Goal: Information Seeking & Learning: Learn about a topic

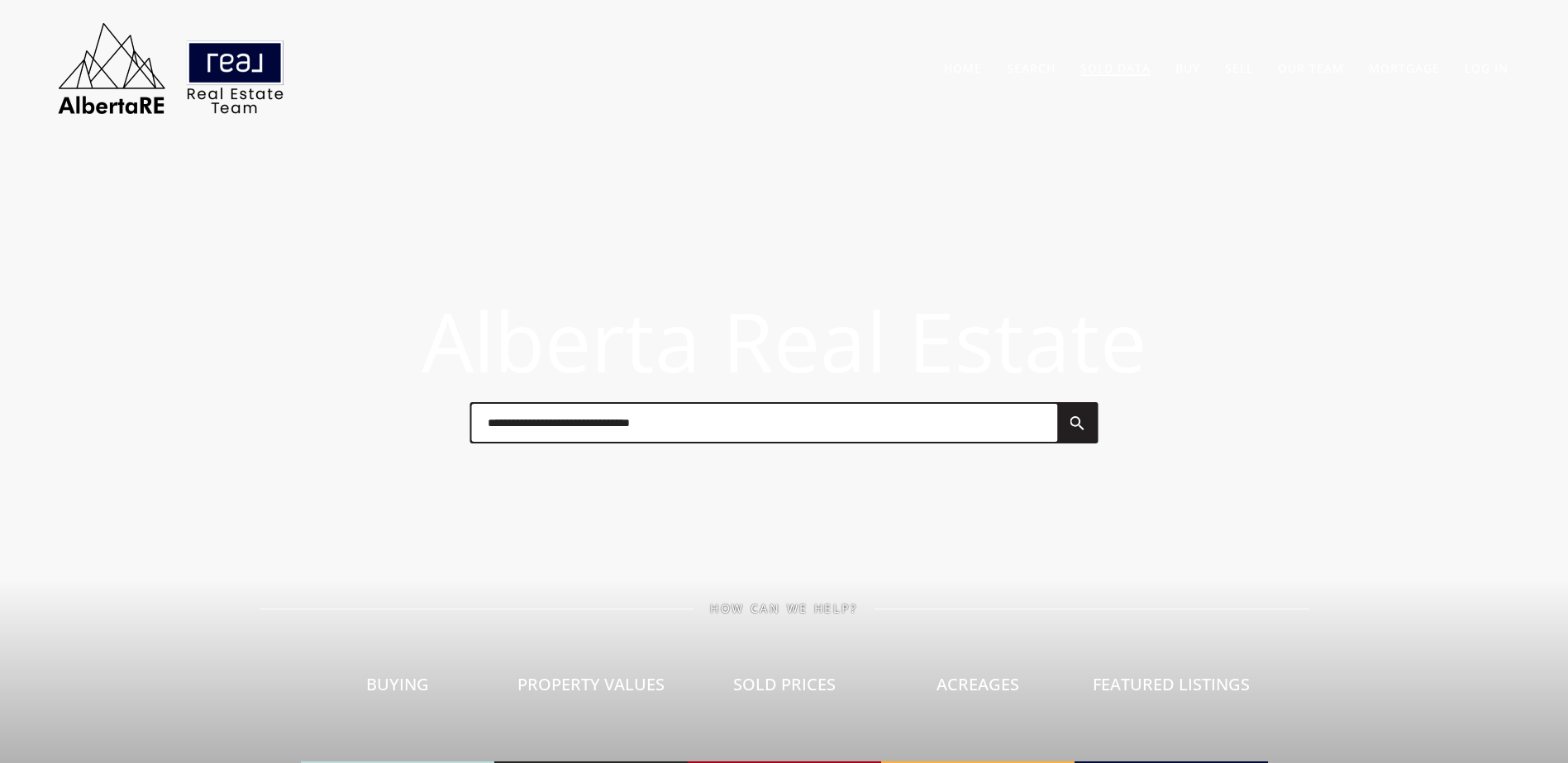
drag, startPoint x: 1118, startPoint y: 66, endPoint x: 1077, endPoint y: 53, distance: 43.0
click at [1118, 66] on link "Sold Data" at bounding box center [1115, 68] width 71 height 16
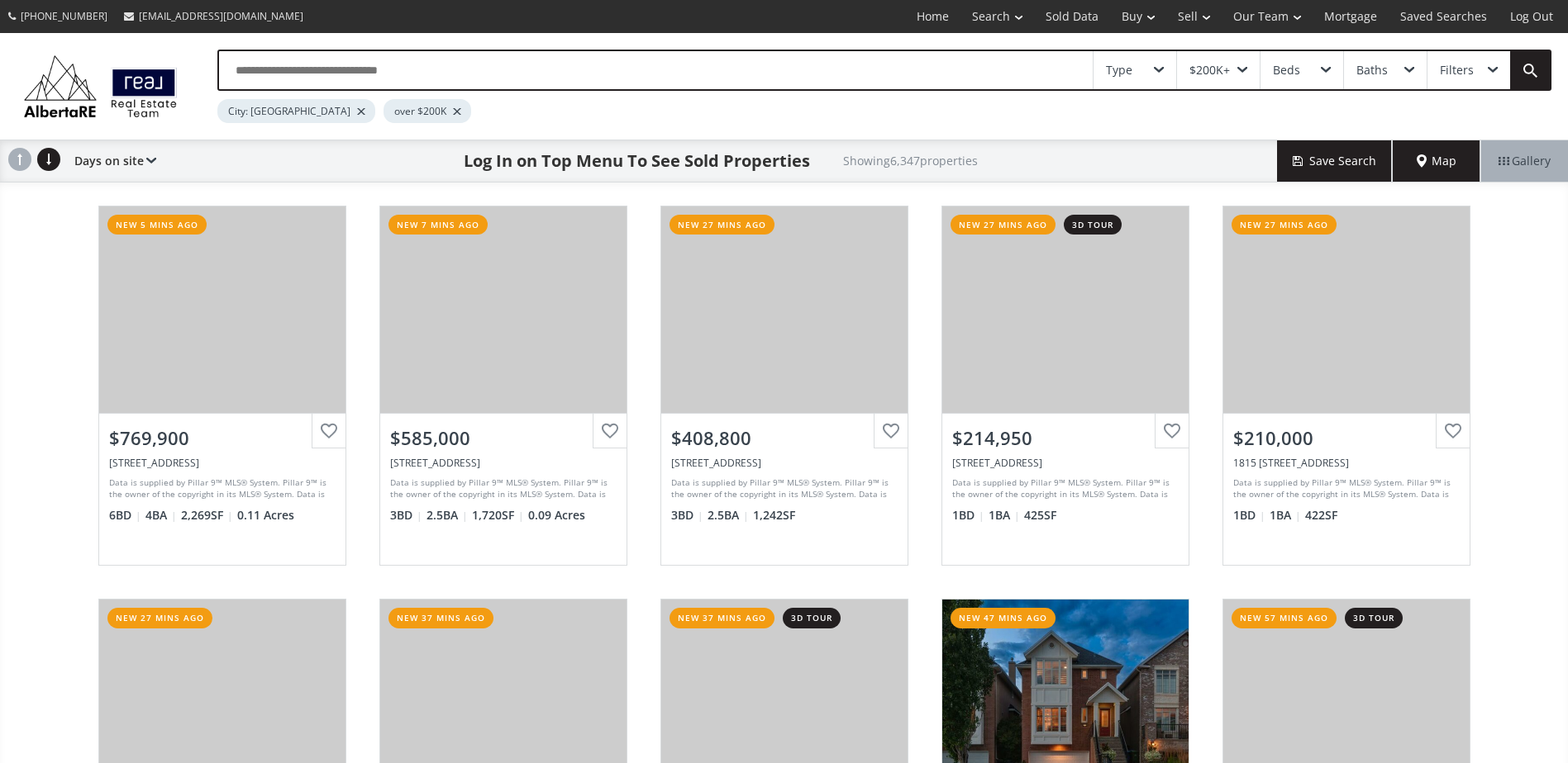
click at [318, 84] on input "text" at bounding box center [656, 70] width 874 height 38
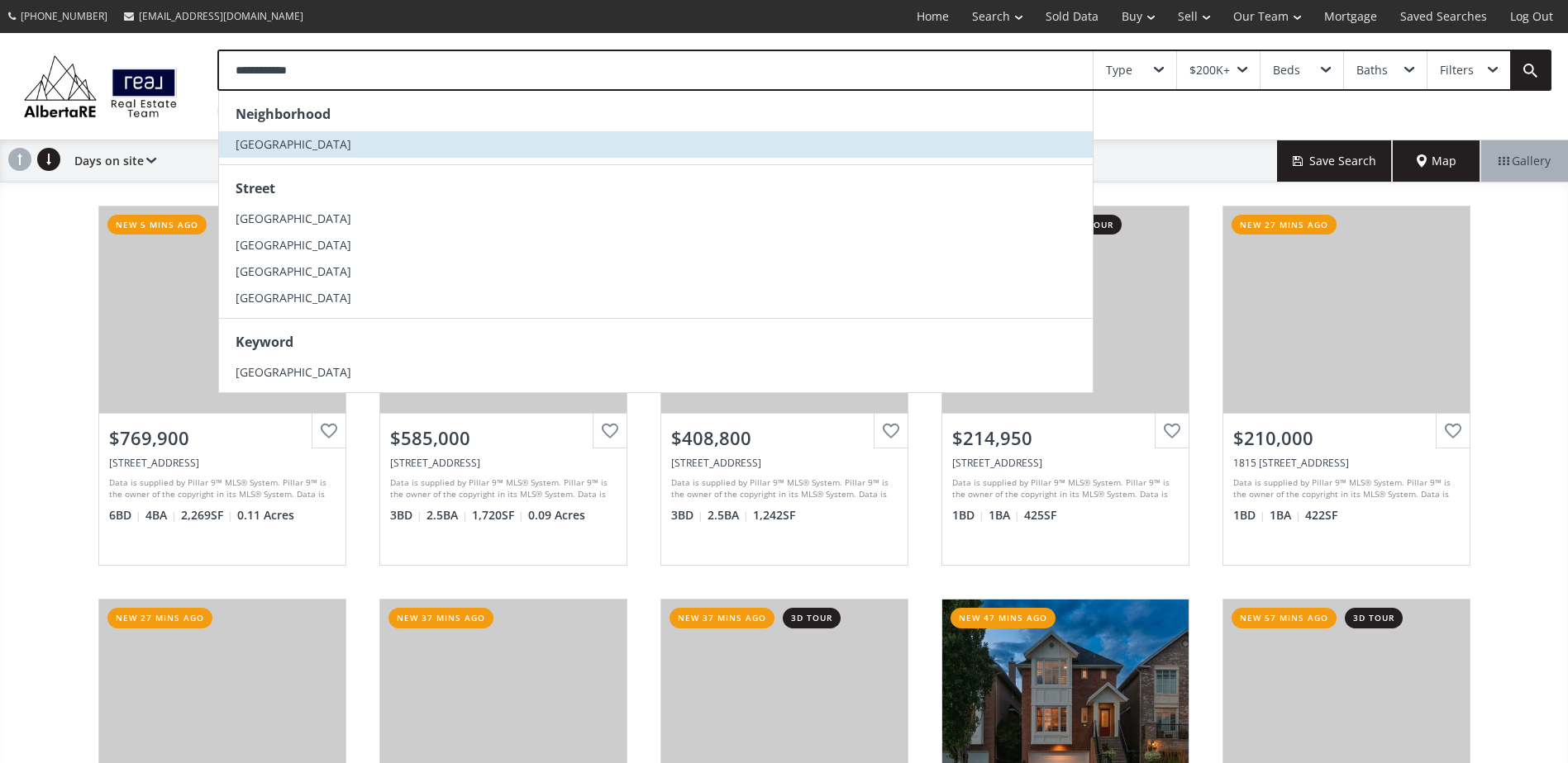
type input "**********"
click at [311, 155] on li "West Springs" at bounding box center [656, 145] width 874 height 26
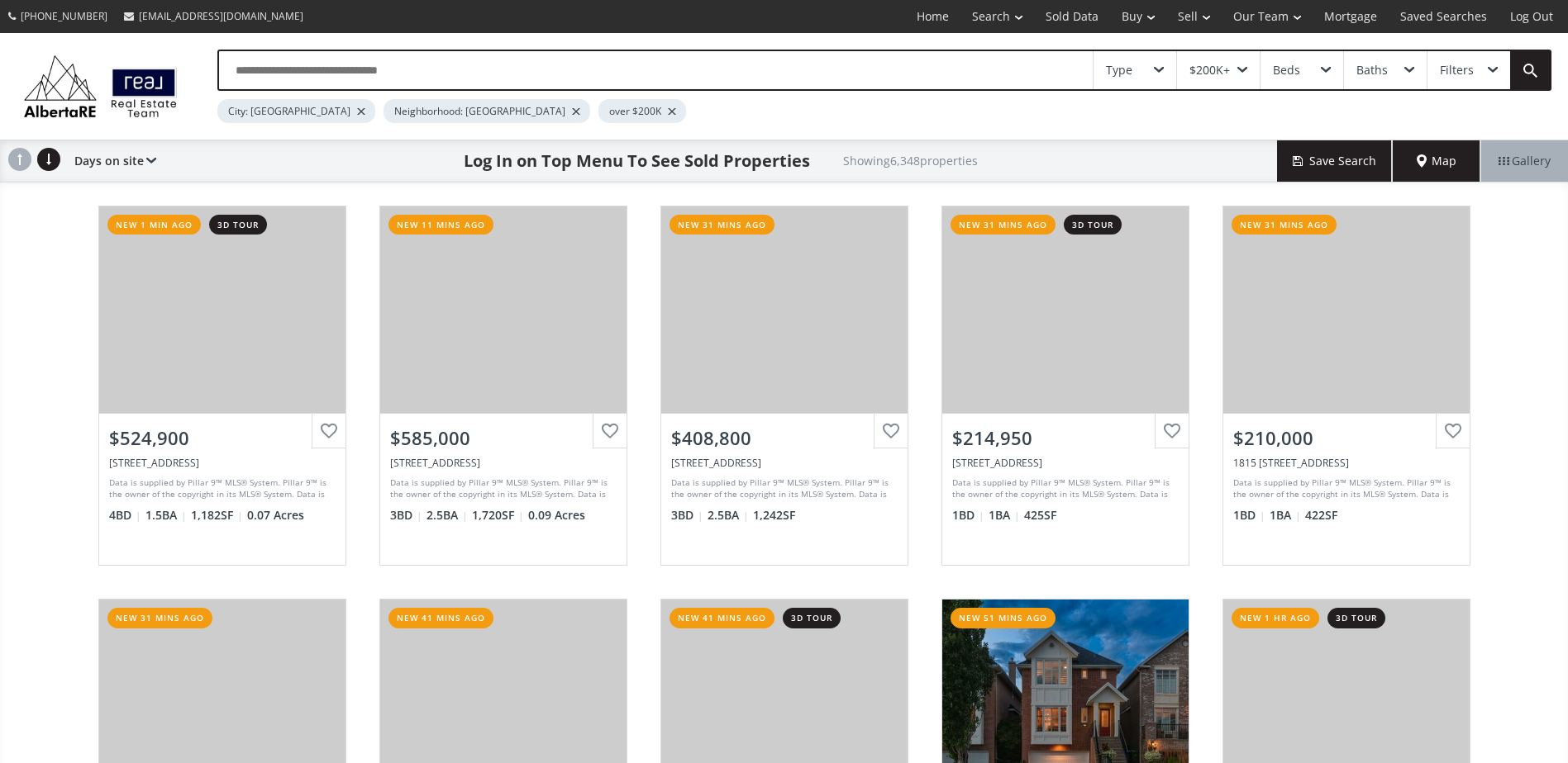
click at [357, 110] on div at bounding box center [361, 111] width 8 height 6
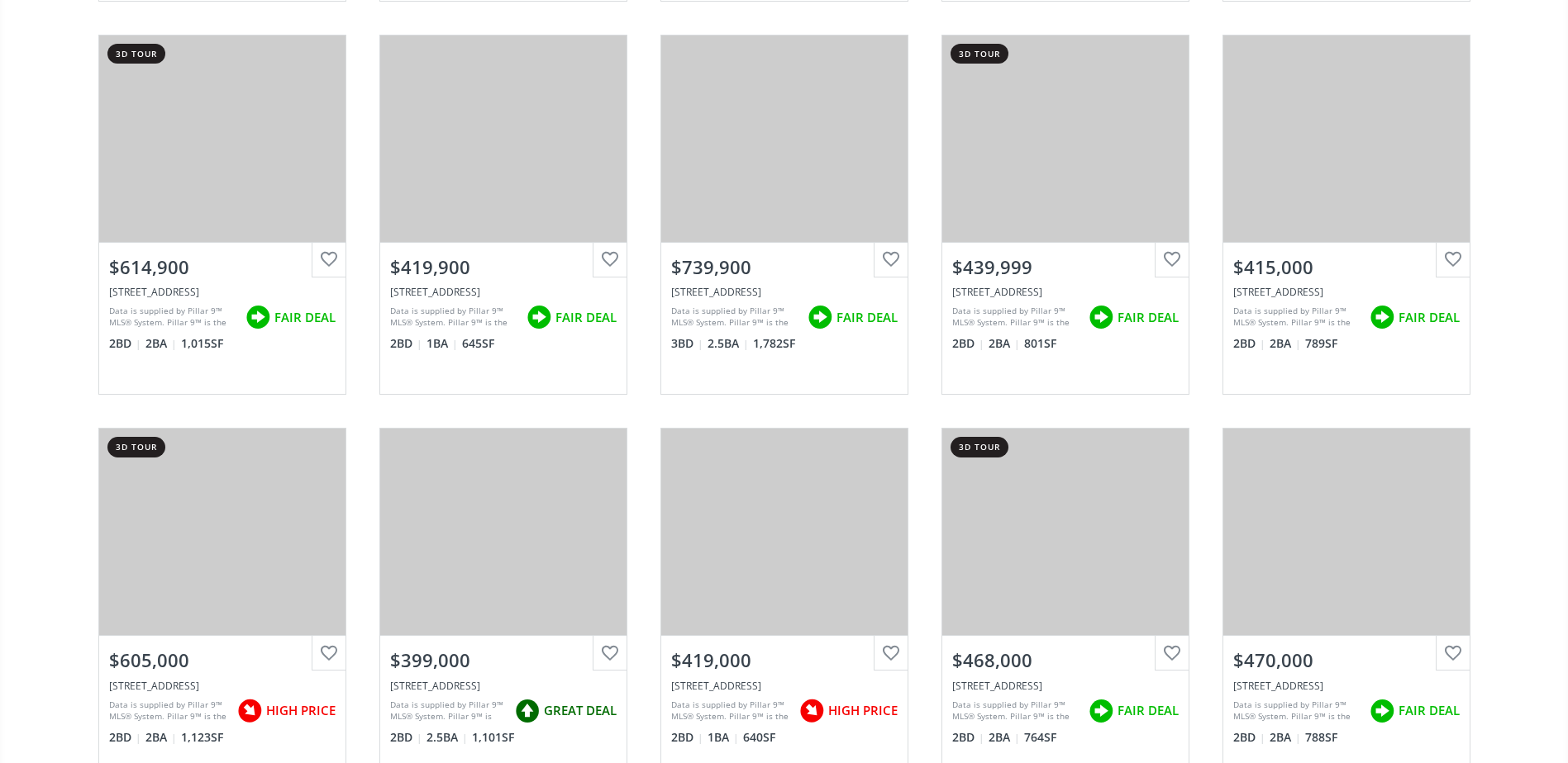
scroll to position [3470, 0]
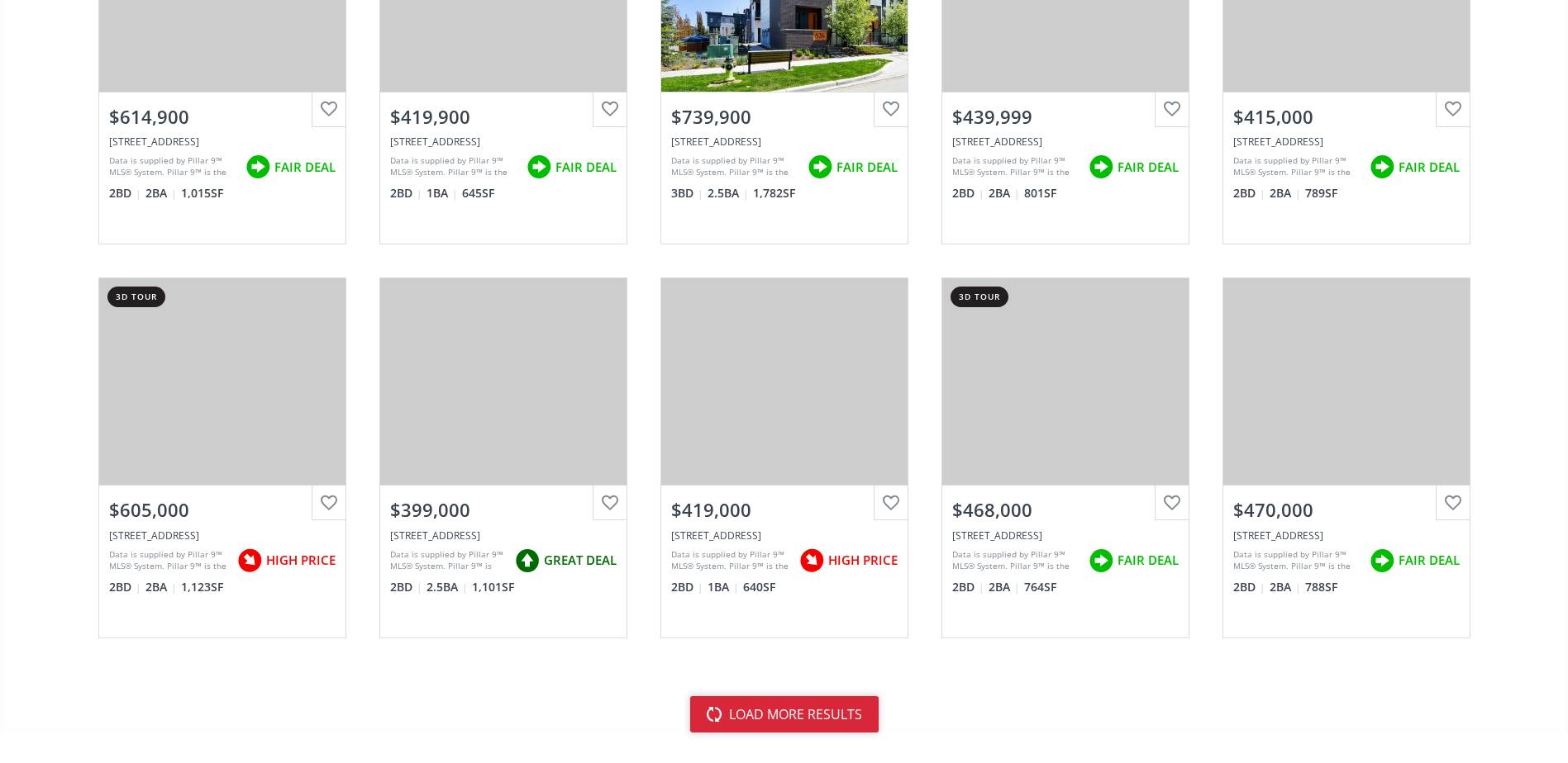
click at [729, 712] on button "load more results" at bounding box center [784, 714] width 189 height 36
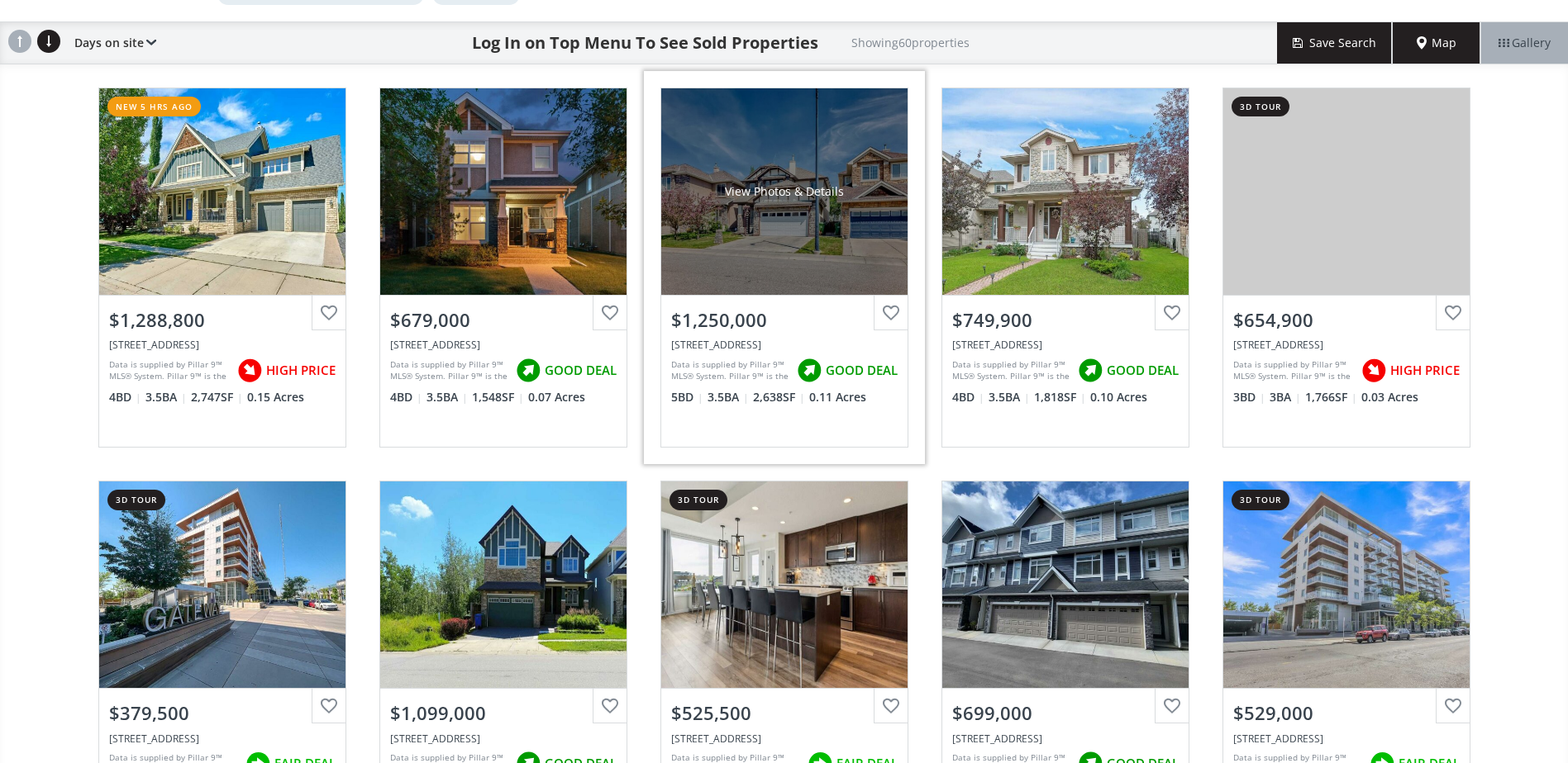
scroll to position [0, 0]
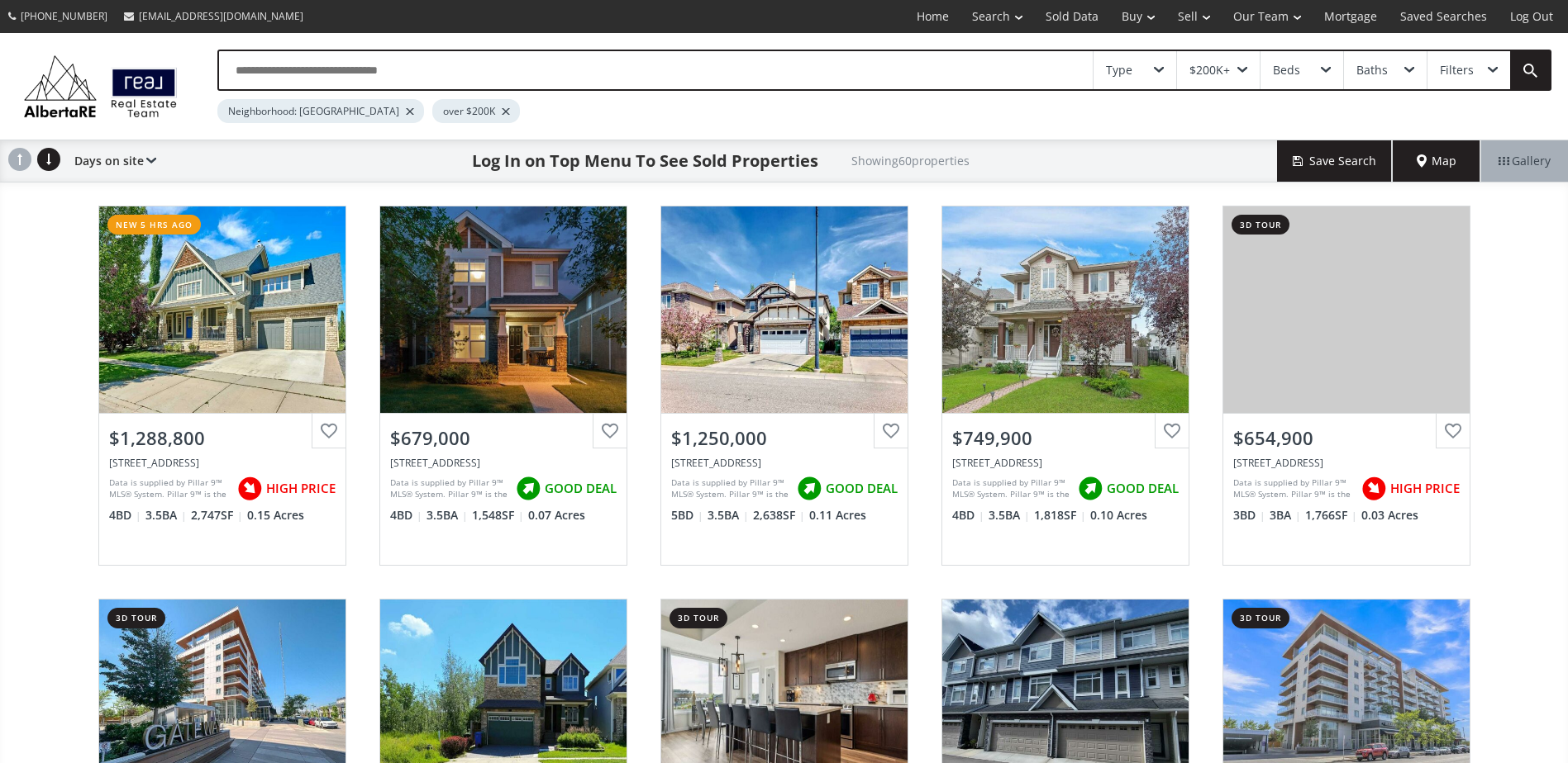
click at [1122, 81] on div "Type" at bounding box center [1135, 70] width 83 height 38
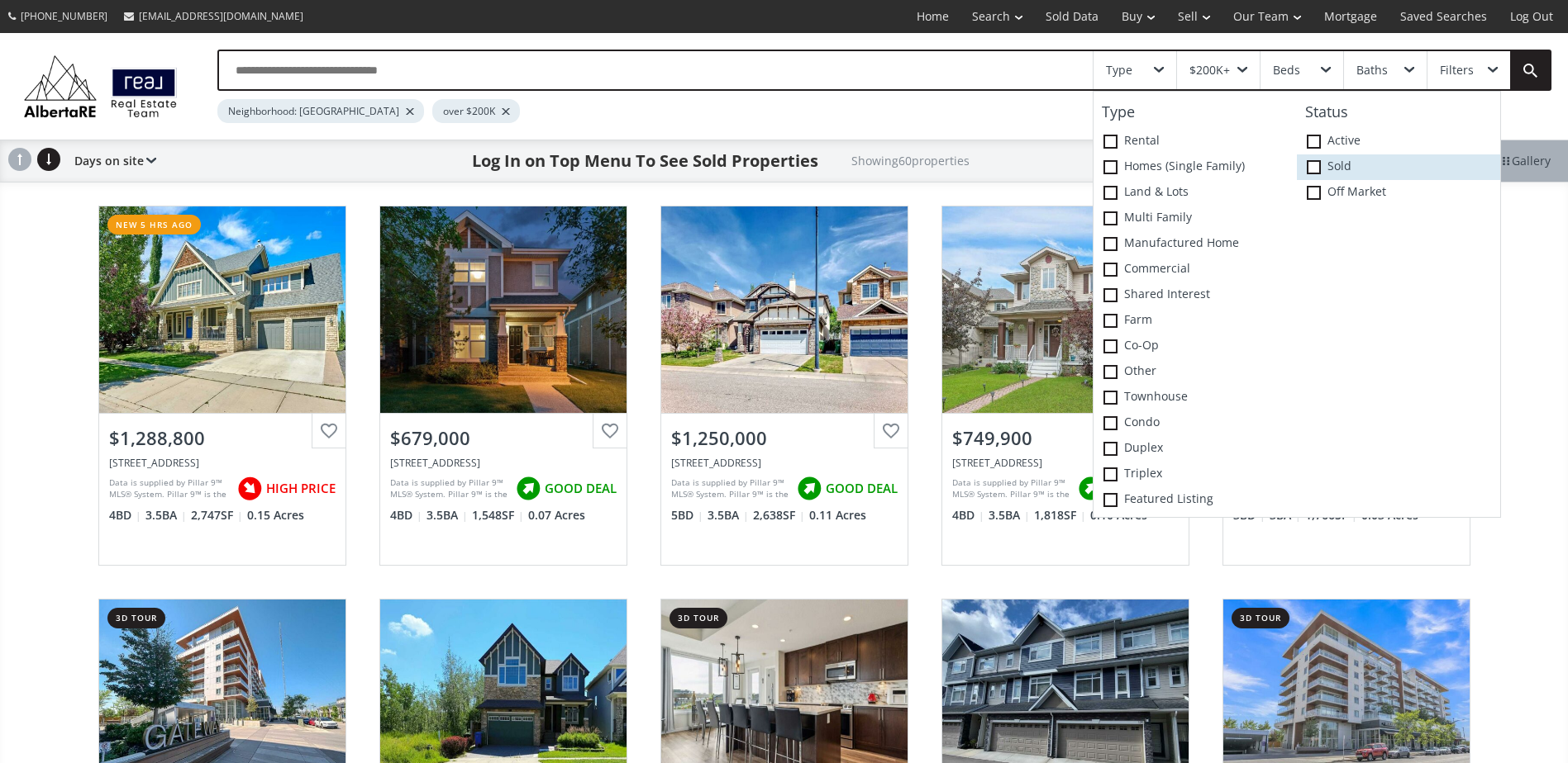
click at [1346, 168] on label "Sold" at bounding box center [1398, 167] width 203 height 26
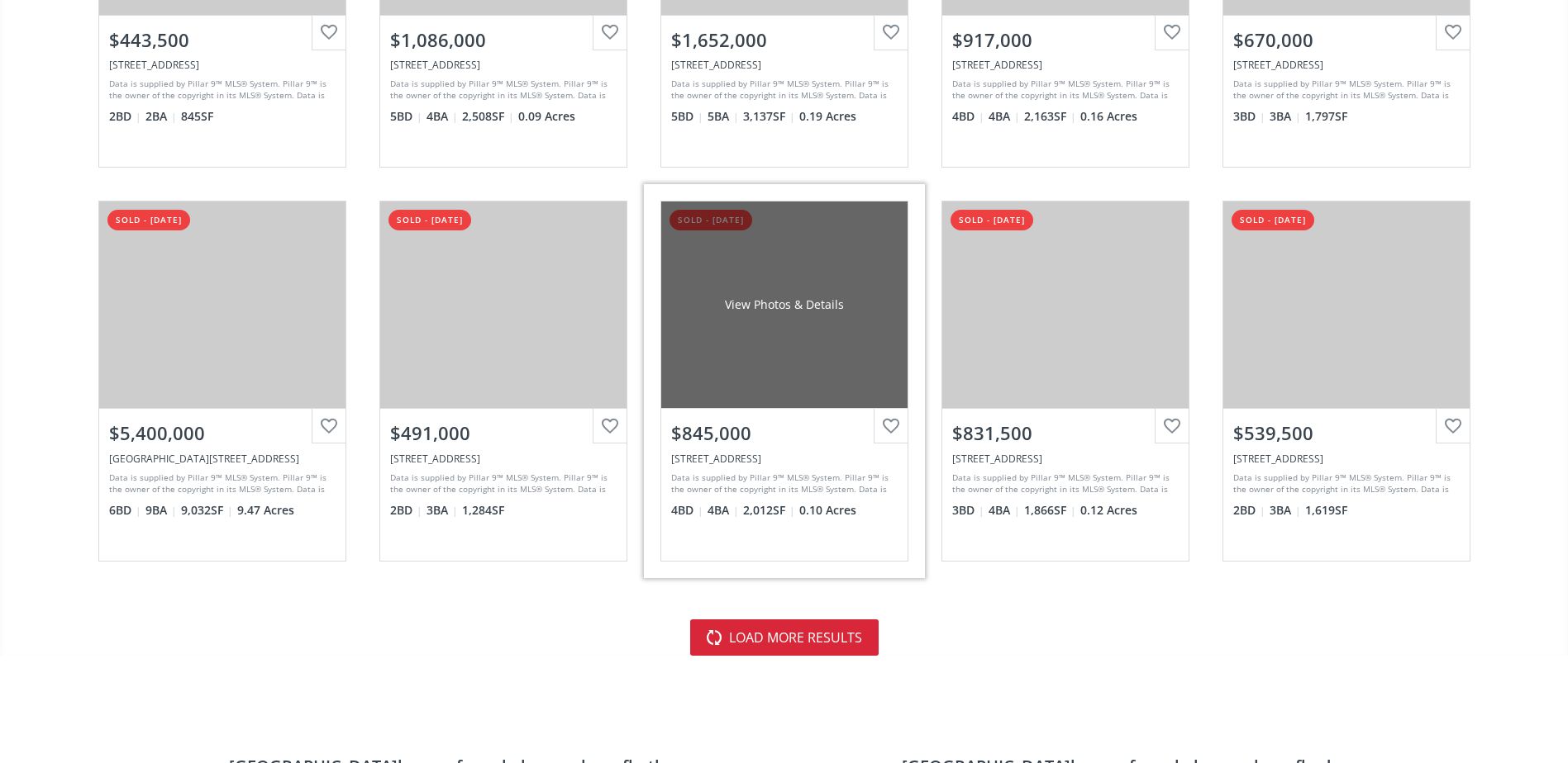
scroll to position [3635, 0]
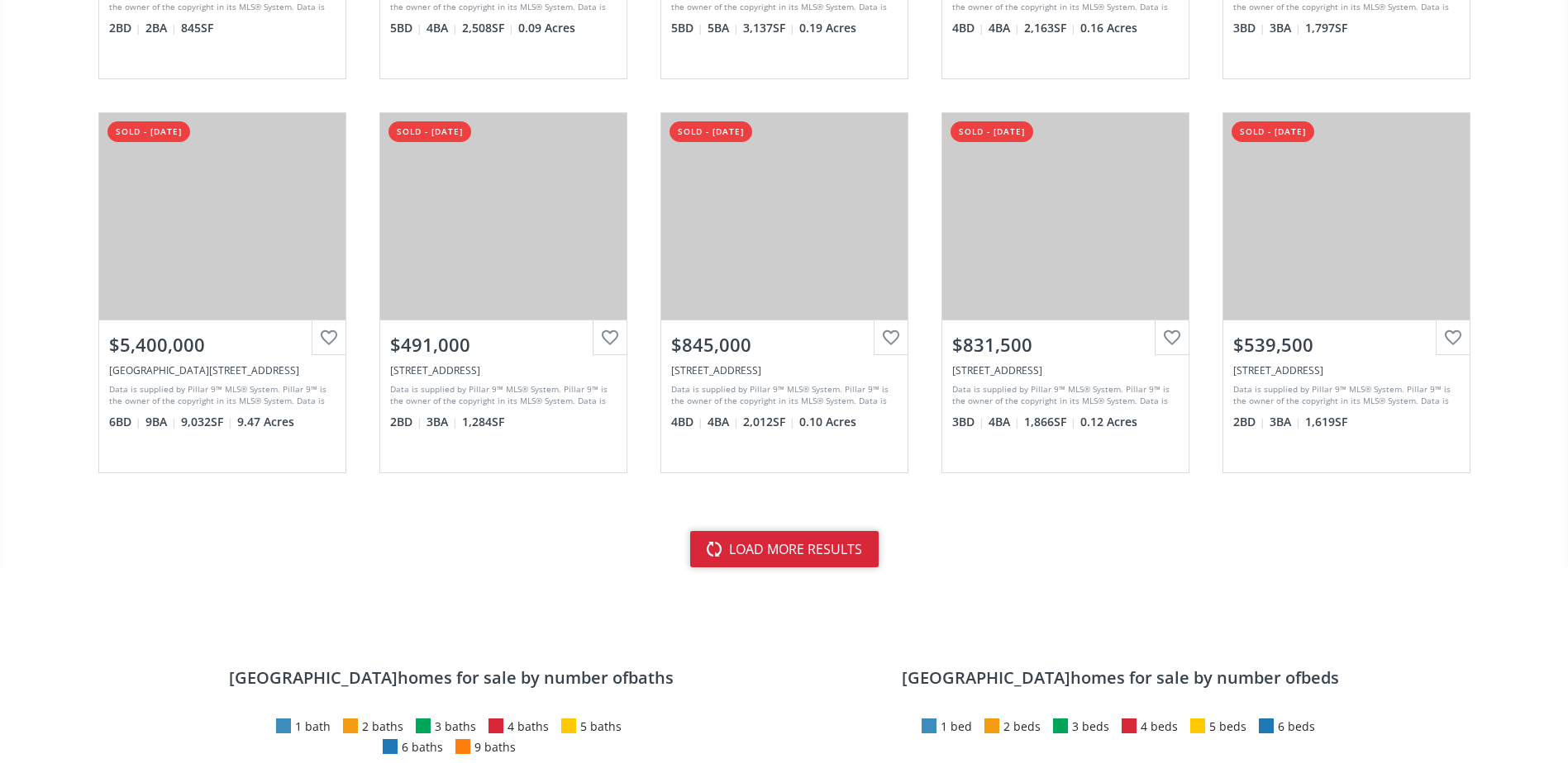
click at [839, 553] on button "load more results" at bounding box center [784, 549] width 189 height 36
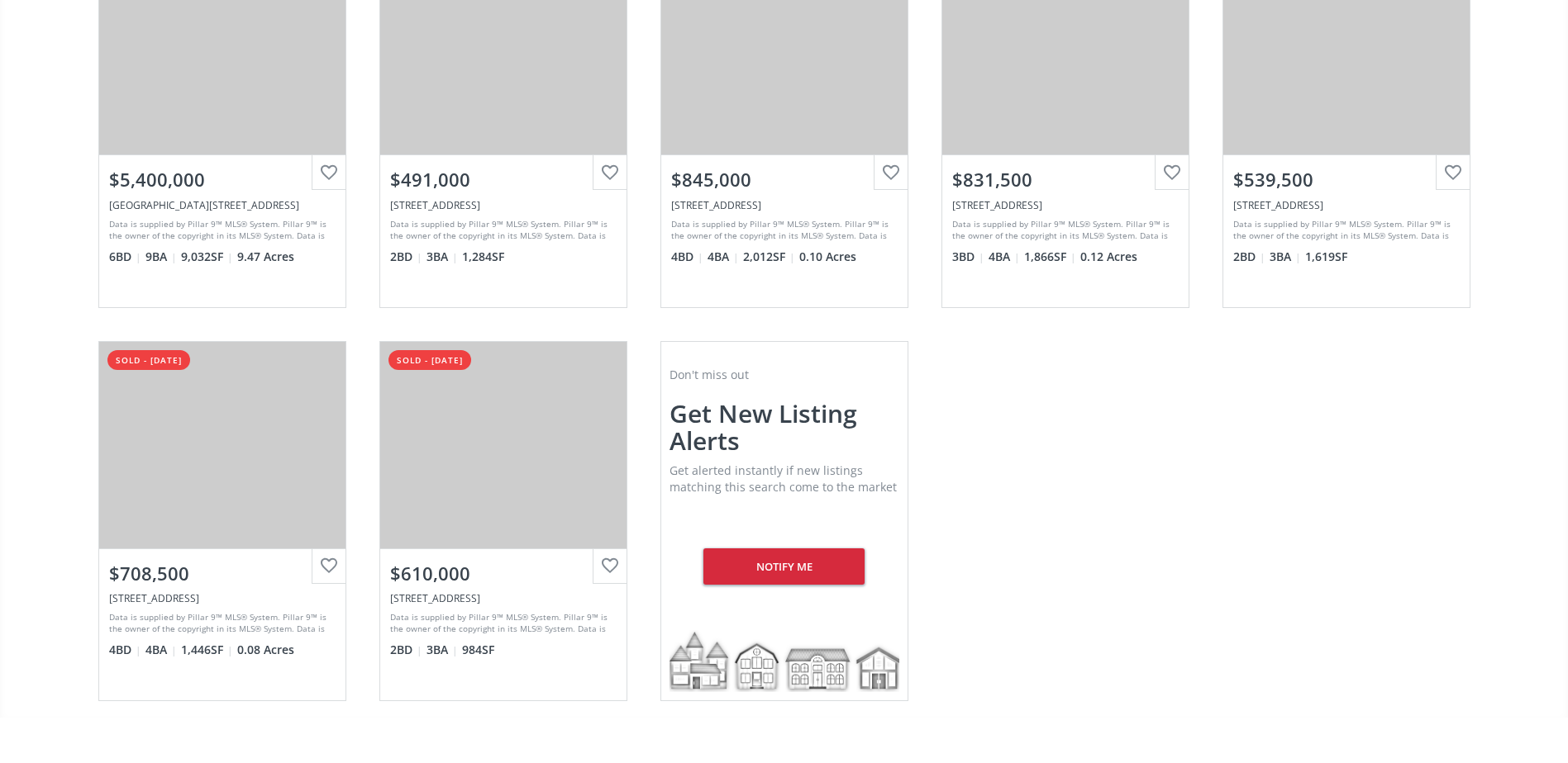
scroll to position [0, 0]
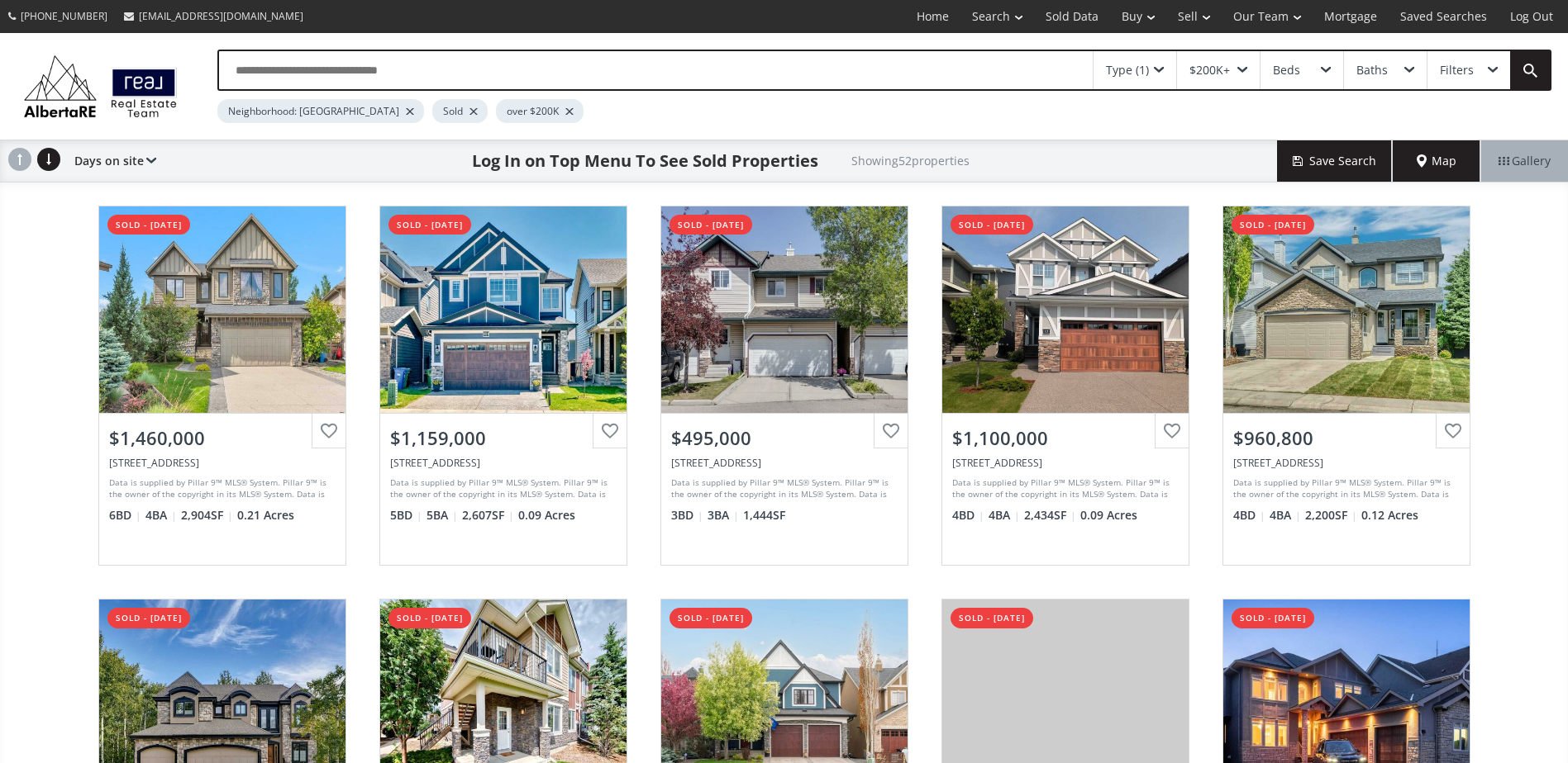
click at [589, 62] on input "text" at bounding box center [656, 70] width 874 height 38
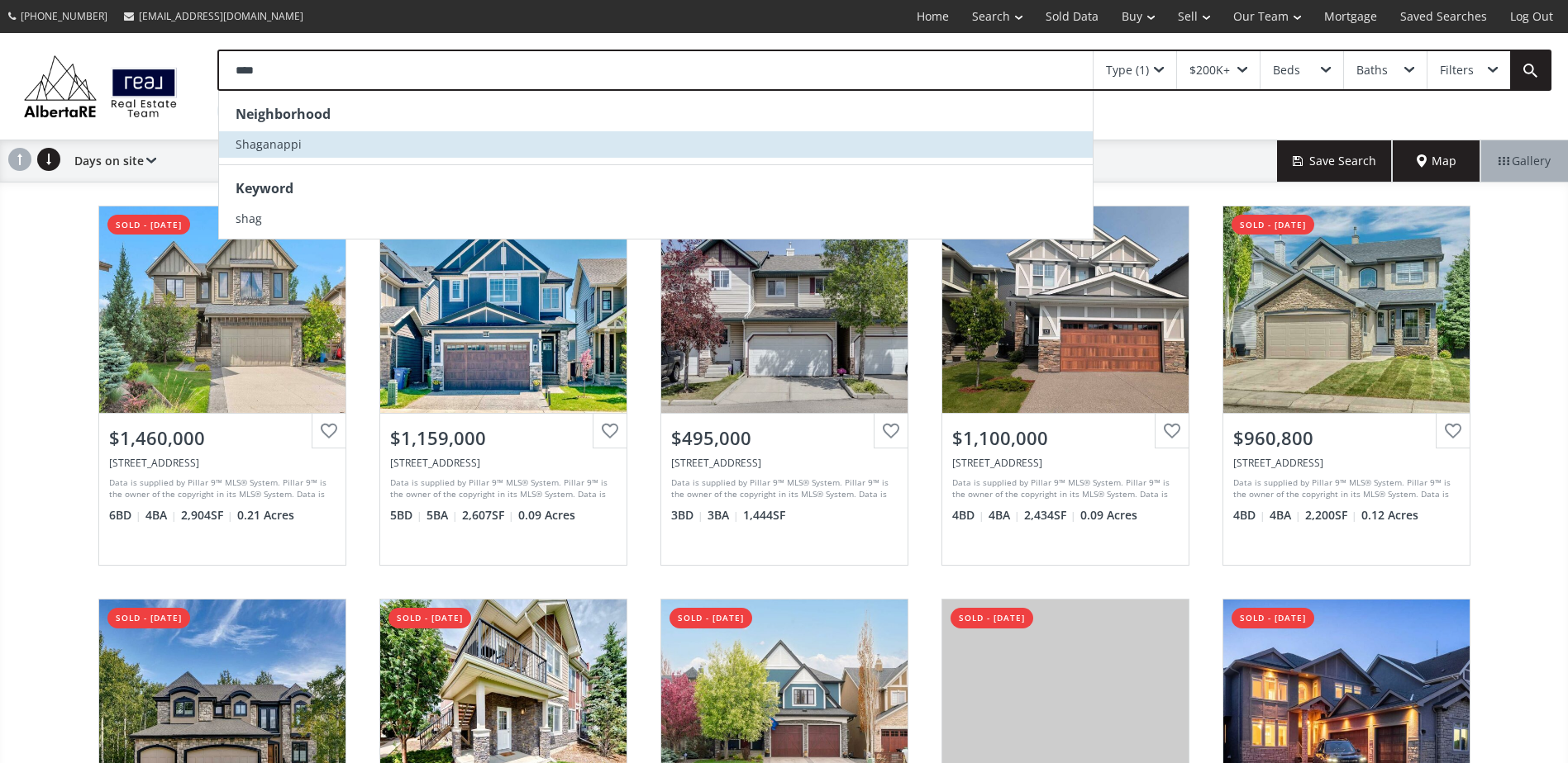
type input "****"
click at [432, 142] on li "Shaganappi" at bounding box center [656, 145] width 874 height 26
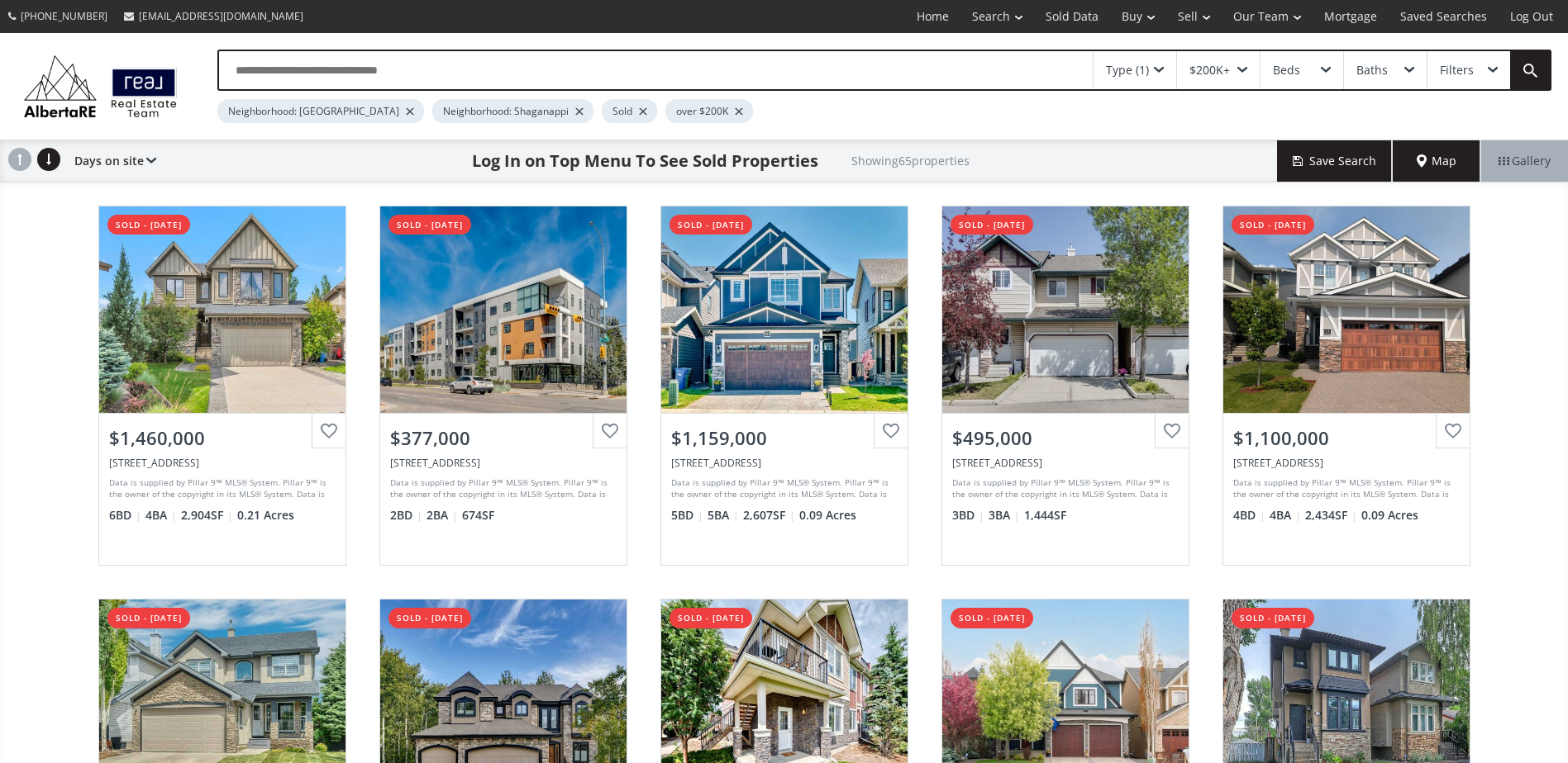
click at [406, 112] on div at bounding box center [409, 111] width 8 height 6
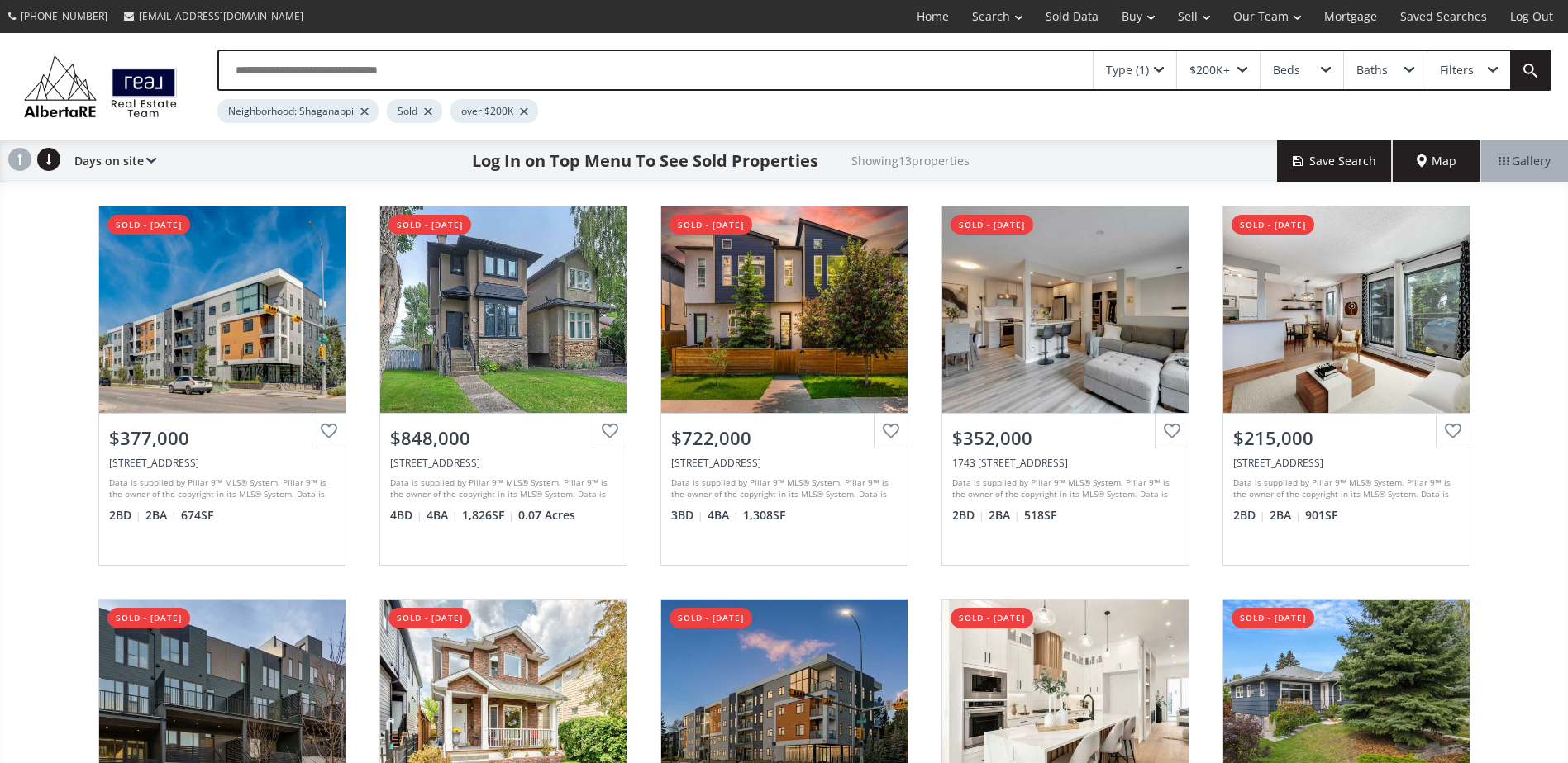
click at [28, 283] on div "17 Avenue SW Calgary AB T3E 8A5 sold - 08/03/2025 View Photos & Details $377,00…" at bounding box center [784, 582] width 1568 height 788
click at [430, 113] on div at bounding box center [427, 111] width 8 height 6
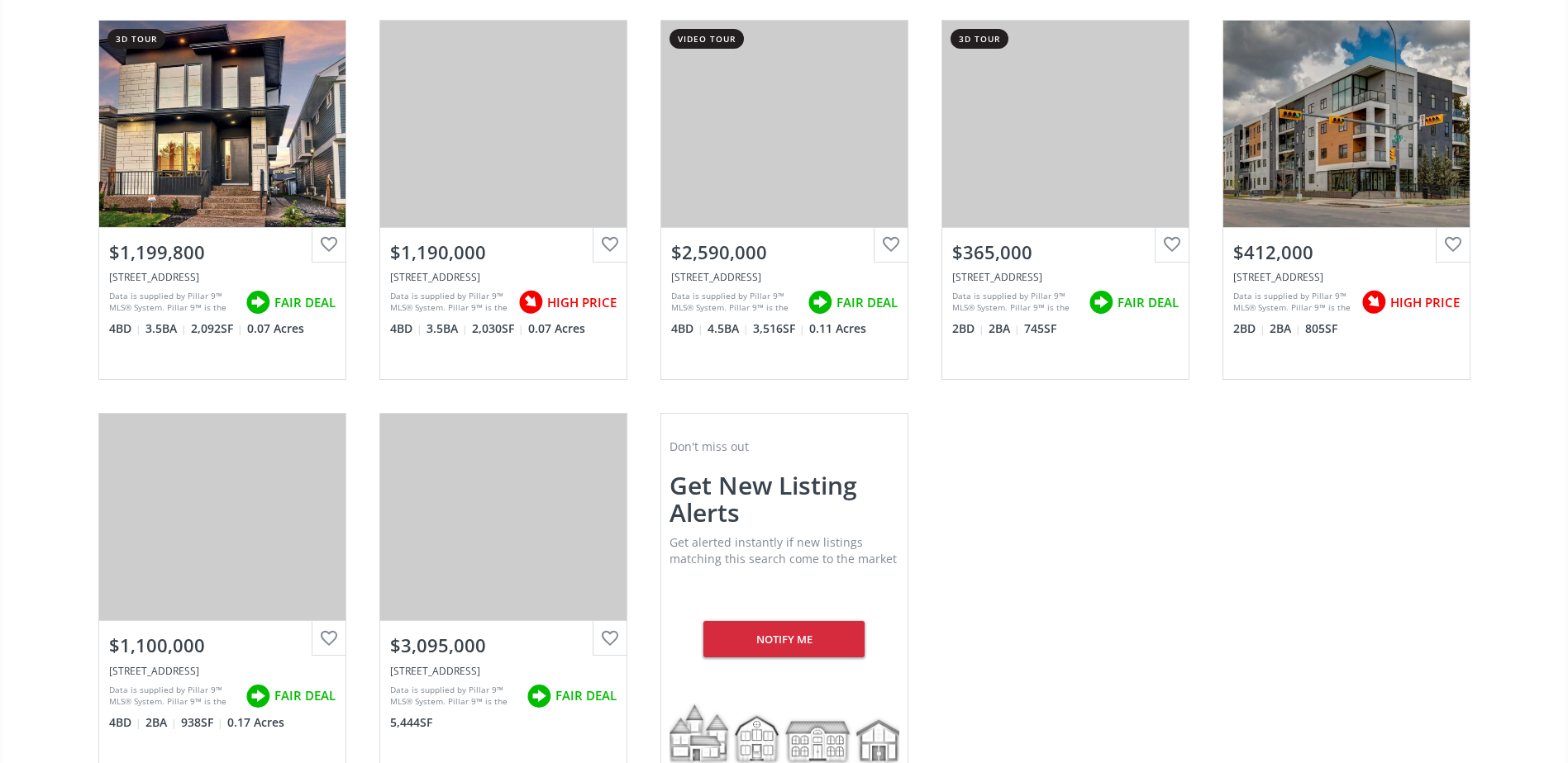
scroll to position [991, 0]
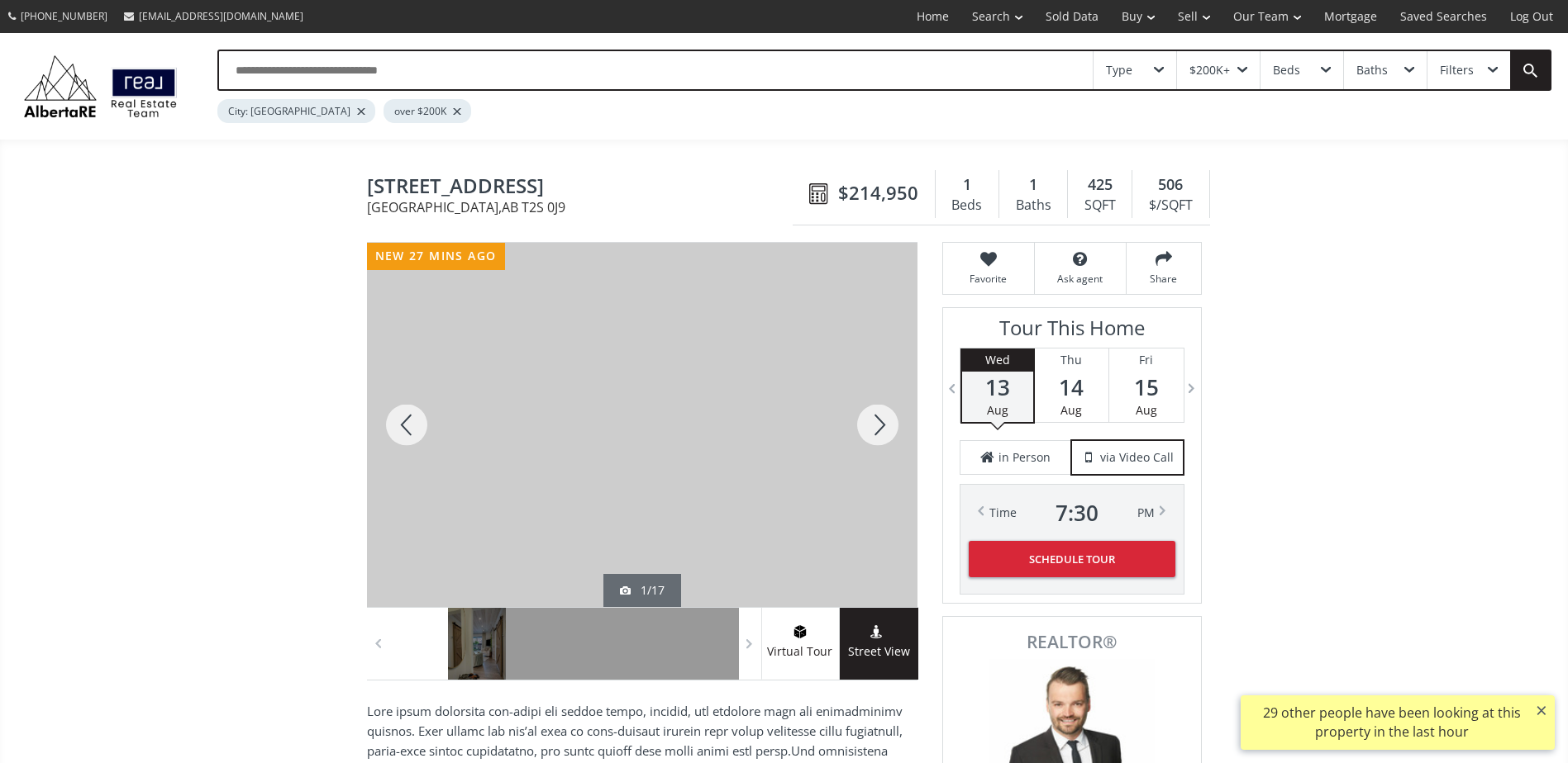
click at [872, 418] on div at bounding box center [878, 424] width 79 height 364
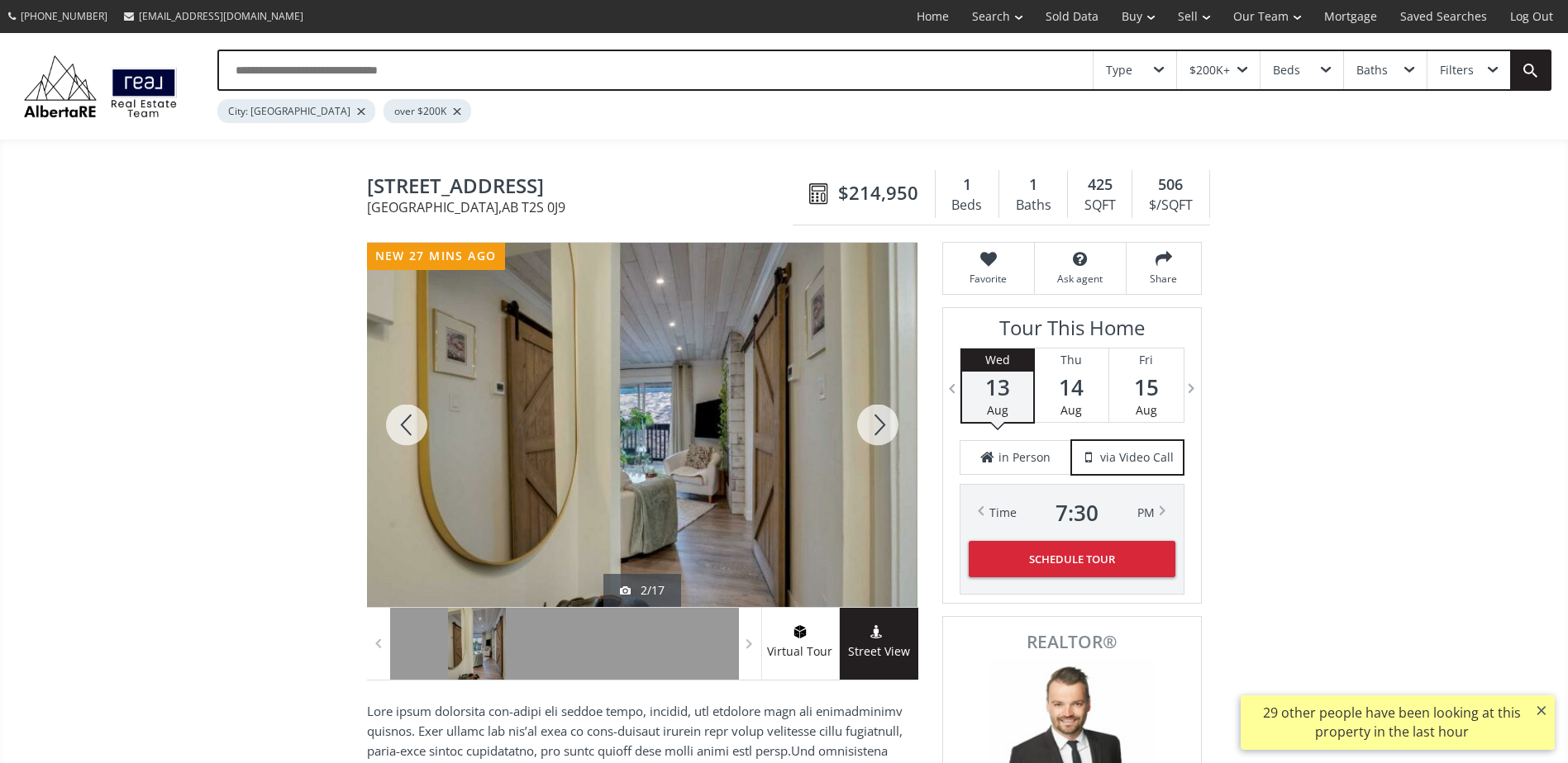
click at [872, 418] on div at bounding box center [878, 424] width 79 height 364
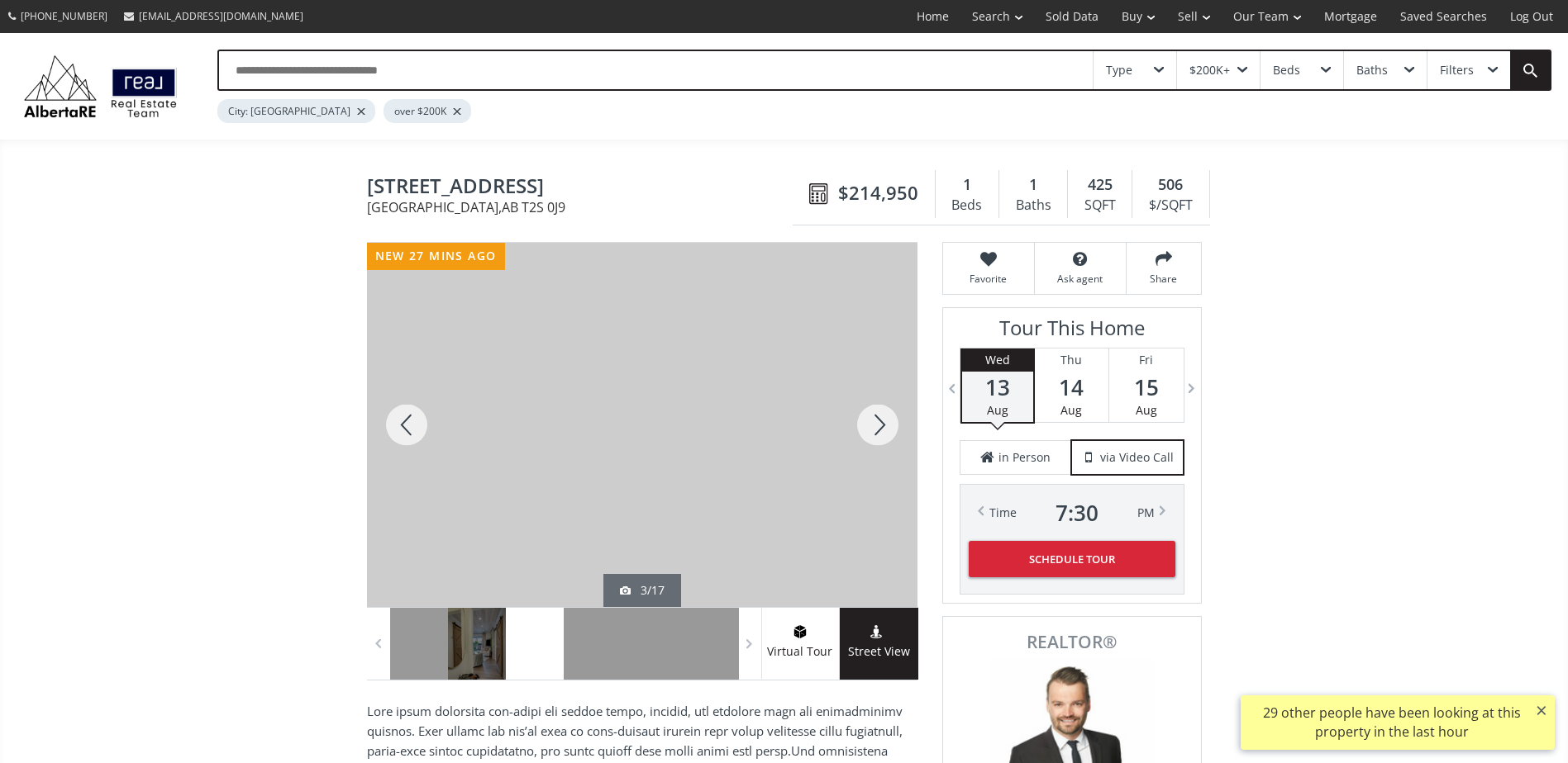
click at [872, 418] on div at bounding box center [878, 424] width 79 height 364
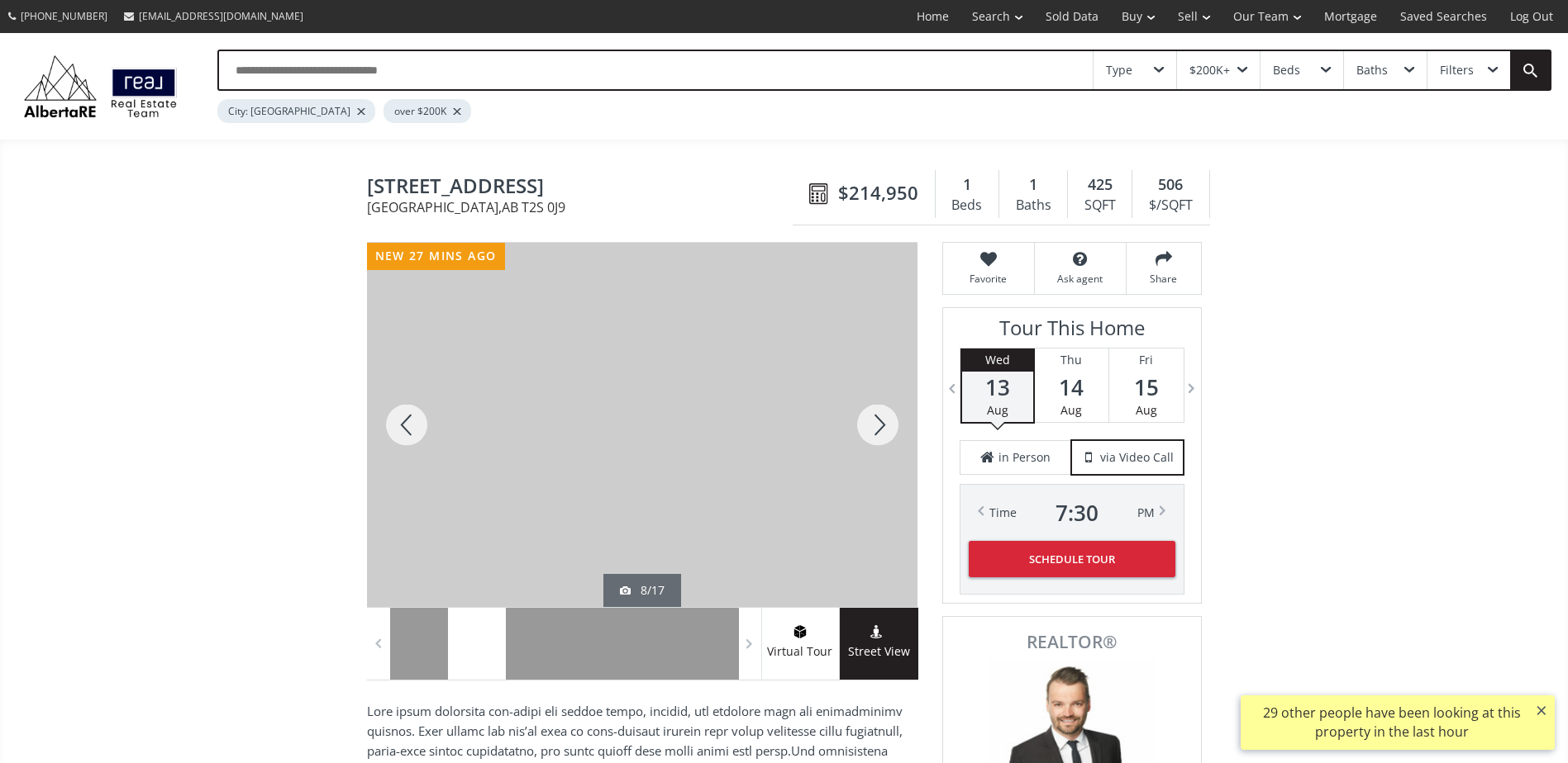
click at [872, 418] on div at bounding box center [878, 424] width 79 height 364
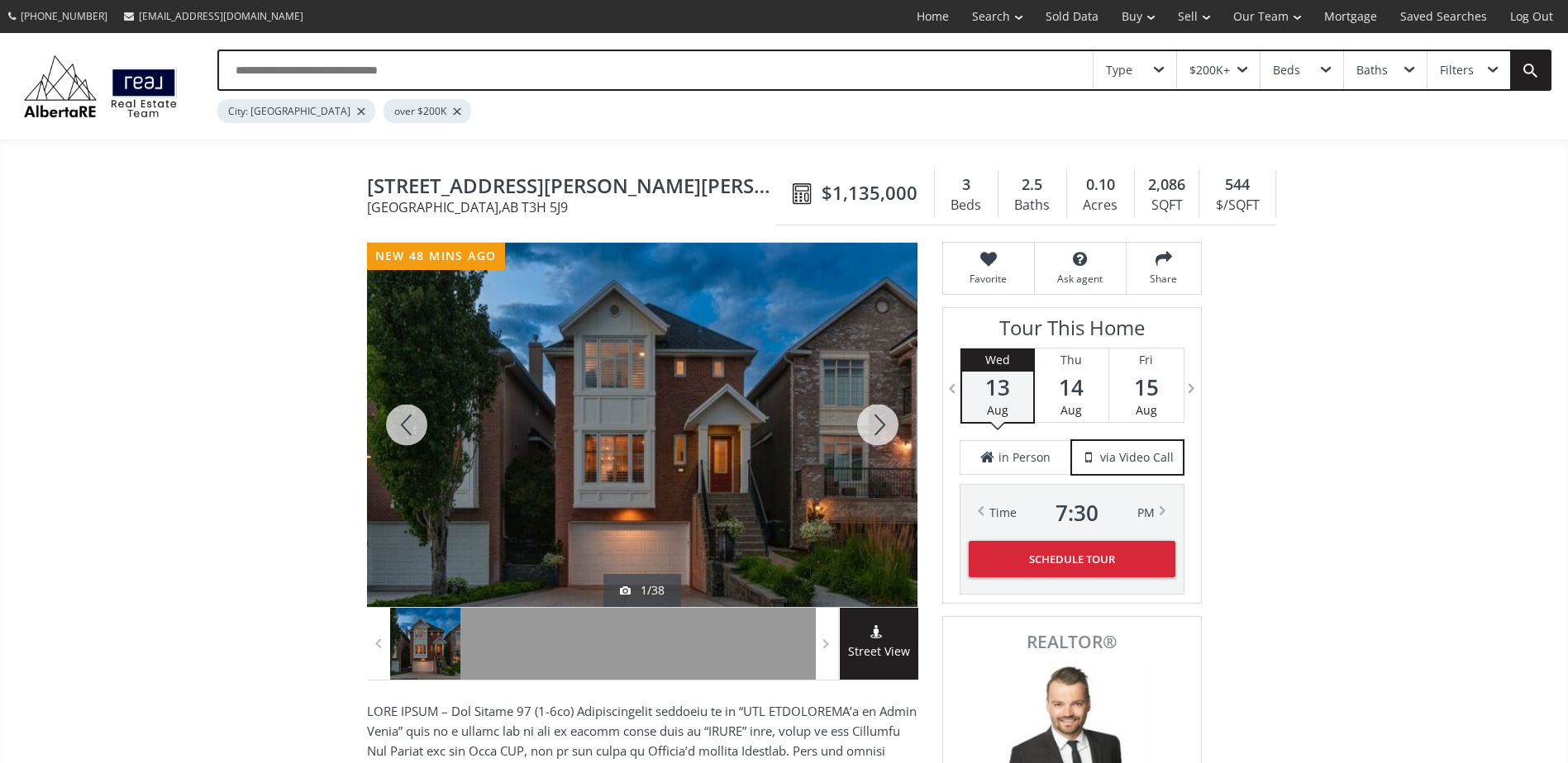
click at [875, 422] on div at bounding box center [878, 424] width 79 height 364
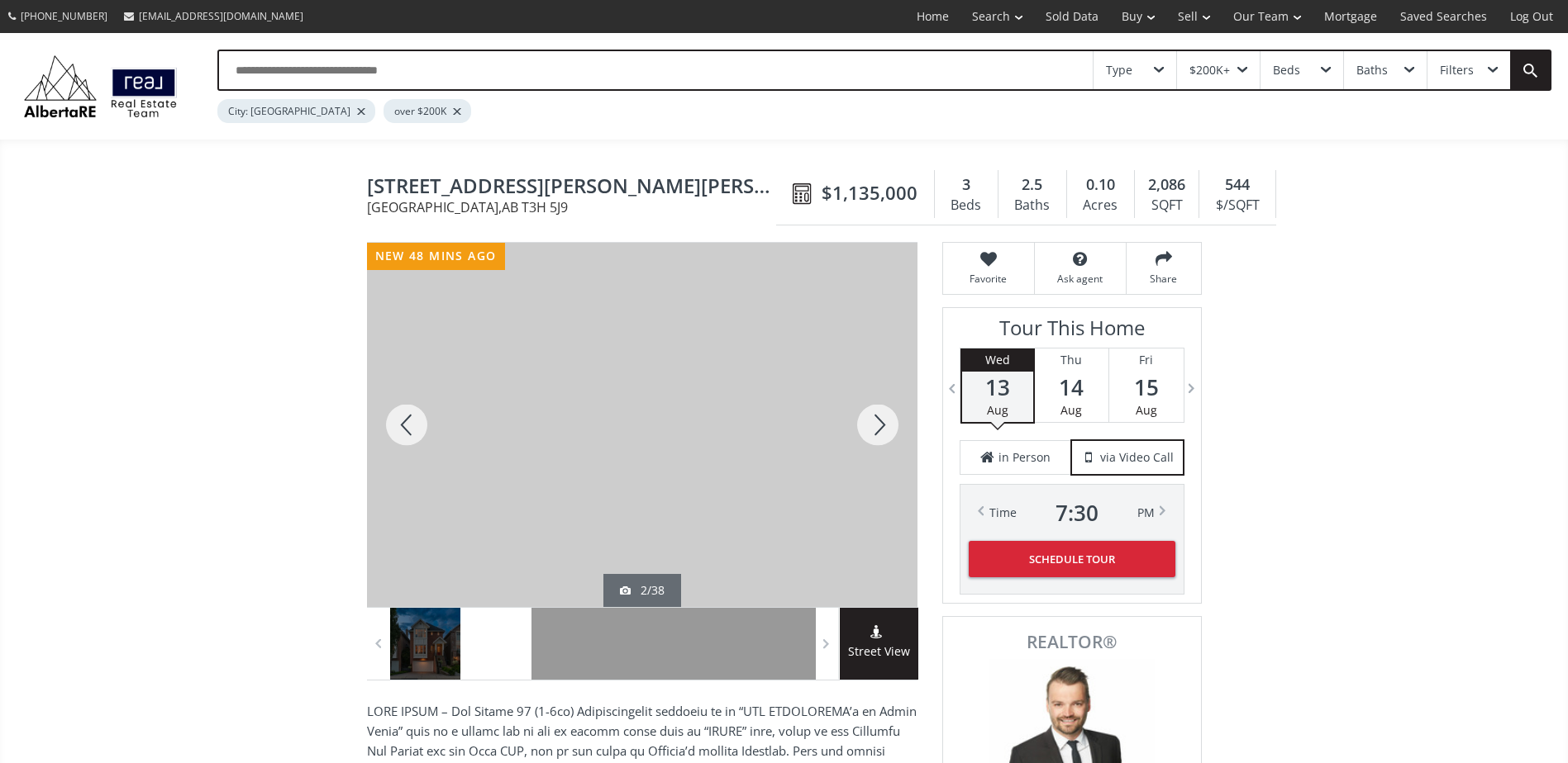
click at [875, 422] on div at bounding box center [878, 424] width 79 height 364
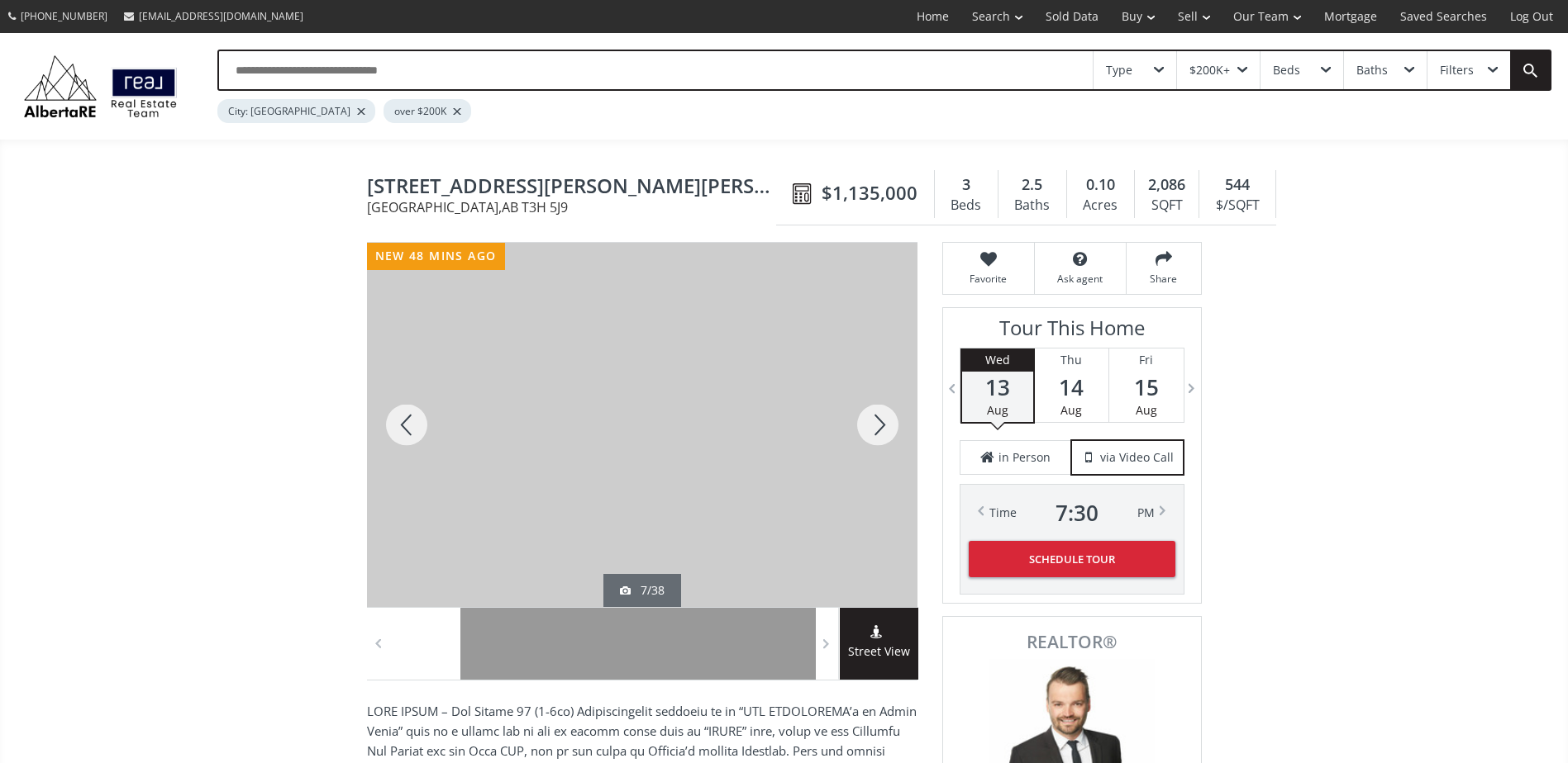
click at [875, 426] on div at bounding box center [878, 424] width 79 height 364
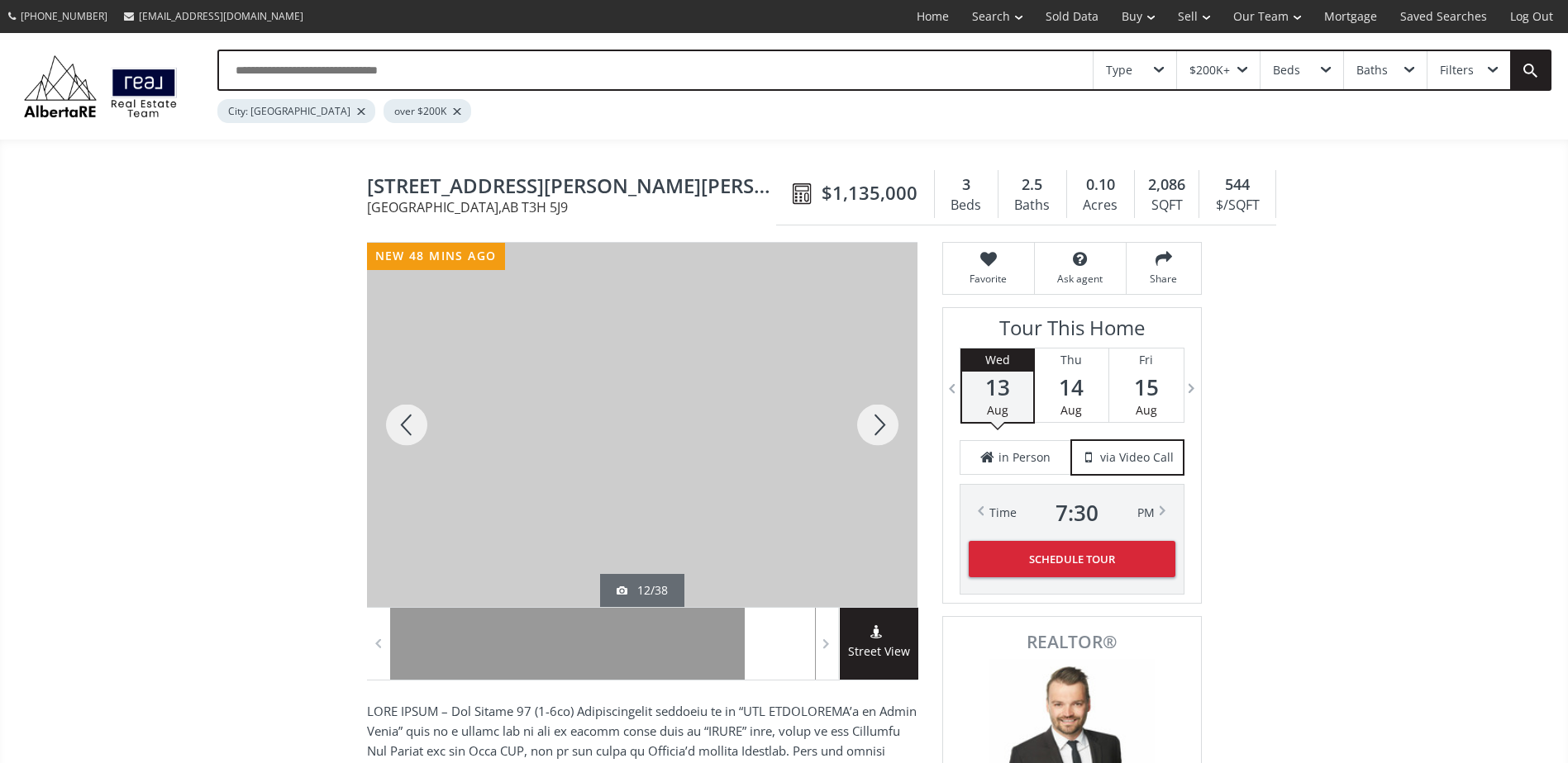
click at [875, 426] on div at bounding box center [878, 424] width 79 height 364
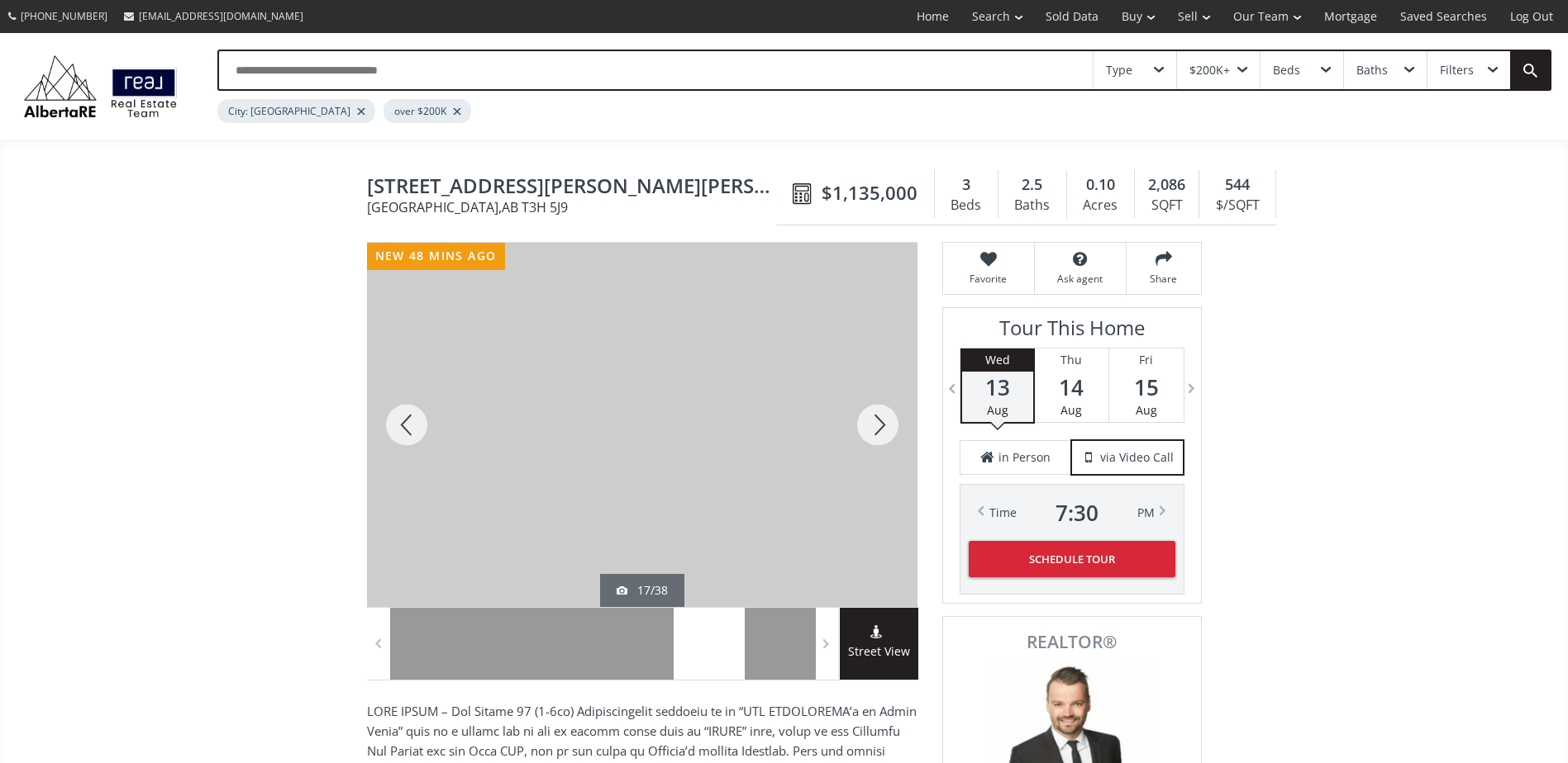
click at [875, 426] on div at bounding box center [878, 424] width 79 height 364
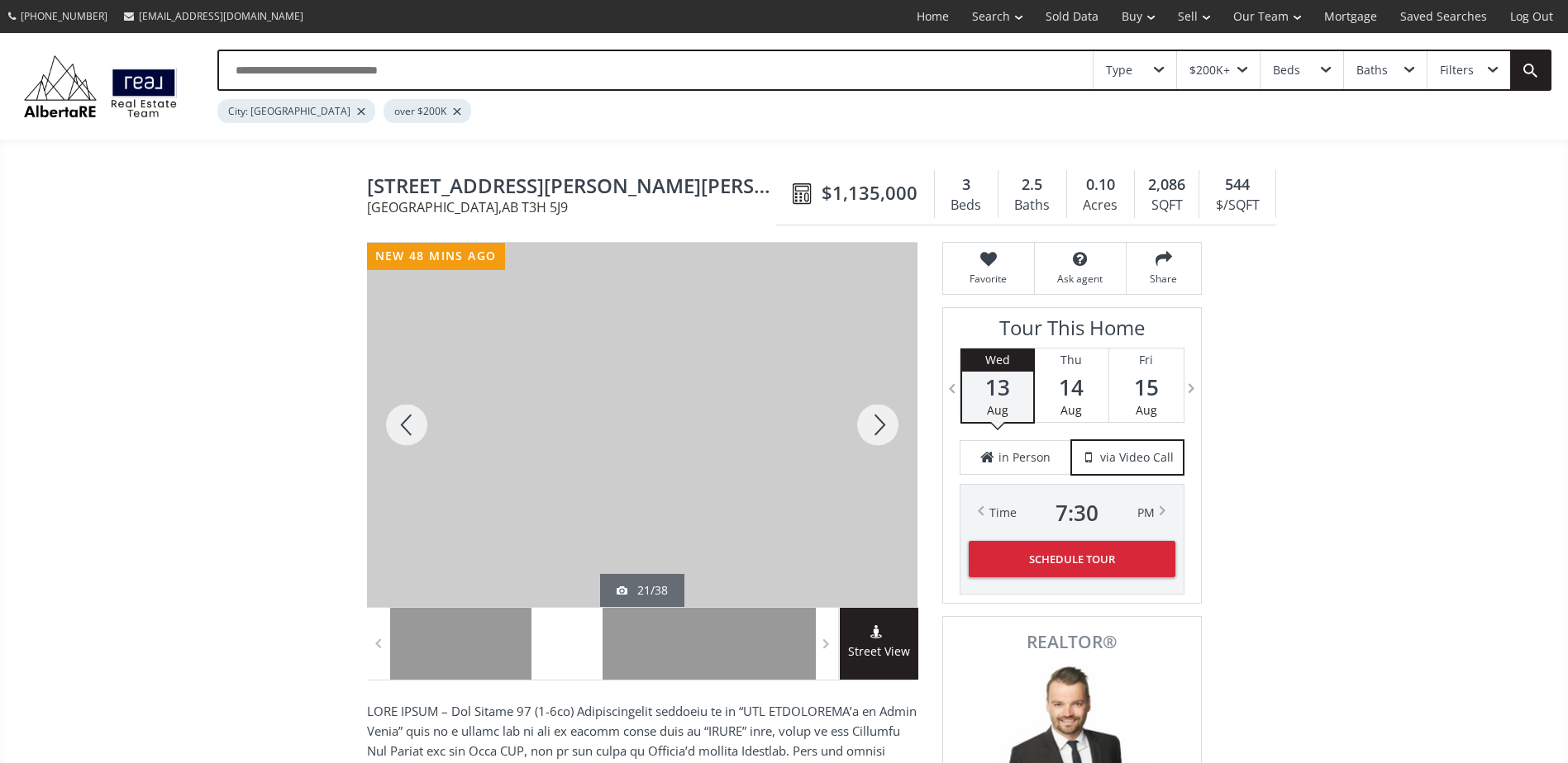
click at [875, 426] on div at bounding box center [878, 424] width 79 height 364
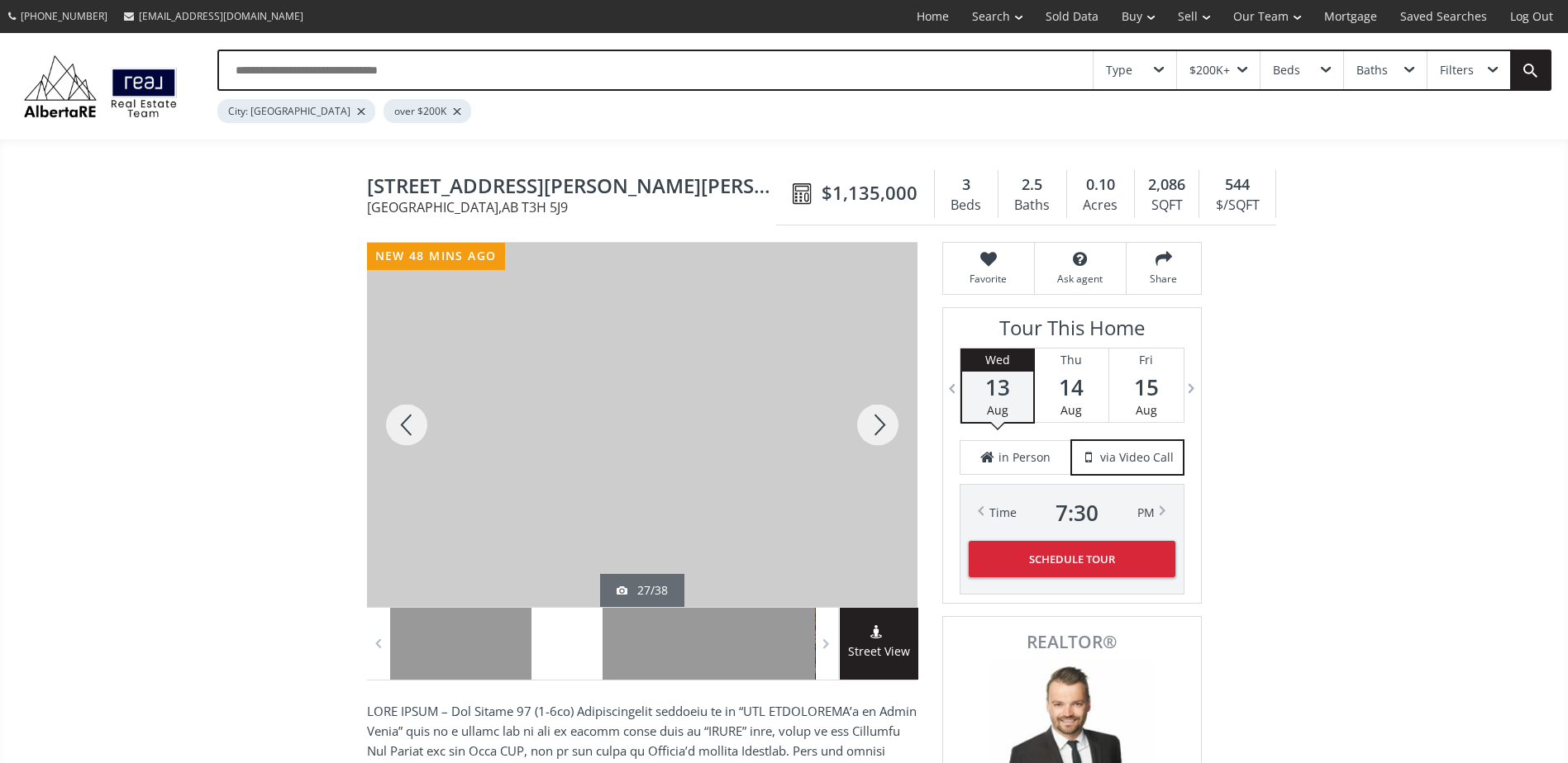
click at [875, 426] on div at bounding box center [878, 424] width 79 height 364
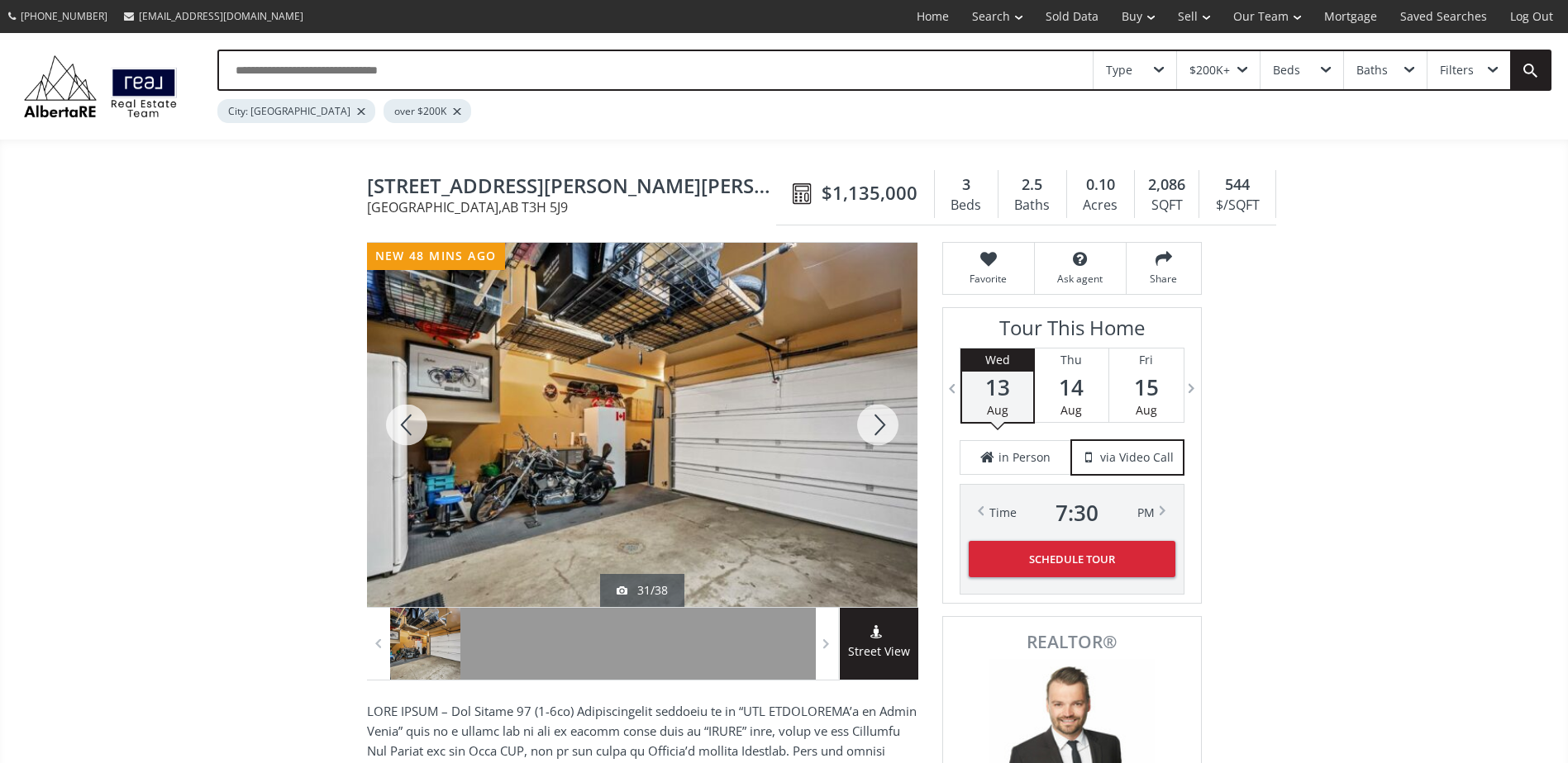
click at [875, 426] on div at bounding box center [878, 424] width 79 height 364
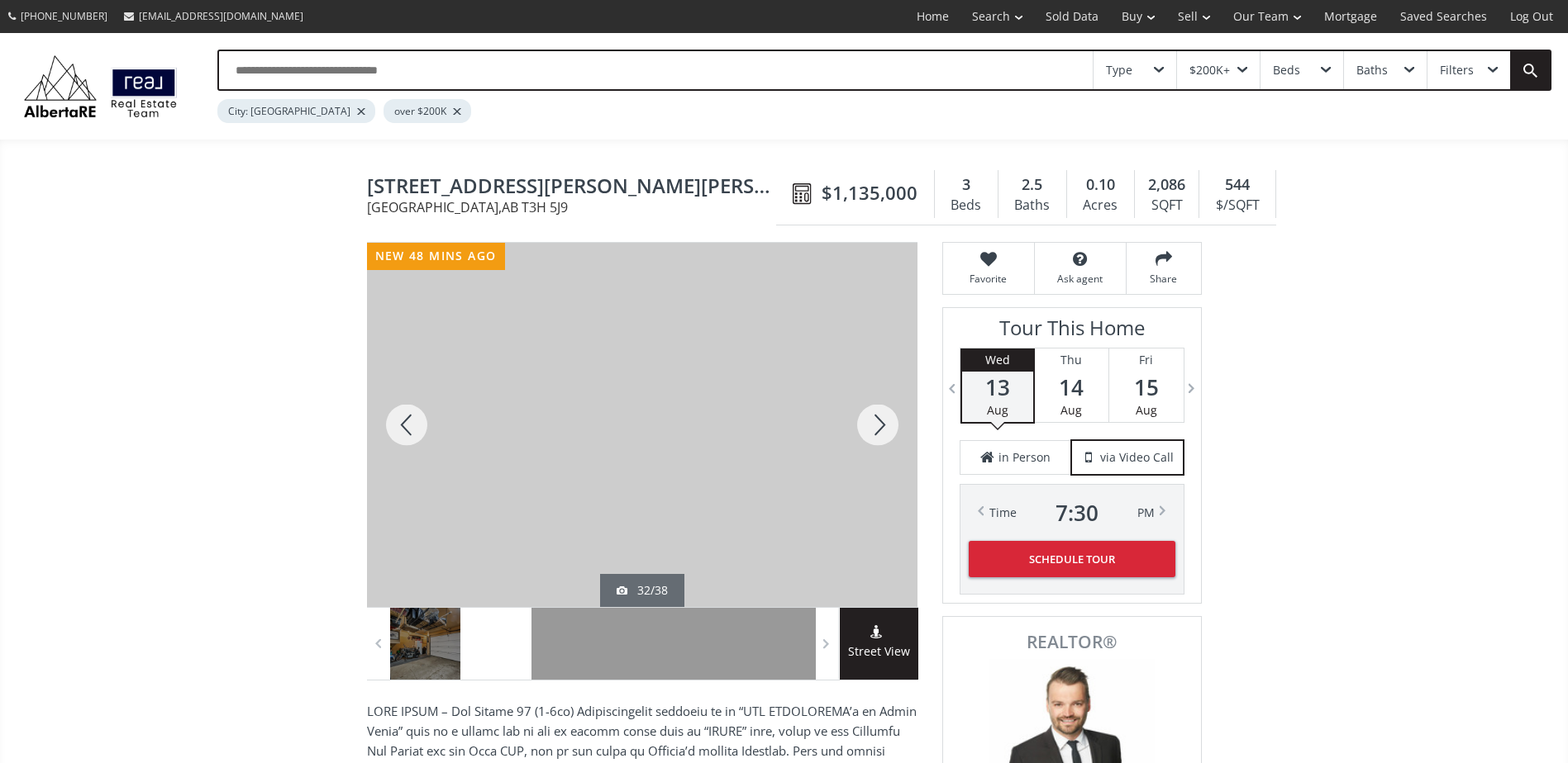
click at [386, 423] on div at bounding box center [407, 424] width 79 height 364
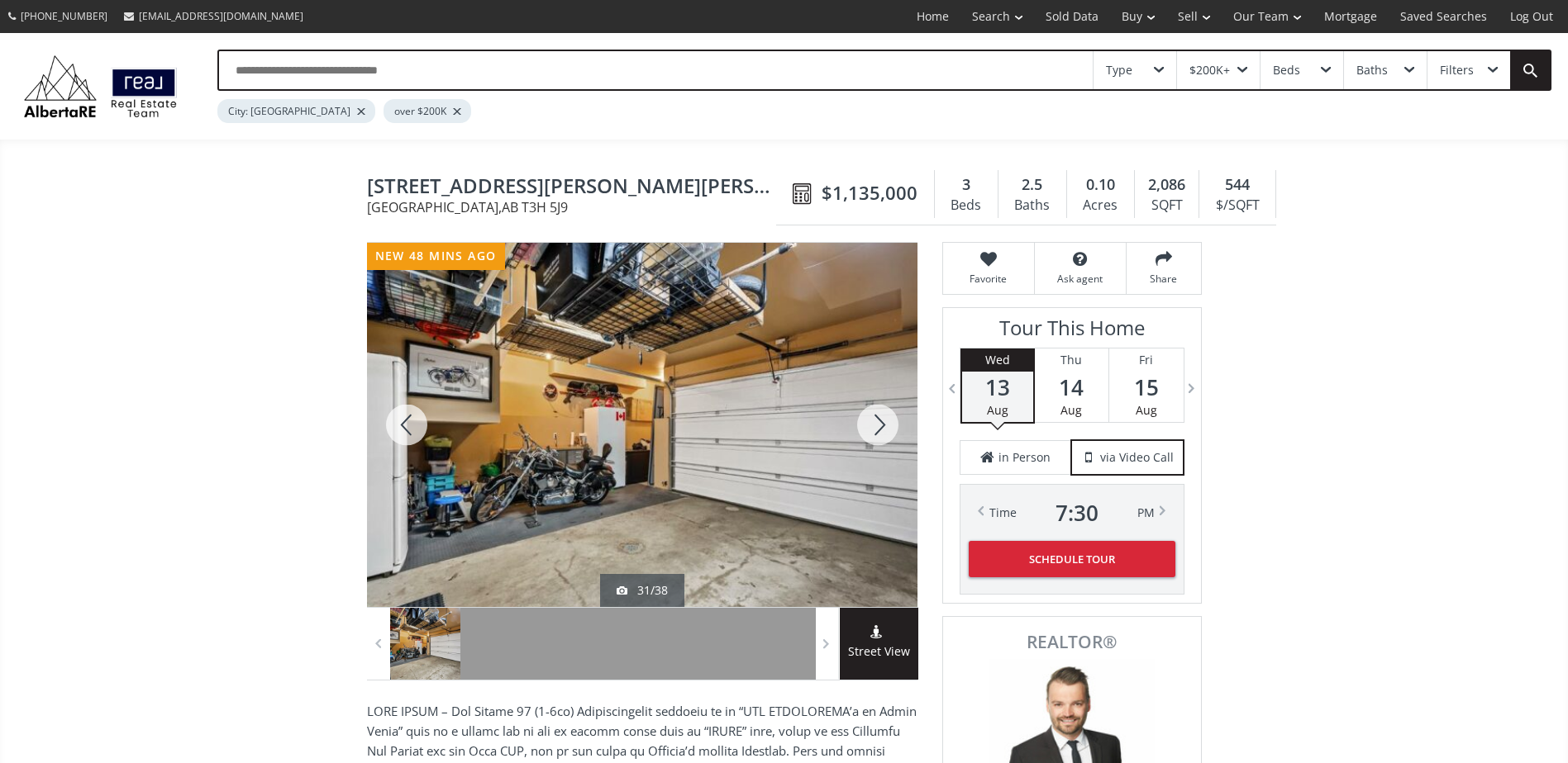
click at [879, 434] on div at bounding box center [878, 424] width 79 height 364
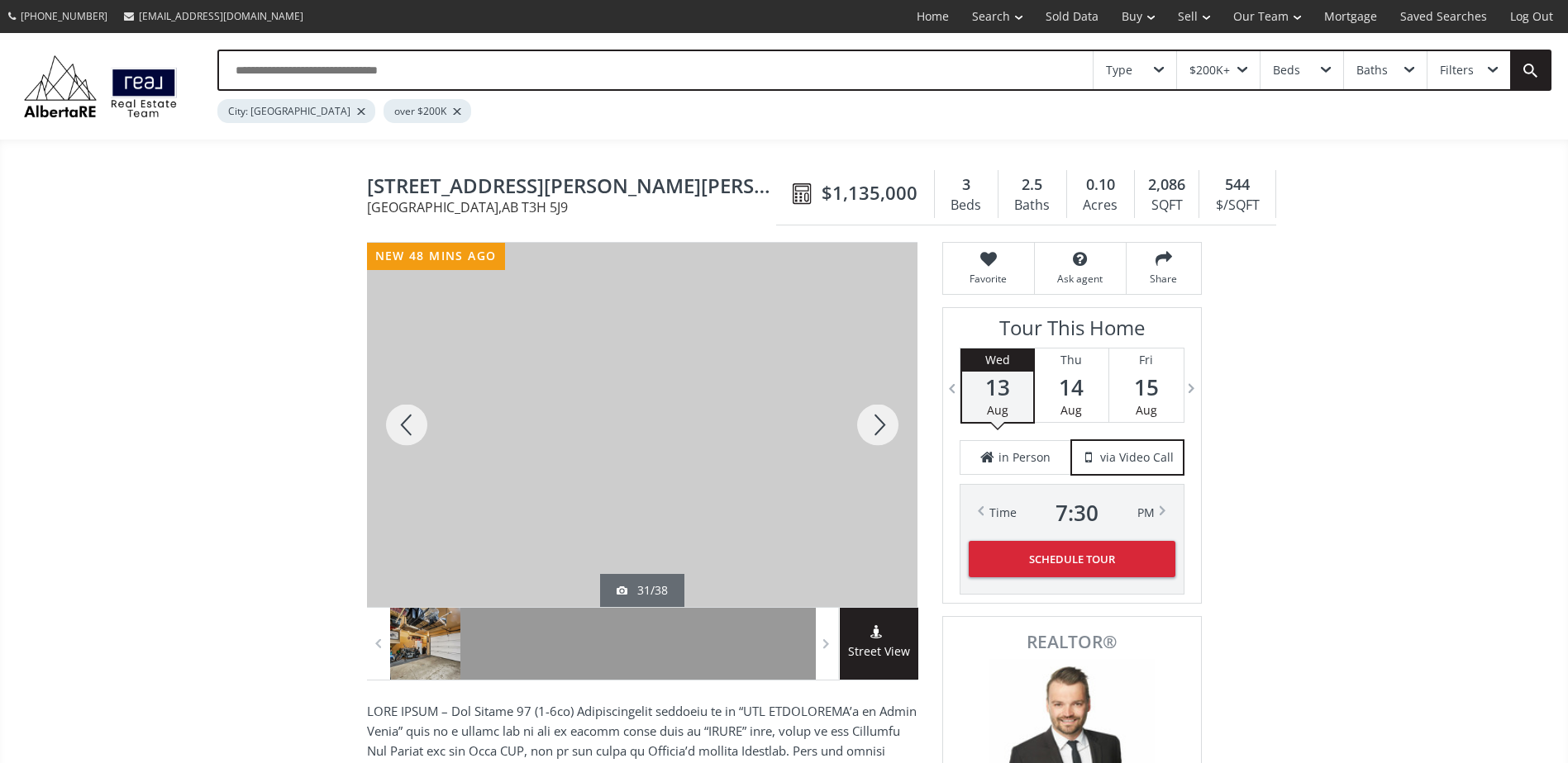
click at [879, 434] on div at bounding box center [878, 424] width 79 height 364
click at [870, 434] on div at bounding box center [878, 424] width 79 height 364
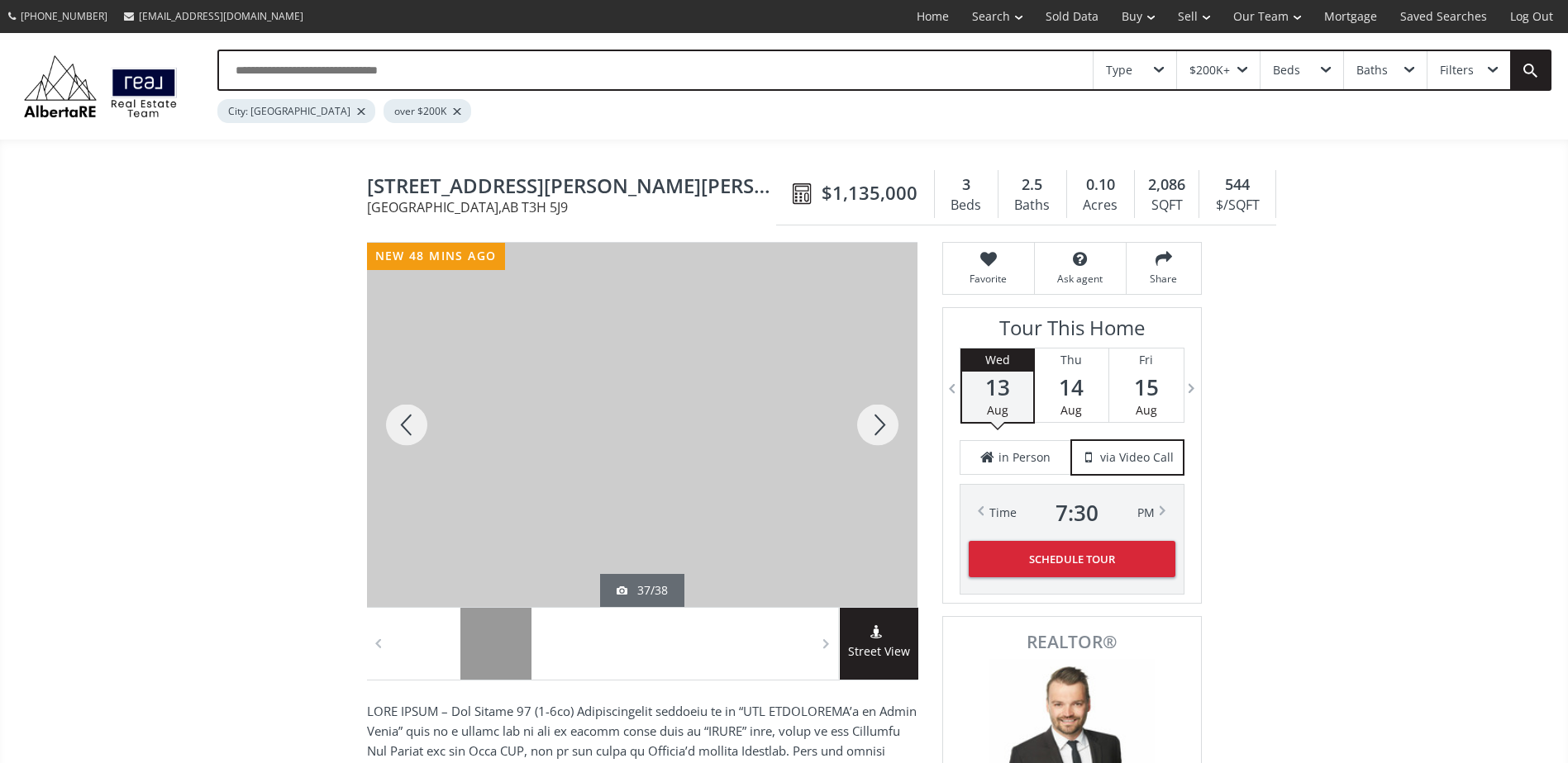
click at [870, 434] on div at bounding box center [878, 424] width 79 height 364
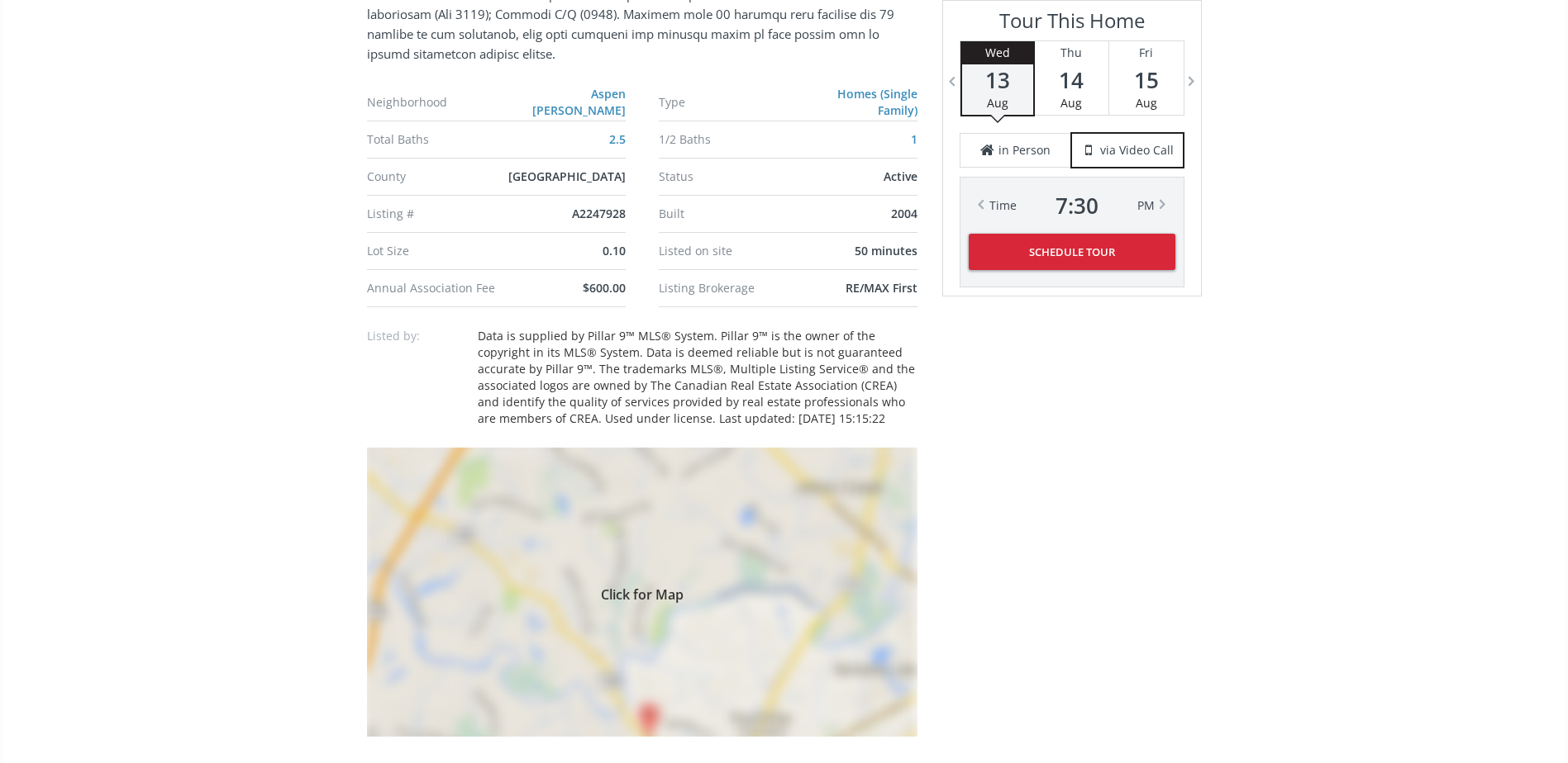
click at [775, 572] on div "Click for Map" at bounding box center [642, 593] width 551 height 289
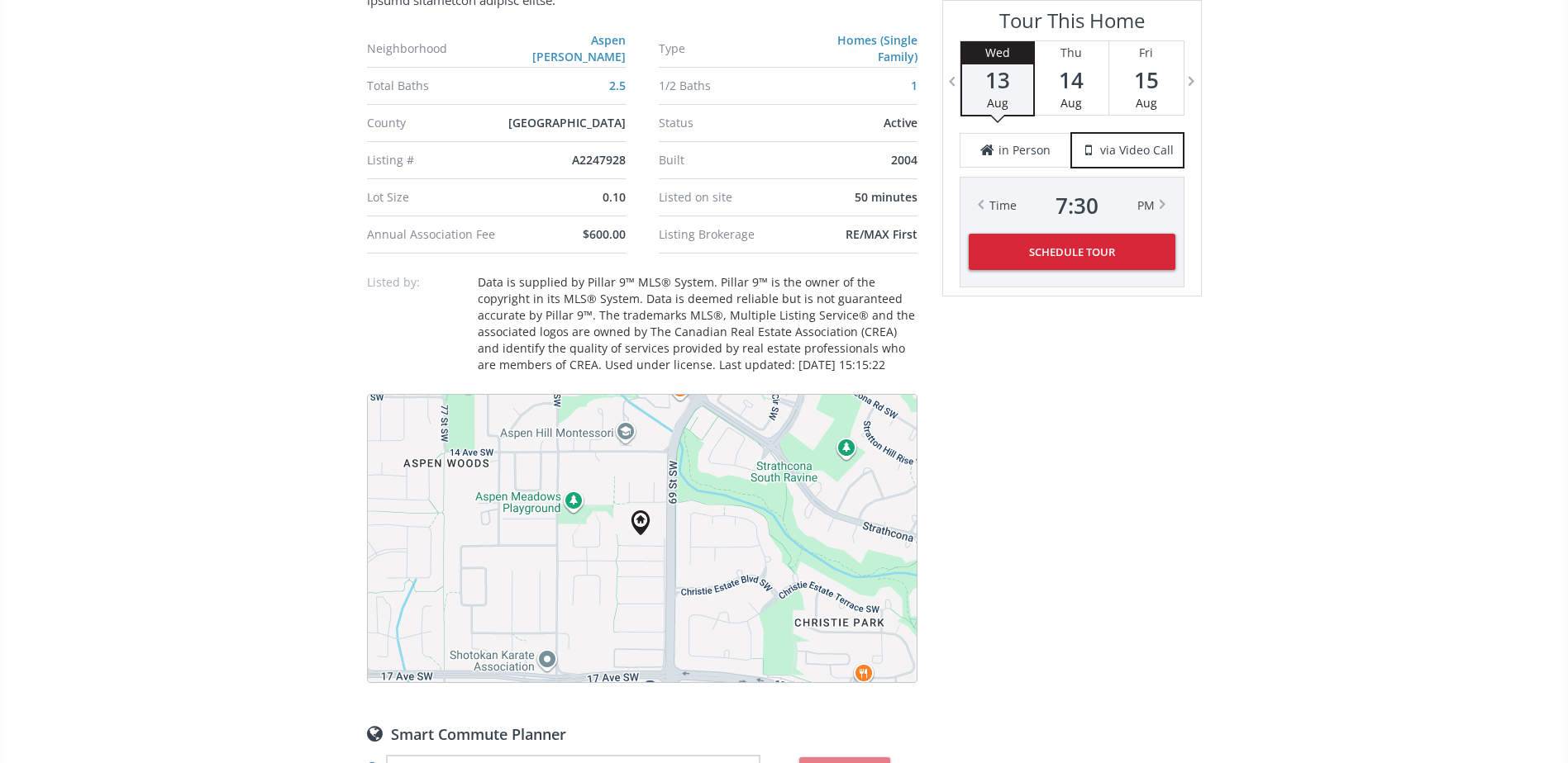
scroll to position [1156, 0]
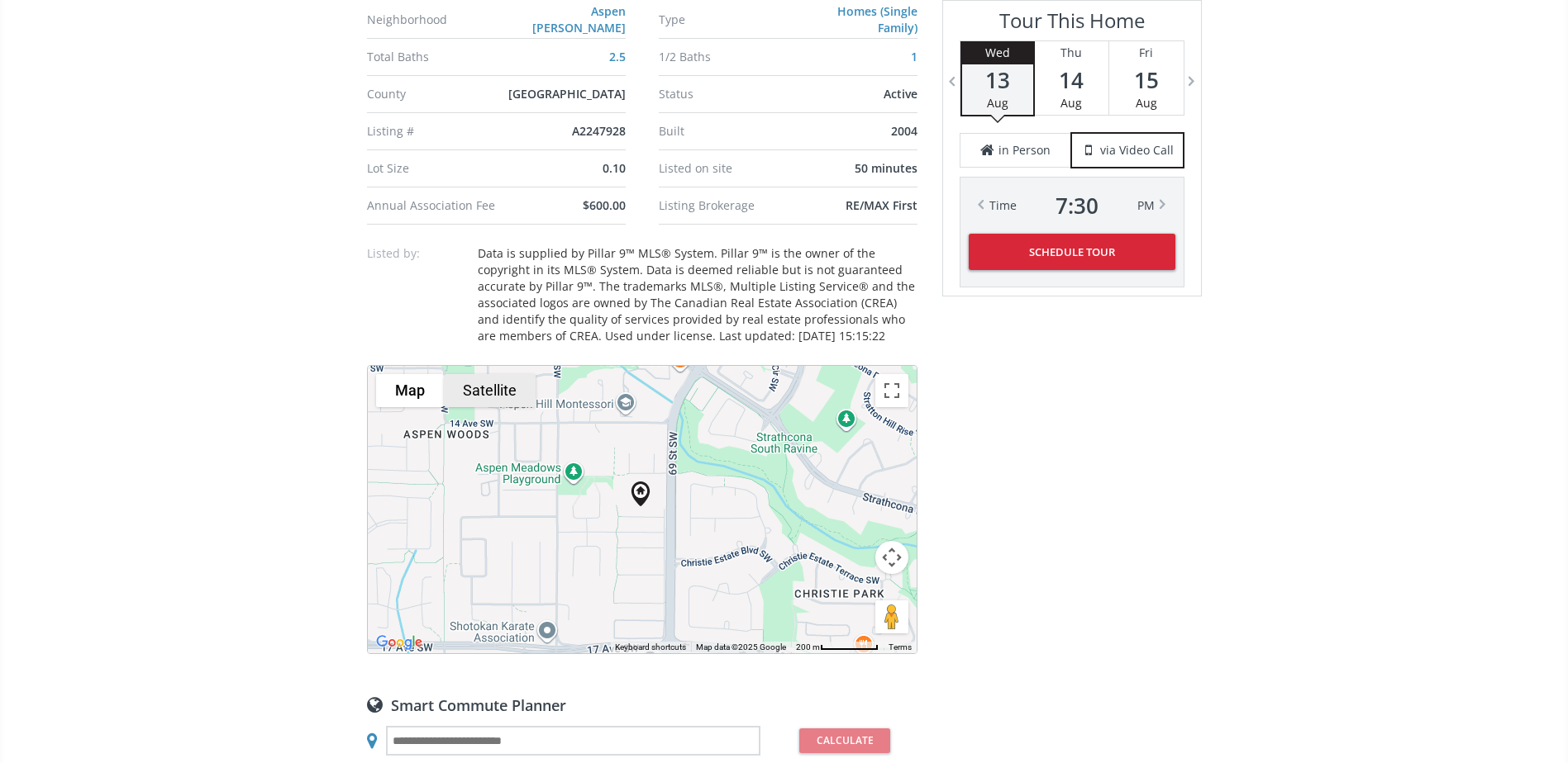
click at [512, 391] on button "Satellite" at bounding box center [490, 390] width 92 height 33
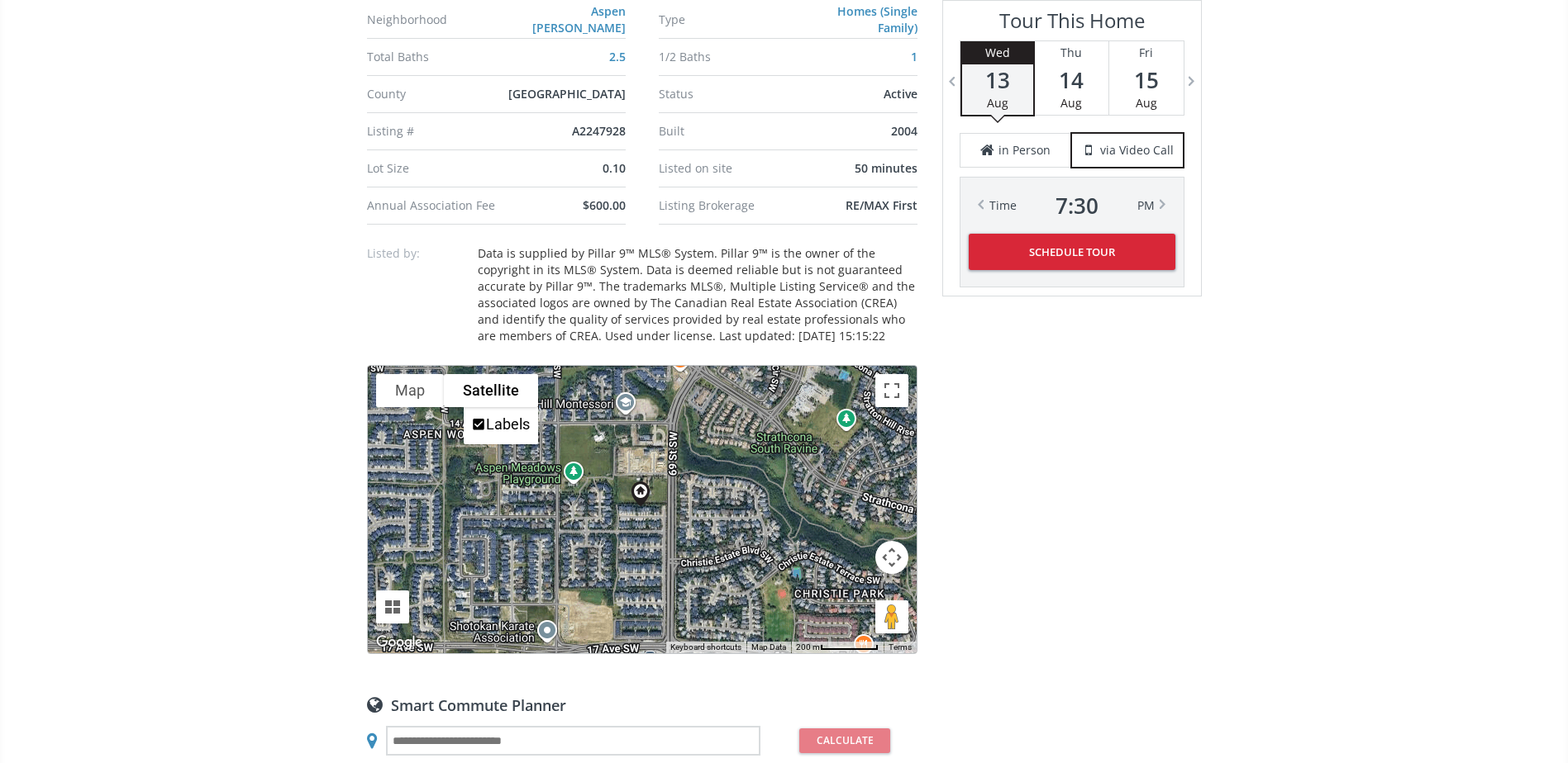
click at [895, 558] on button "Map camera controls" at bounding box center [891, 557] width 33 height 33
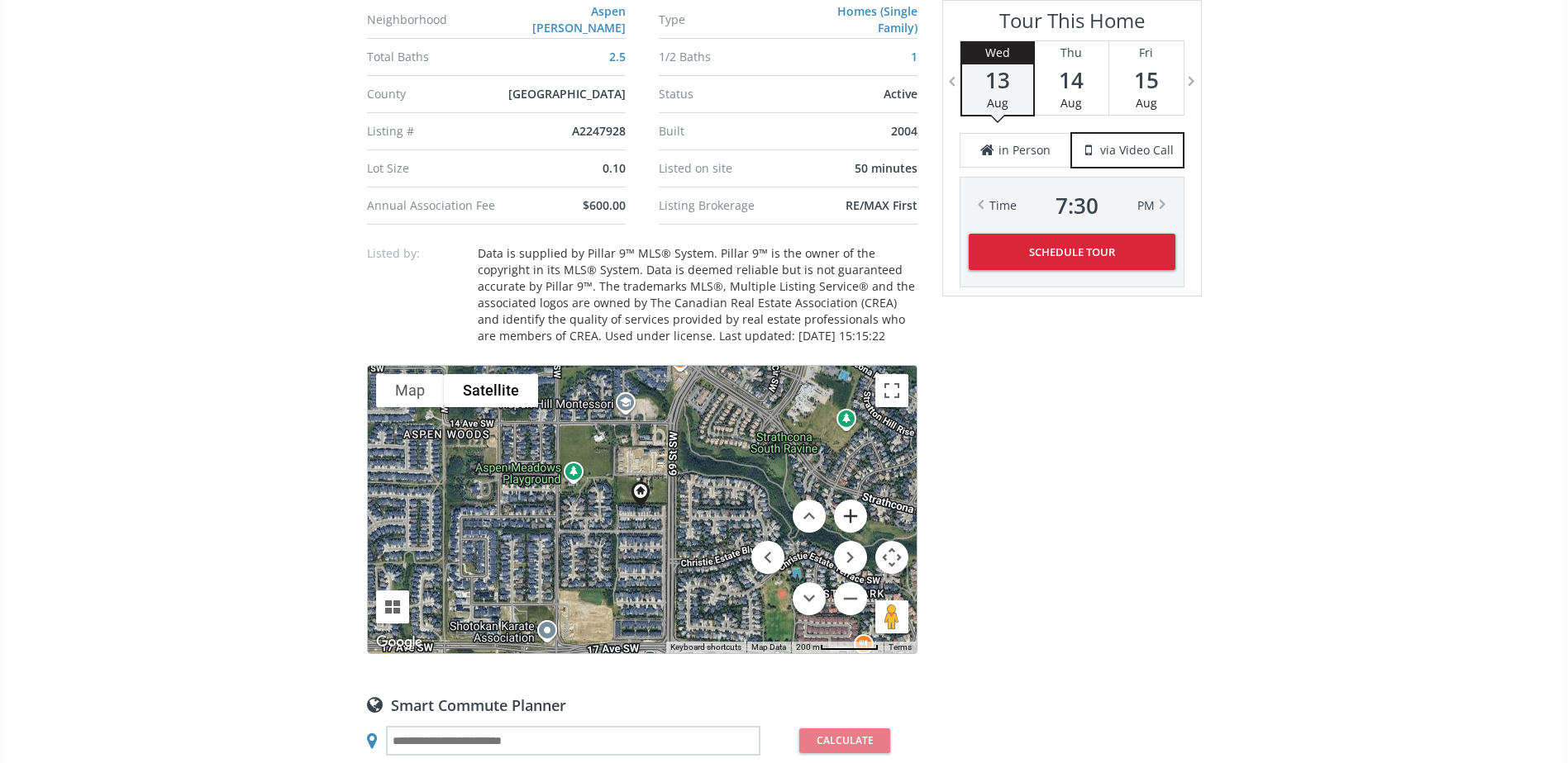
click at [845, 514] on button "Zoom in" at bounding box center [850, 516] width 33 height 33
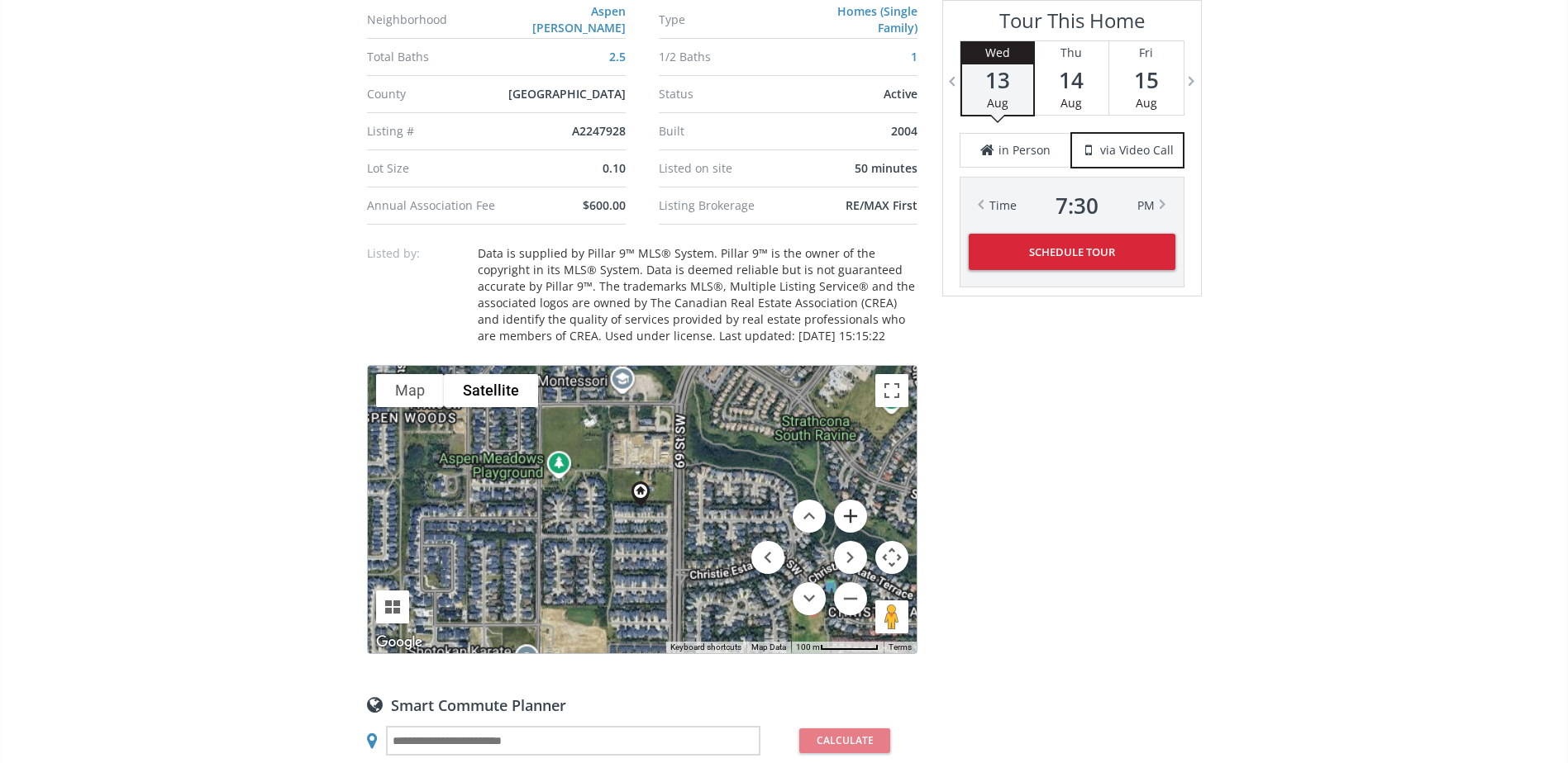
click at [845, 514] on button "Zoom in" at bounding box center [850, 516] width 33 height 33
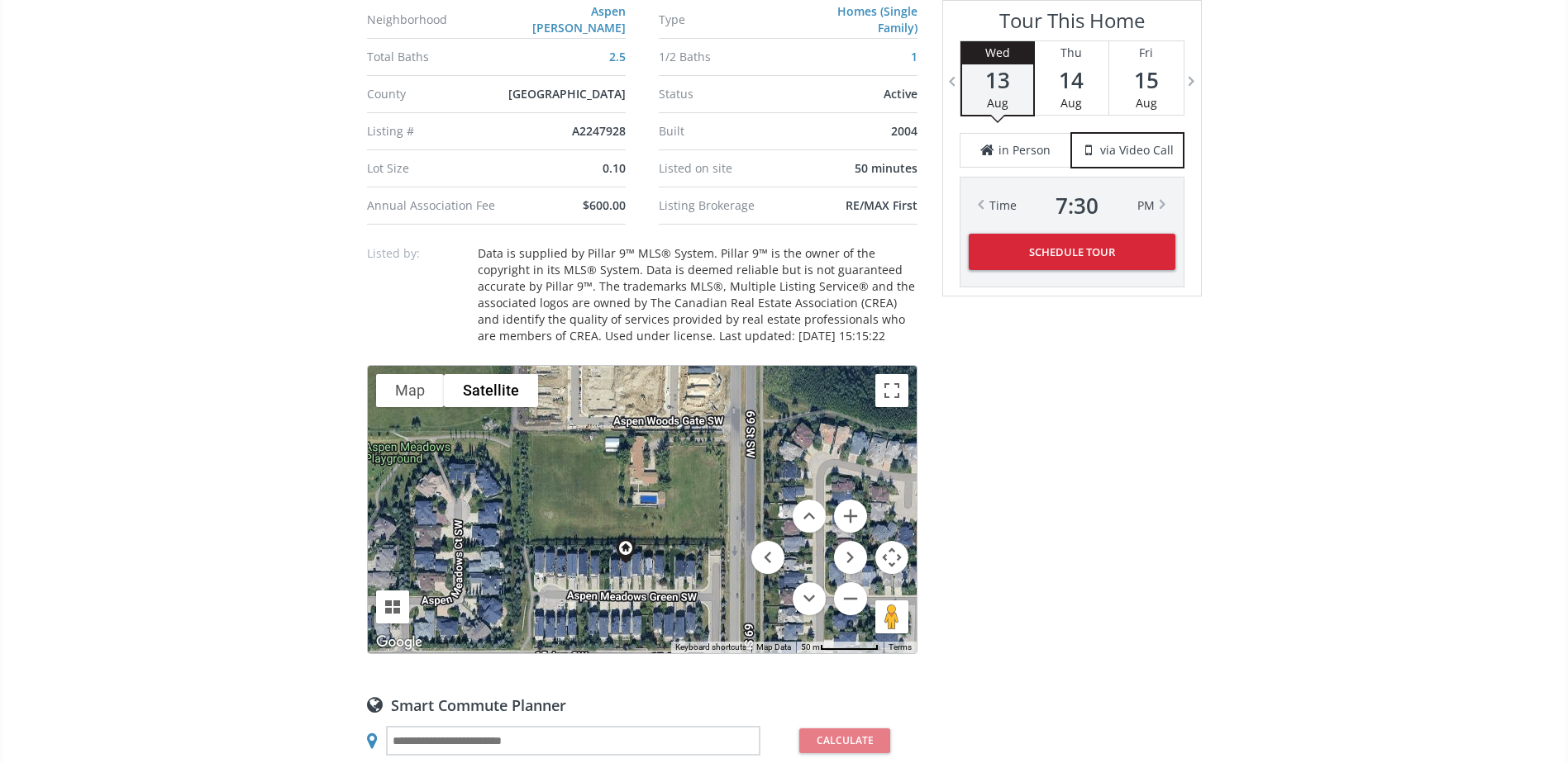
drag, startPoint x: 786, startPoint y: 442, endPoint x: 769, endPoint y: 497, distance: 57.6
click at [769, 497] on div "To navigate, press the arrow keys." at bounding box center [642, 510] width 549 height 288
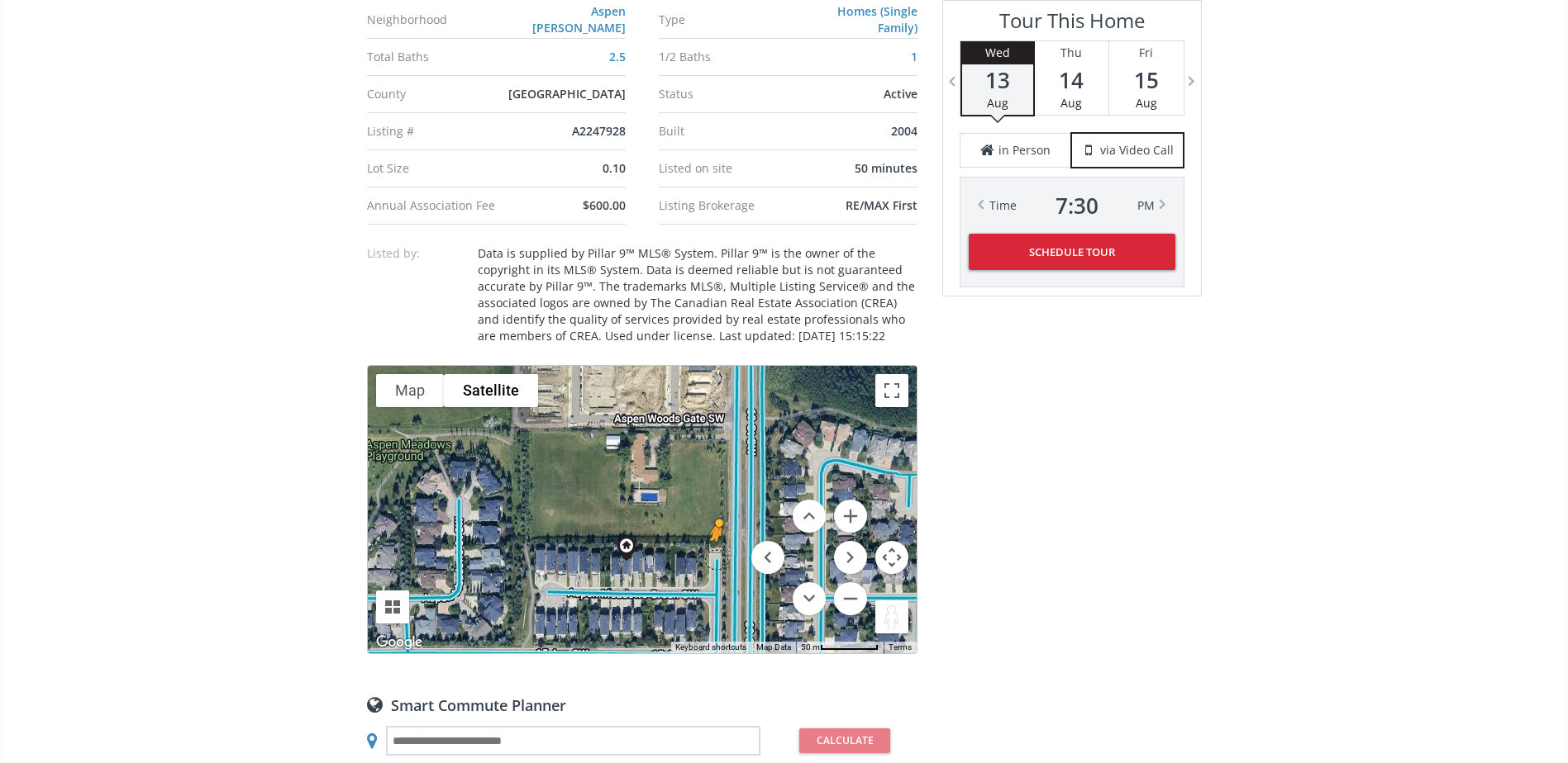
drag, startPoint x: 882, startPoint y: 618, endPoint x: 718, endPoint y: 556, distance: 175.3
click at [719, 557] on div "To navigate, press the arrow keys. To activate drag with keyboard, press Alt + …" at bounding box center [642, 510] width 549 height 288
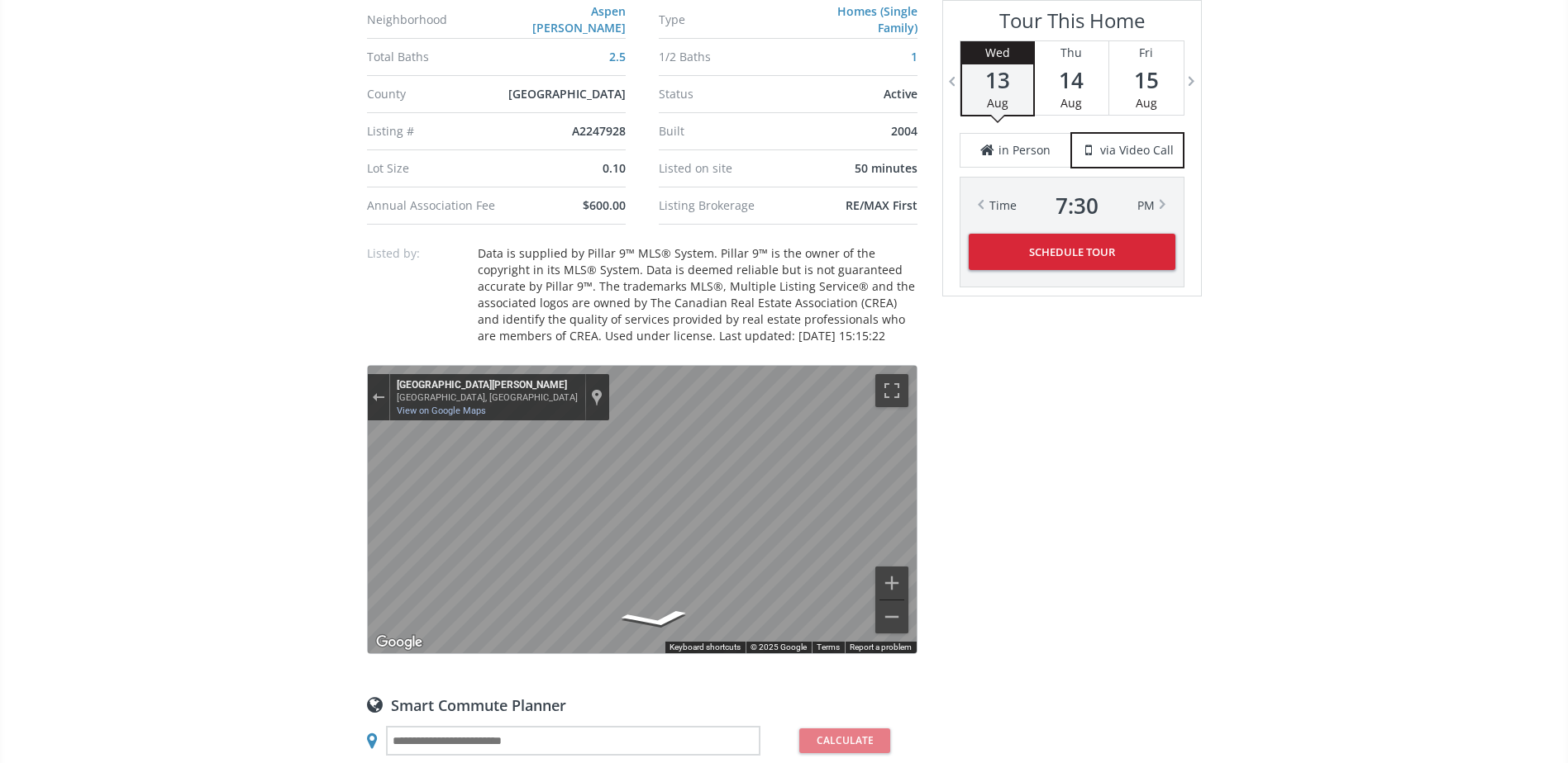
click at [380, 394] on div "Exit the Street View" at bounding box center [378, 397] width 12 height 10
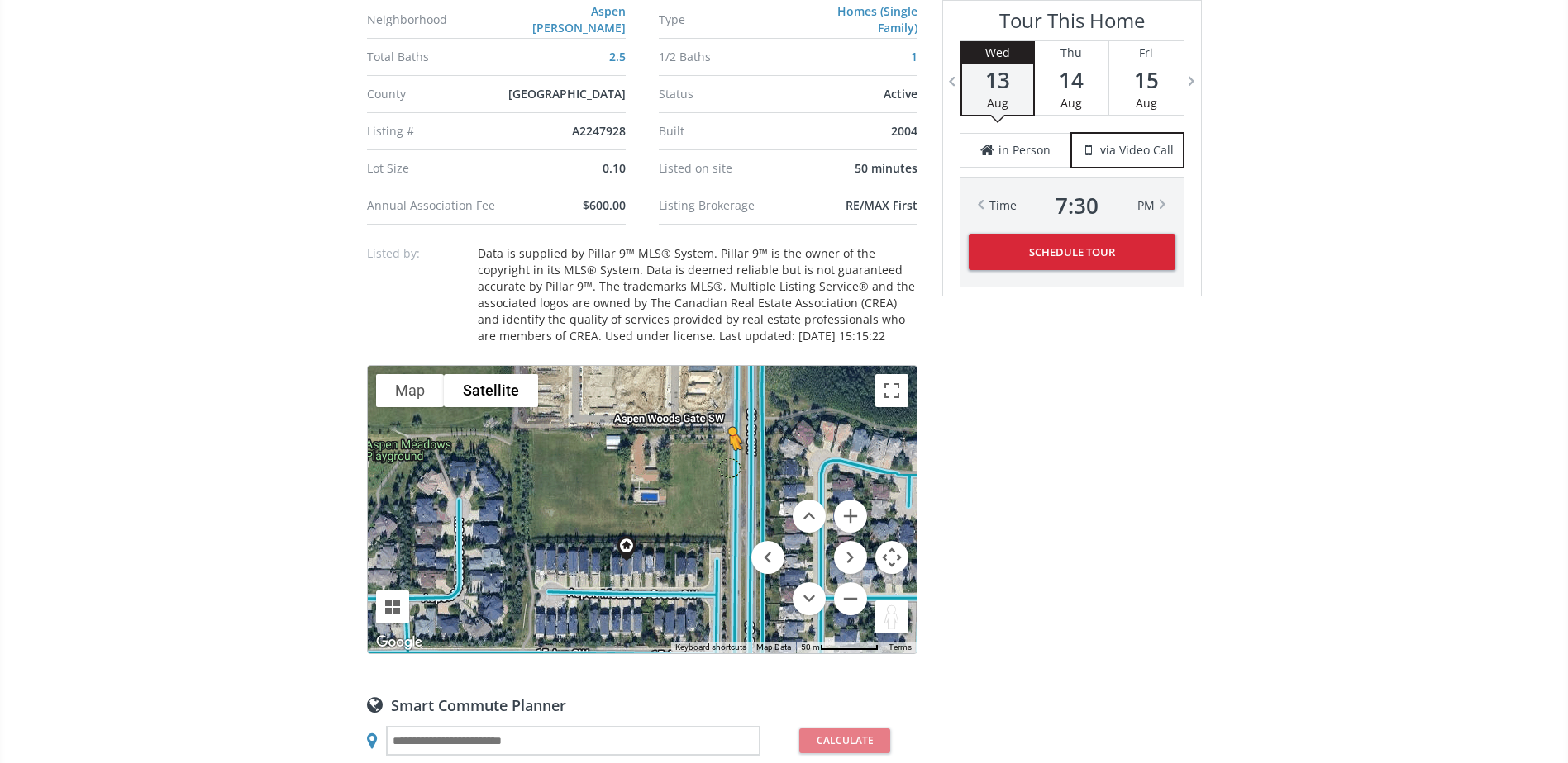
drag, startPoint x: 890, startPoint y: 614, endPoint x: 724, endPoint y: 468, distance: 221.1
click at [724, 468] on div "To navigate, press the arrow keys. To activate drag with keyboard, press Alt + …" at bounding box center [642, 510] width 549 height 288
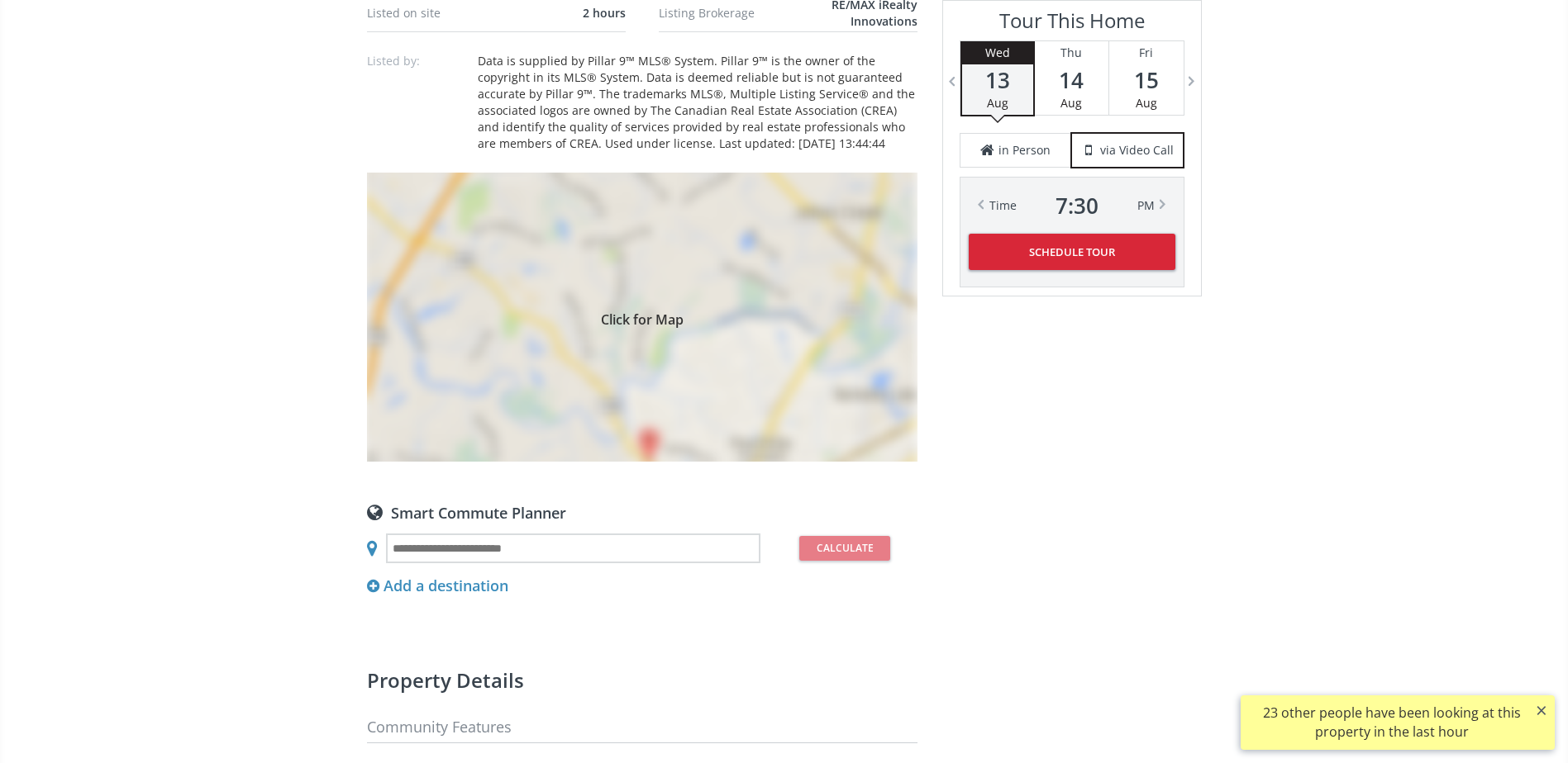
click at [781, 349] on div "Click for Map" at bounding box center [642, 318] width 551 height 289
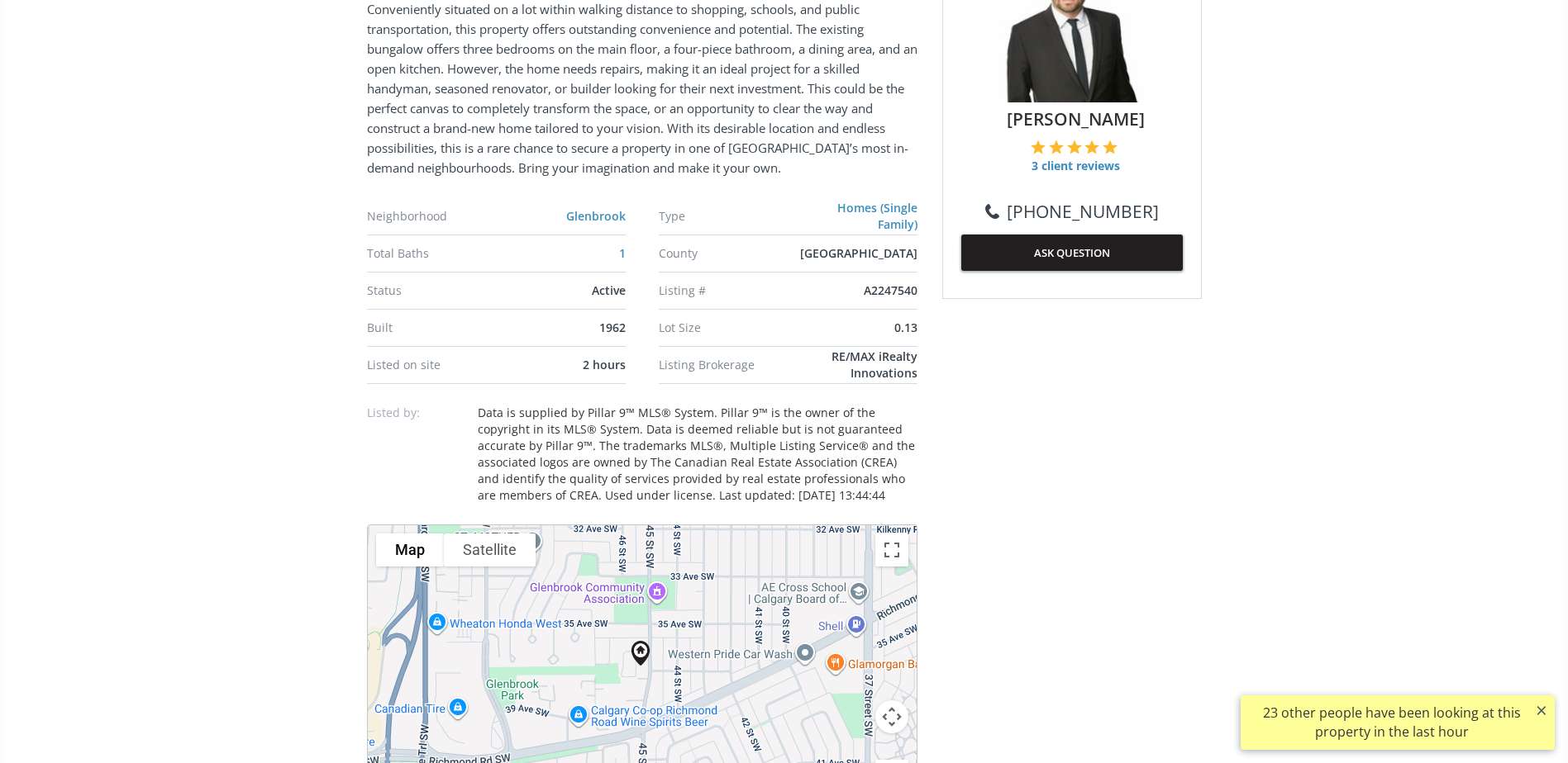
scroll to position [827, 0]
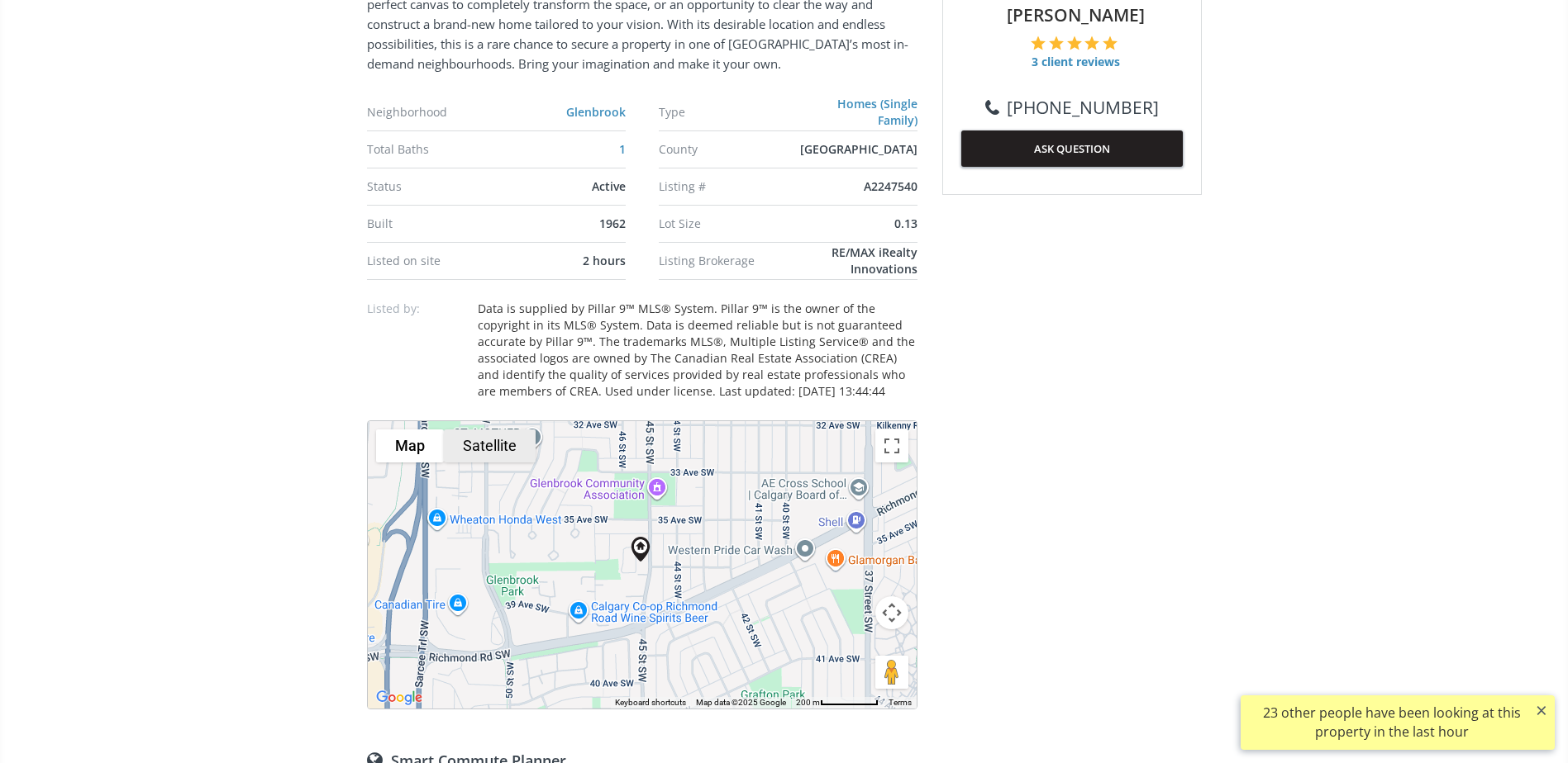
click at [452, 446] on button "Satellite" at bounding box center [490, 445] width 92 height 33
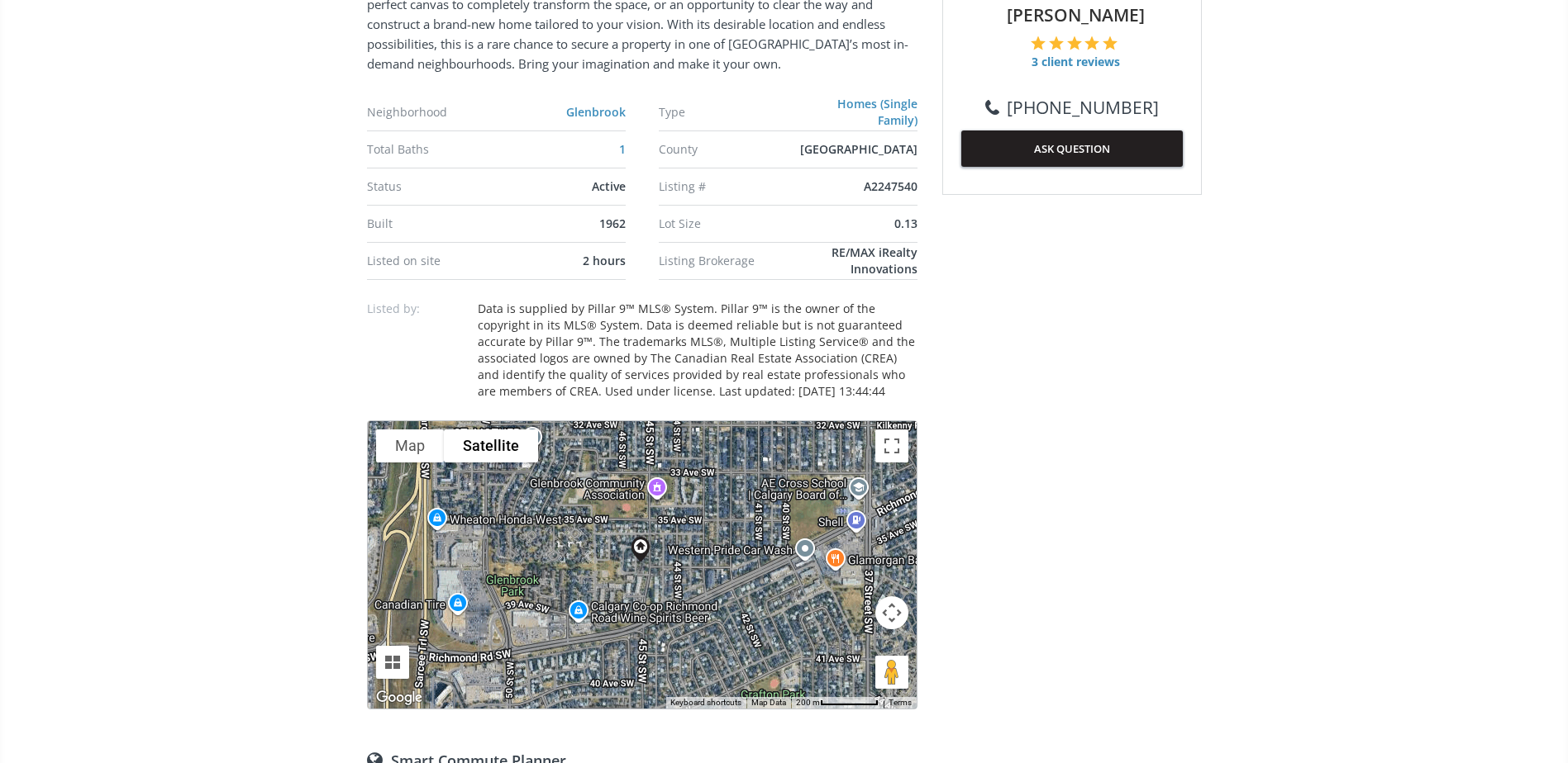
click at [897, 623] on button "Map camera controls" at bounding box center [891, 612] width 33 height 33
click at [853, 569] on button "Zoom in" at bounding box center [850, 571] width 33 height 33
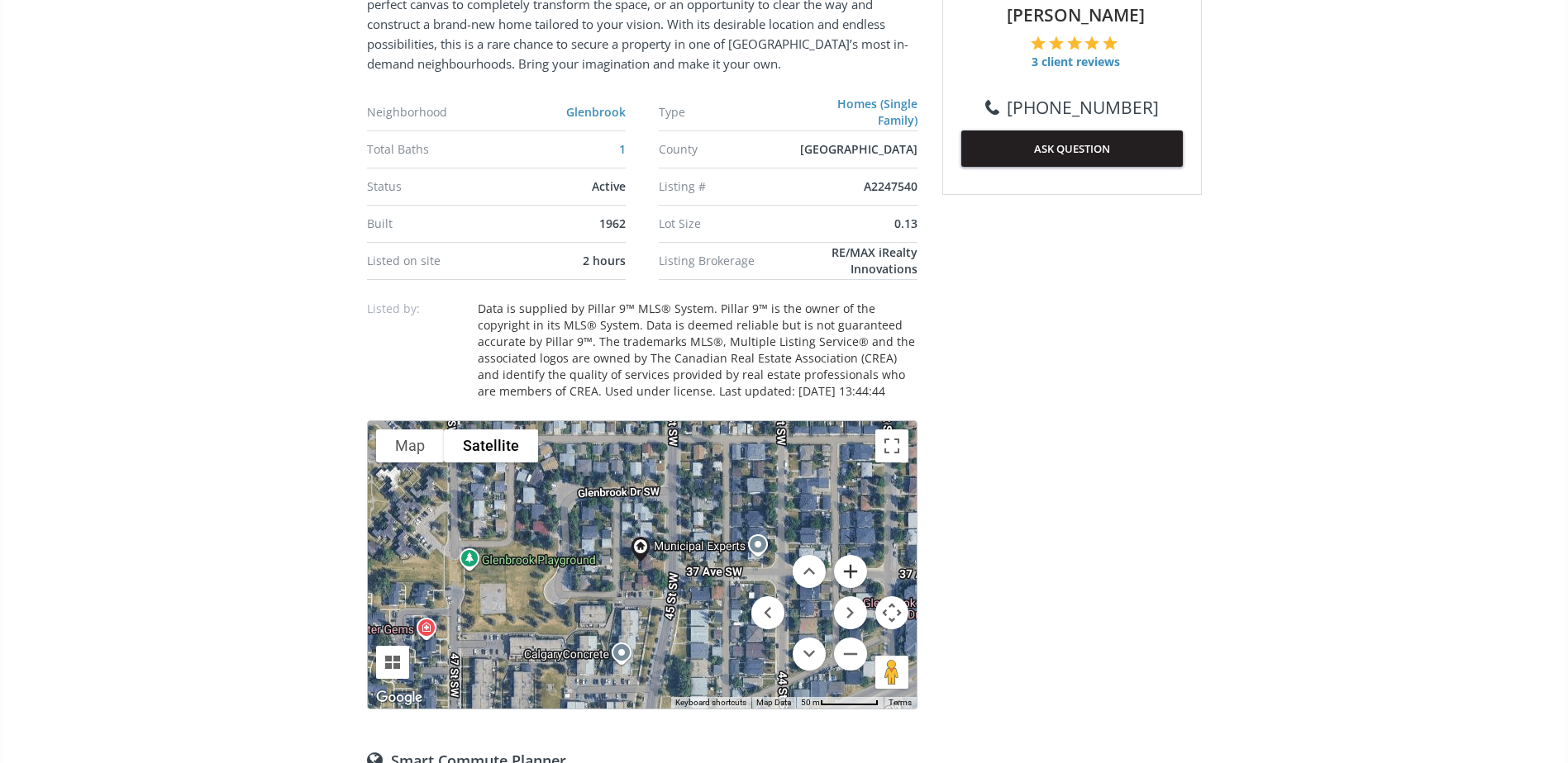
click at [853, 569] on button "Zoom in" at bounding box center [850, 571] width 33 height 33
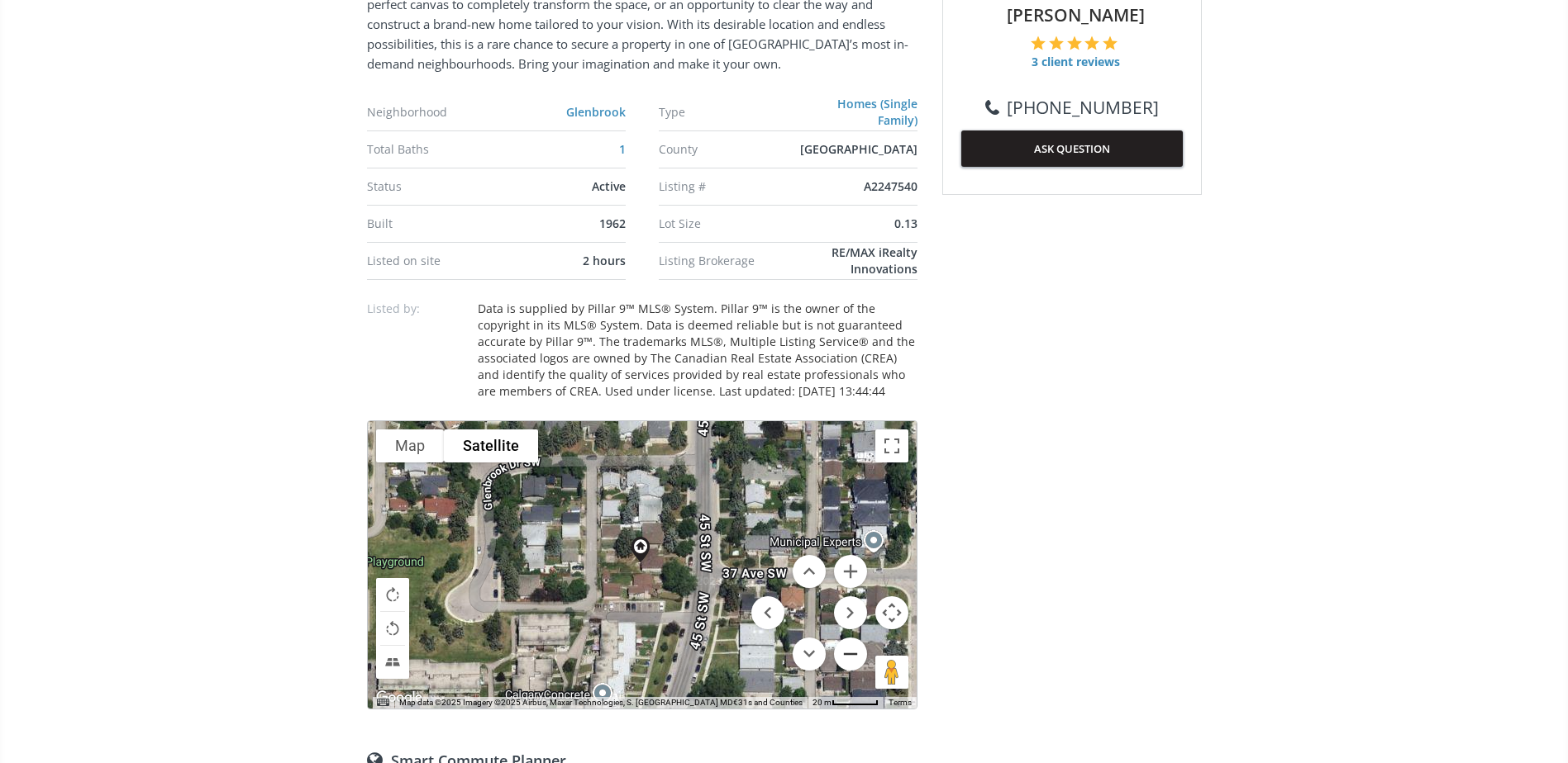
click at [855, 662] on button "Zoom out" at bounding box center [850, 654] width 33 height 33
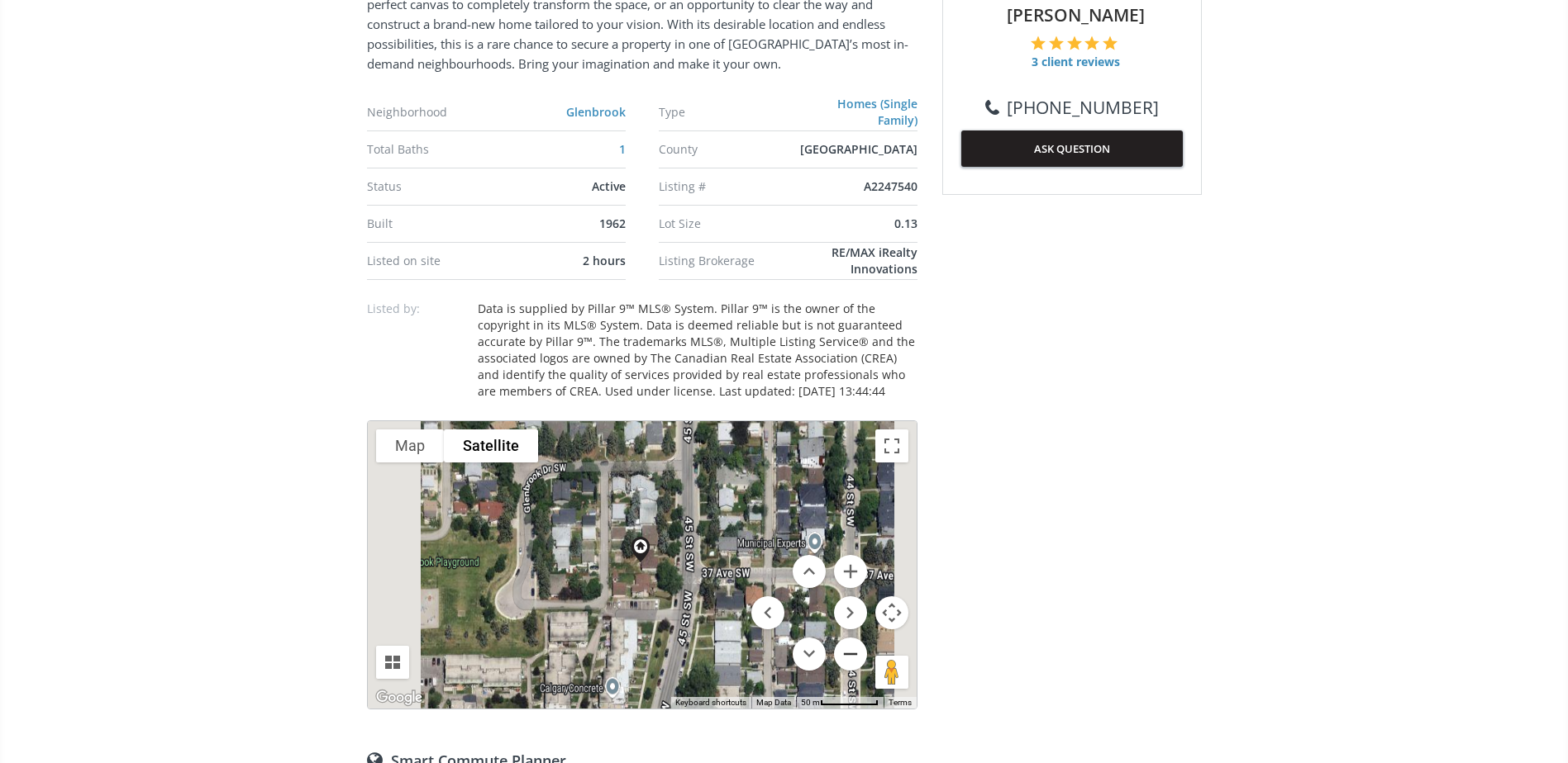
click at [854, 662] on button "Zoom out" at bounding box center [850, 654] width 33 height 33
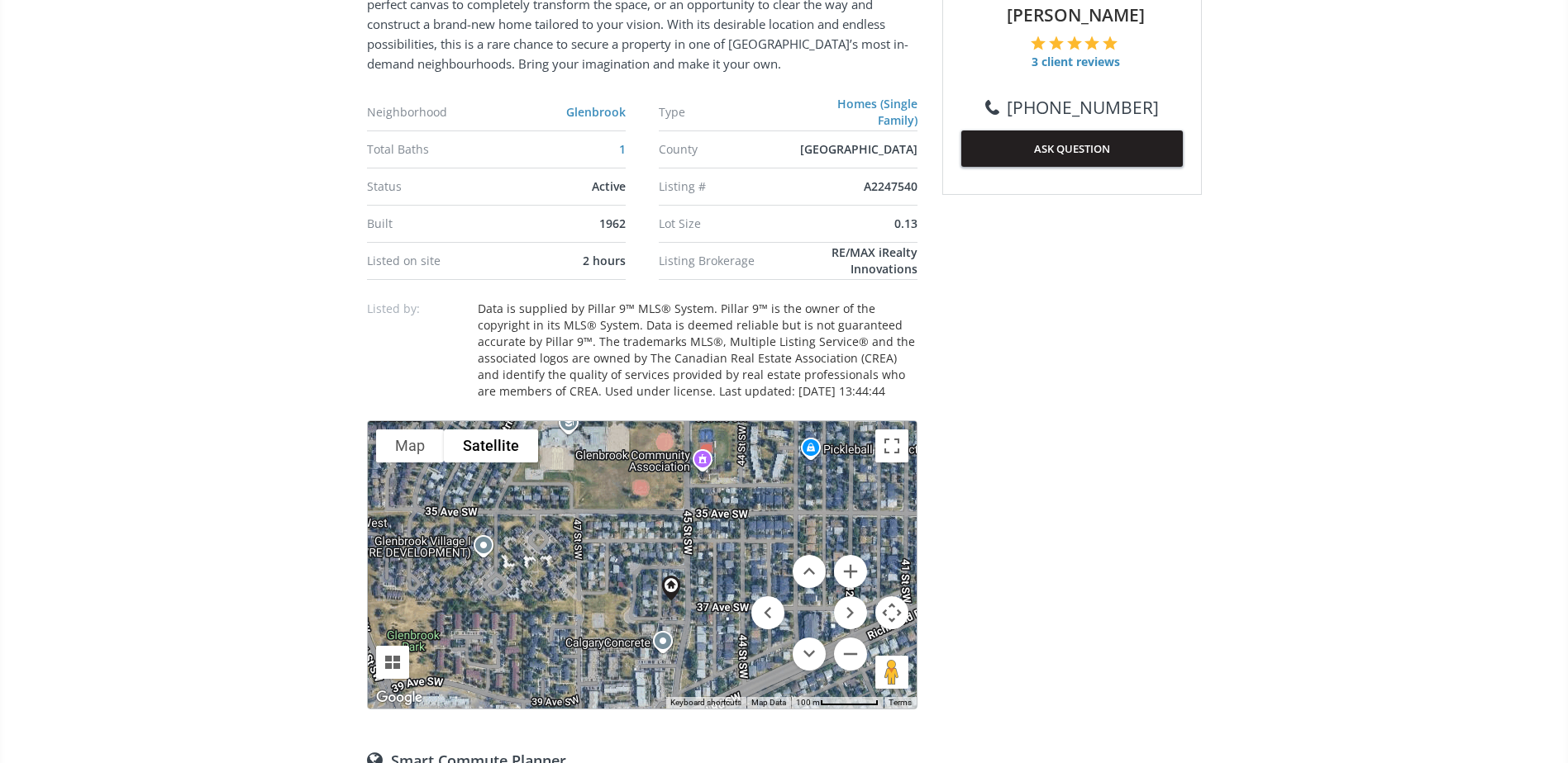
drag, startPoint x: 709, startPoint y: 584, endPoint x: 739, endPoint y: 648, distance: 70.7
click at [739, 648] on div "To navigate, press the arrow keys." at bounding box center [642, 565] width 549 height 288
click at [849, 571] on button "Zoom in" at bounding box center [850, 571] width 33 height 33
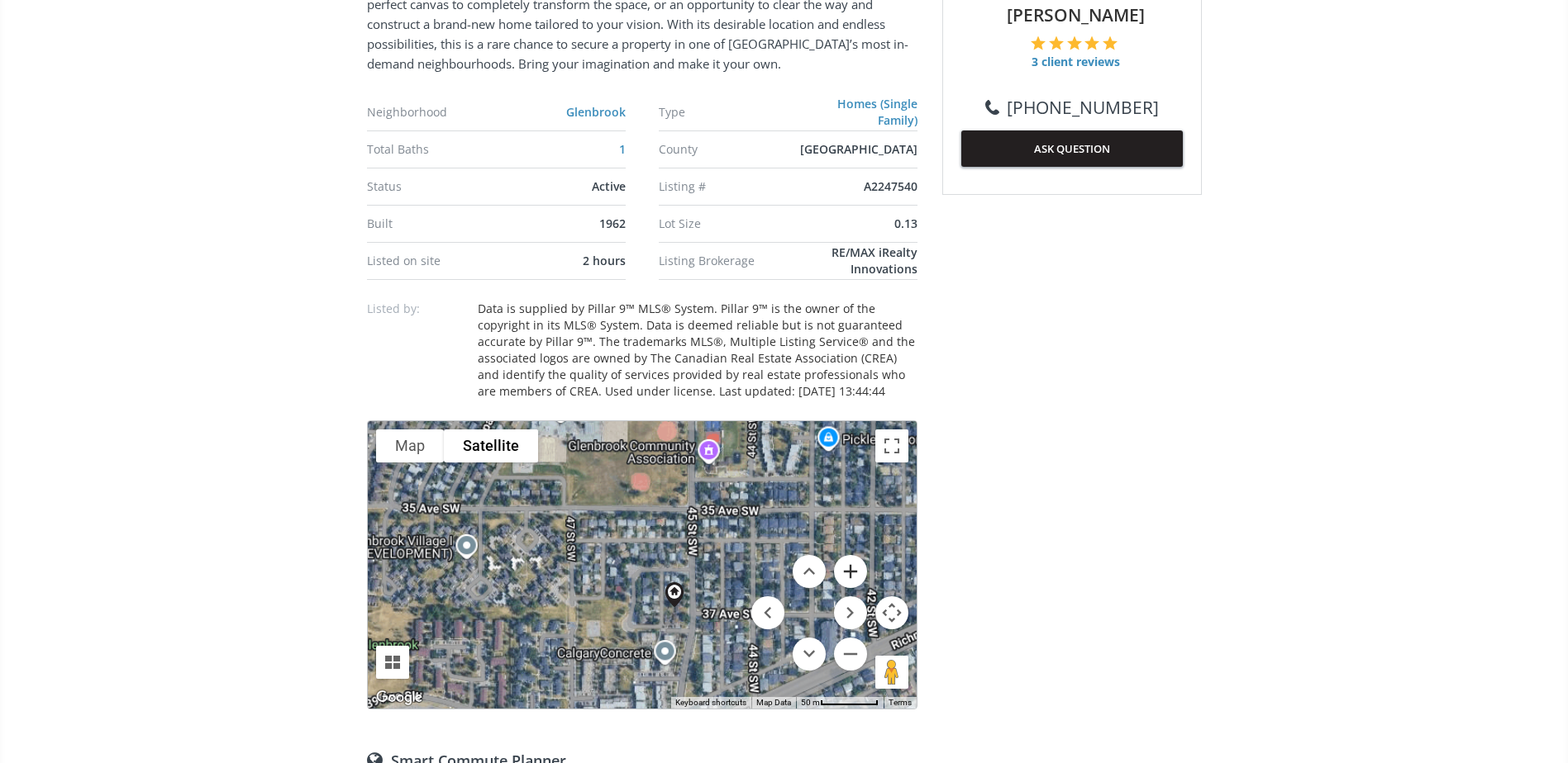
click at [849, 571] on button "Zoom in" at bounding box center [850, 571] width 33 height 33
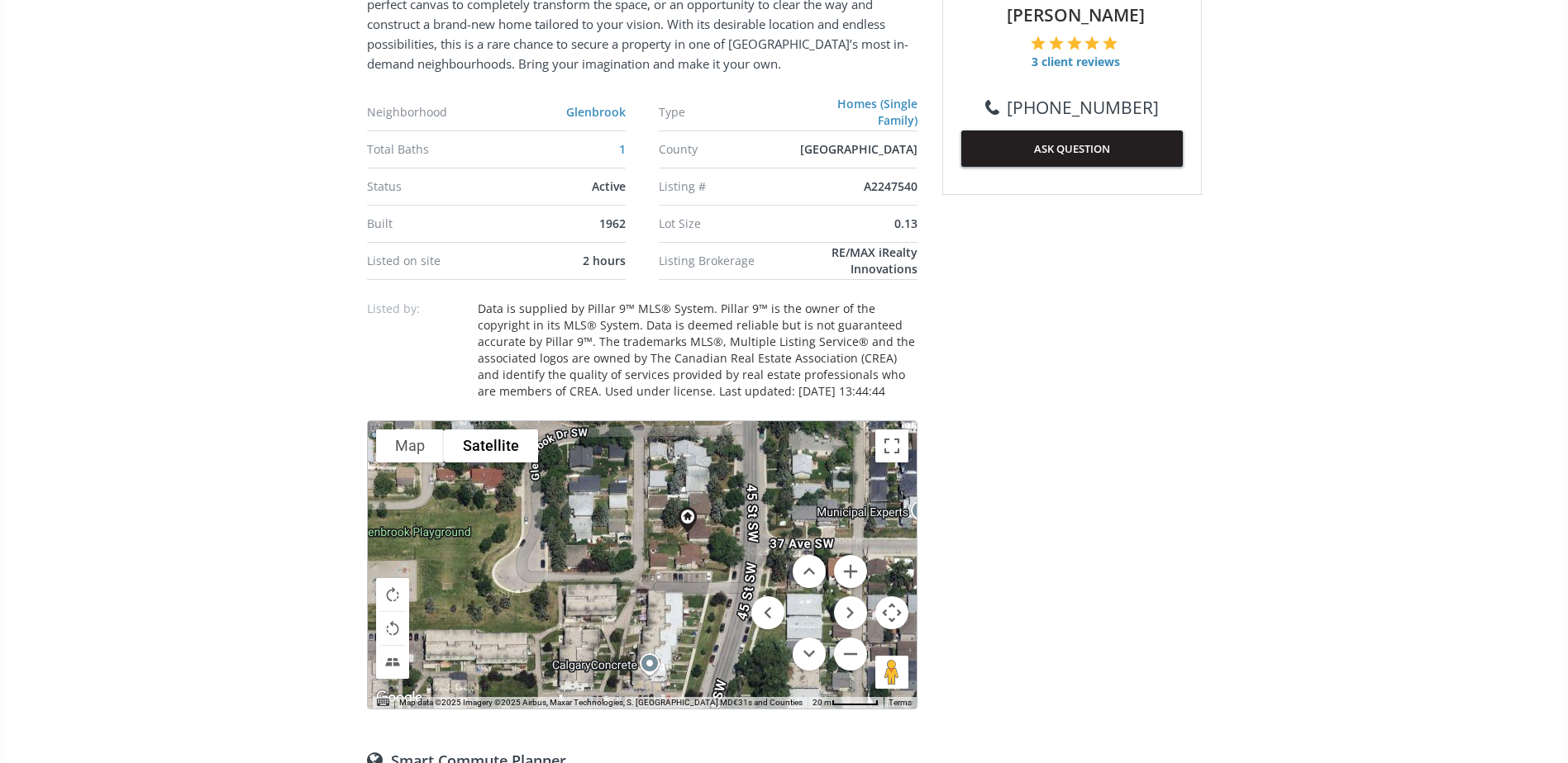
drag, startPoint x: 716, startPoint y: 588, endPoint x: 641, endPoint y: 443, distance: 163.2
click at [641, 443] on div "To navigate, press the arrow keys." at bounding box center [642, 565] width 549 height 288
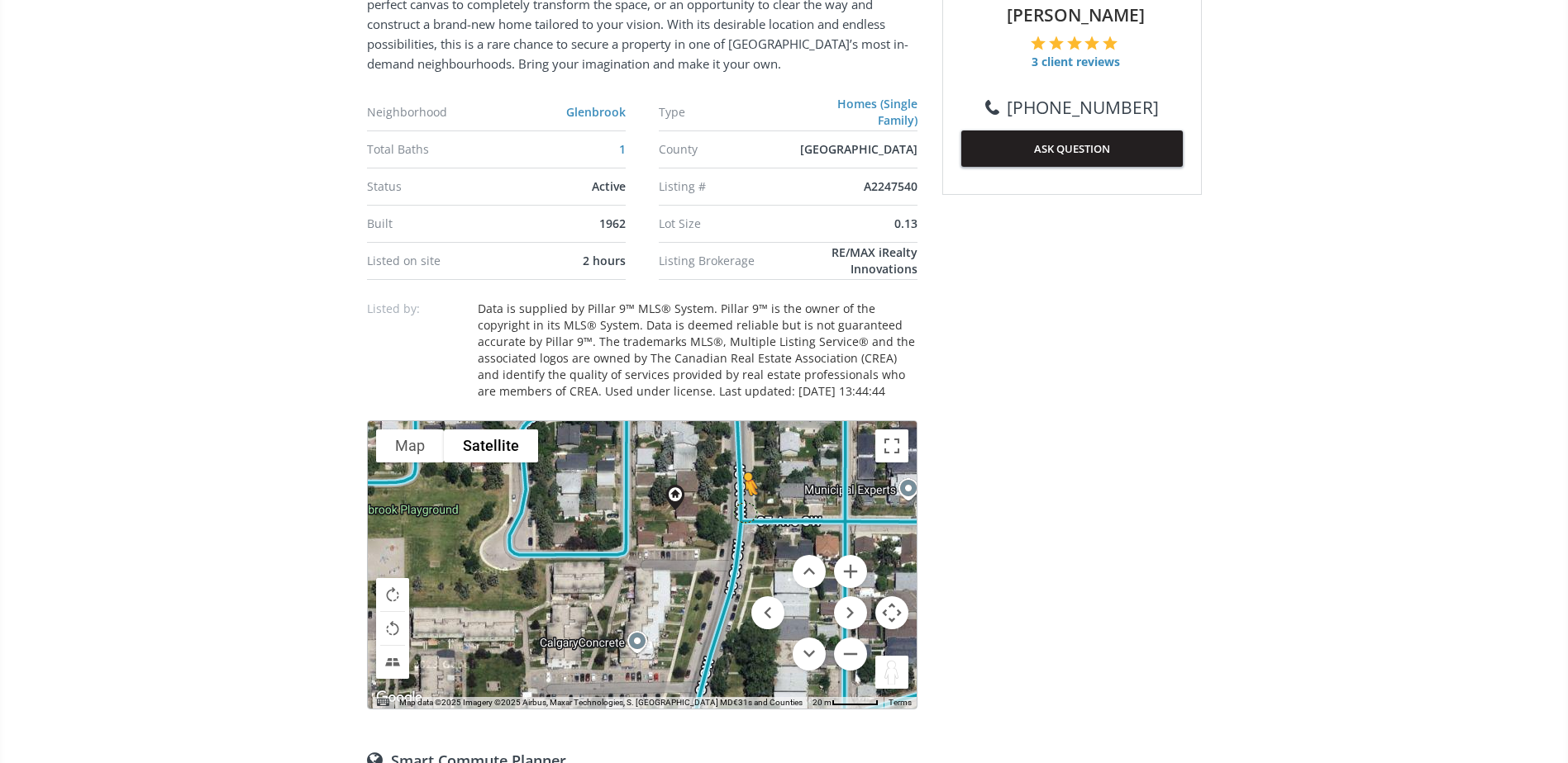
drag, startPoint x: 892, startPoint y: 671, endPoint x: 743, endPoint y: 510, distance: 219.4
click at [743, 510] on div "To navigate, press the arrow keys. To activate drag with keyboard, press Alt + …" at bounding box center [642, 565] width 549 height 288
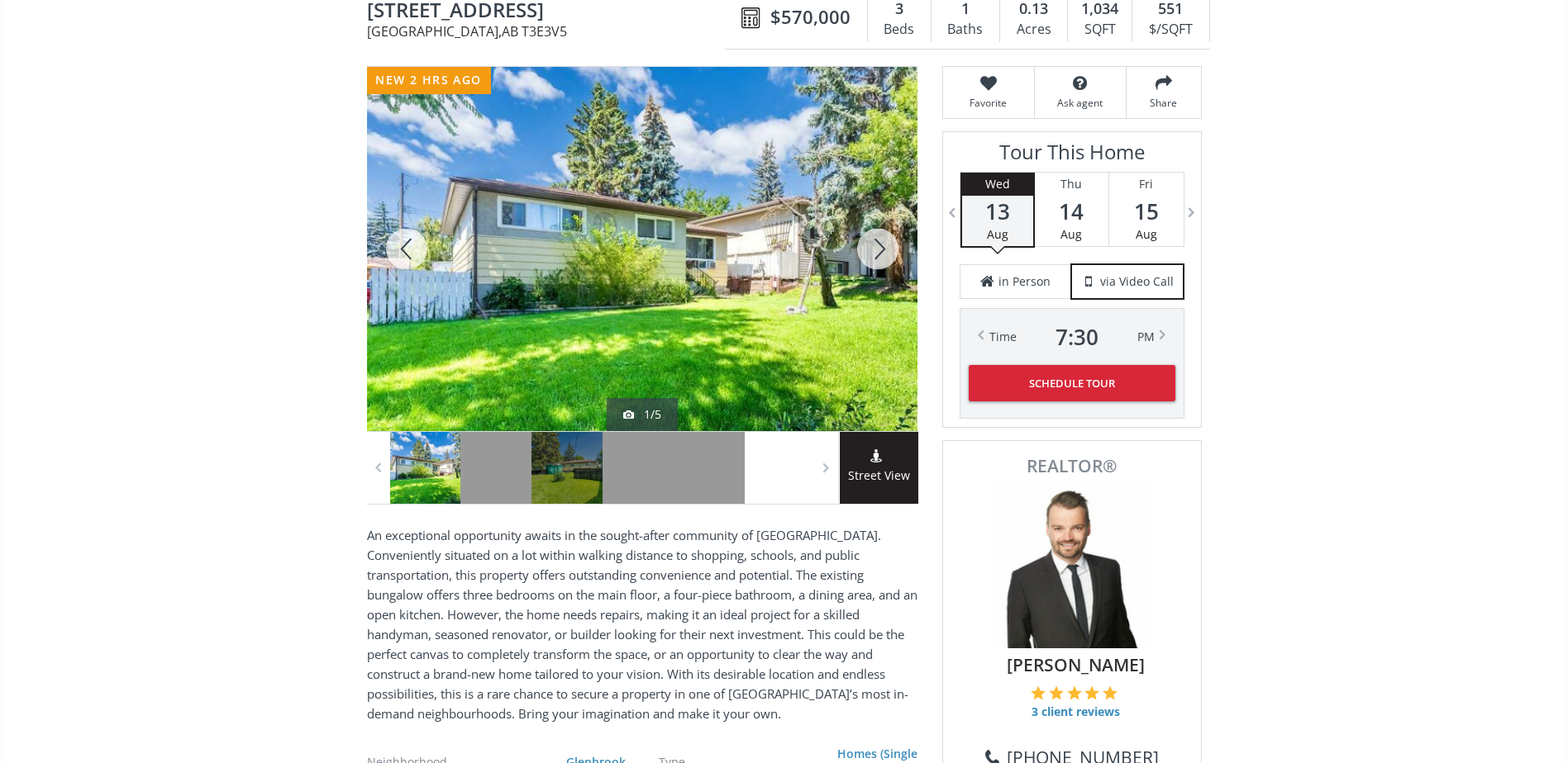
scroll to position [0, 0]
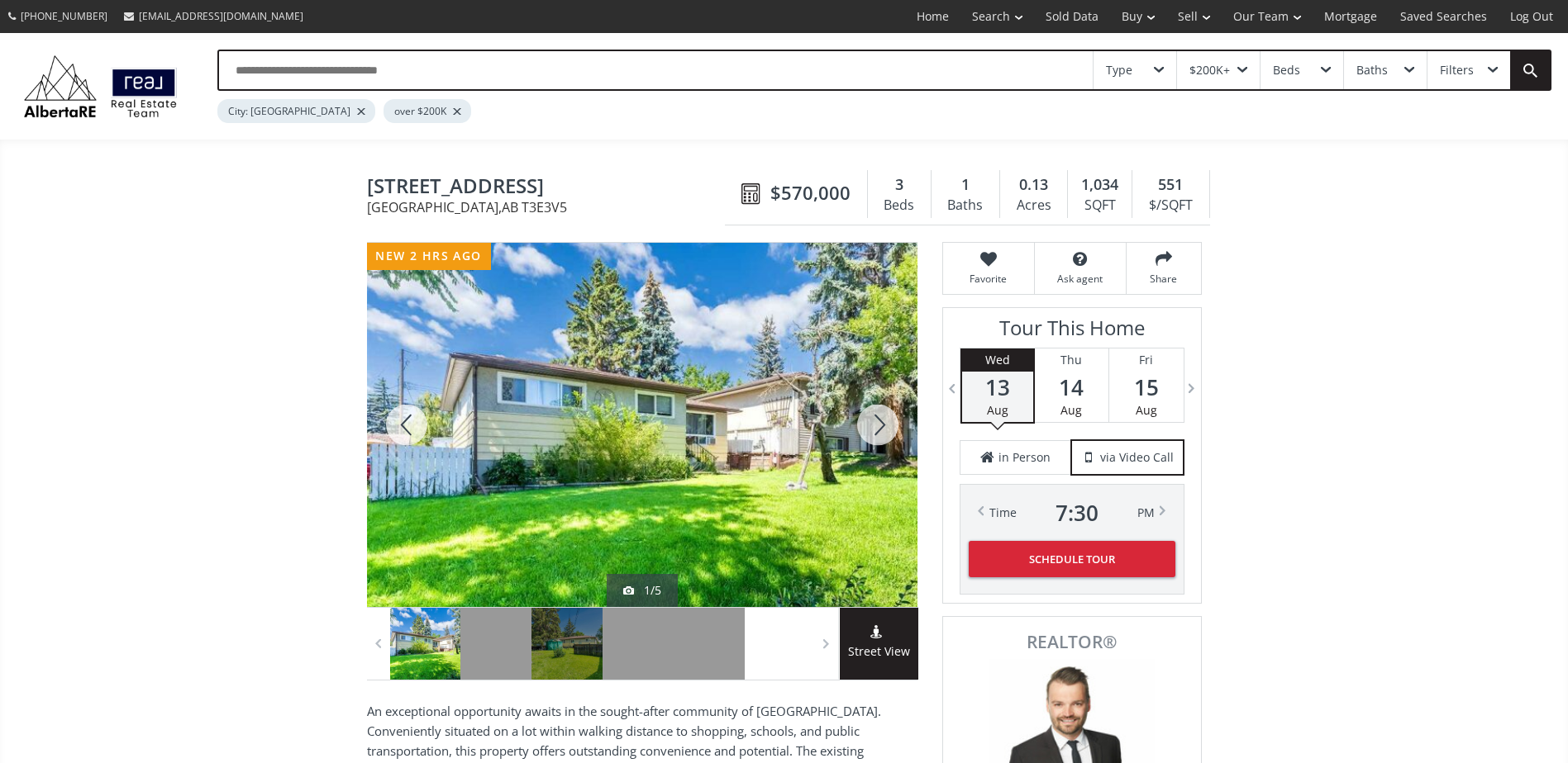
click at [901, 434] on div at bounding box center [878, 424] width 79 height 364
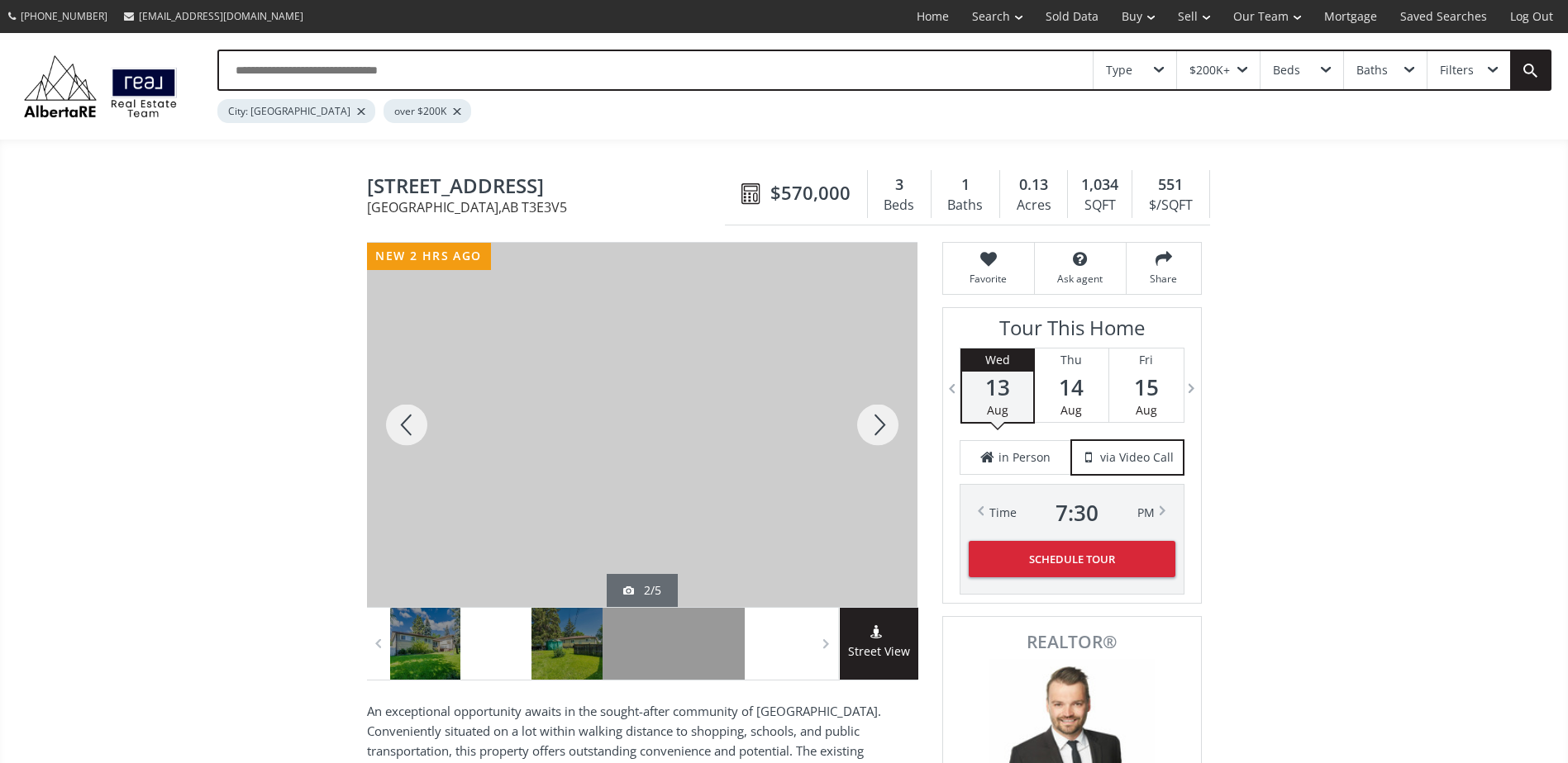
click at [898, 434] on div at bounding box center [878, 424] width 79 height 364
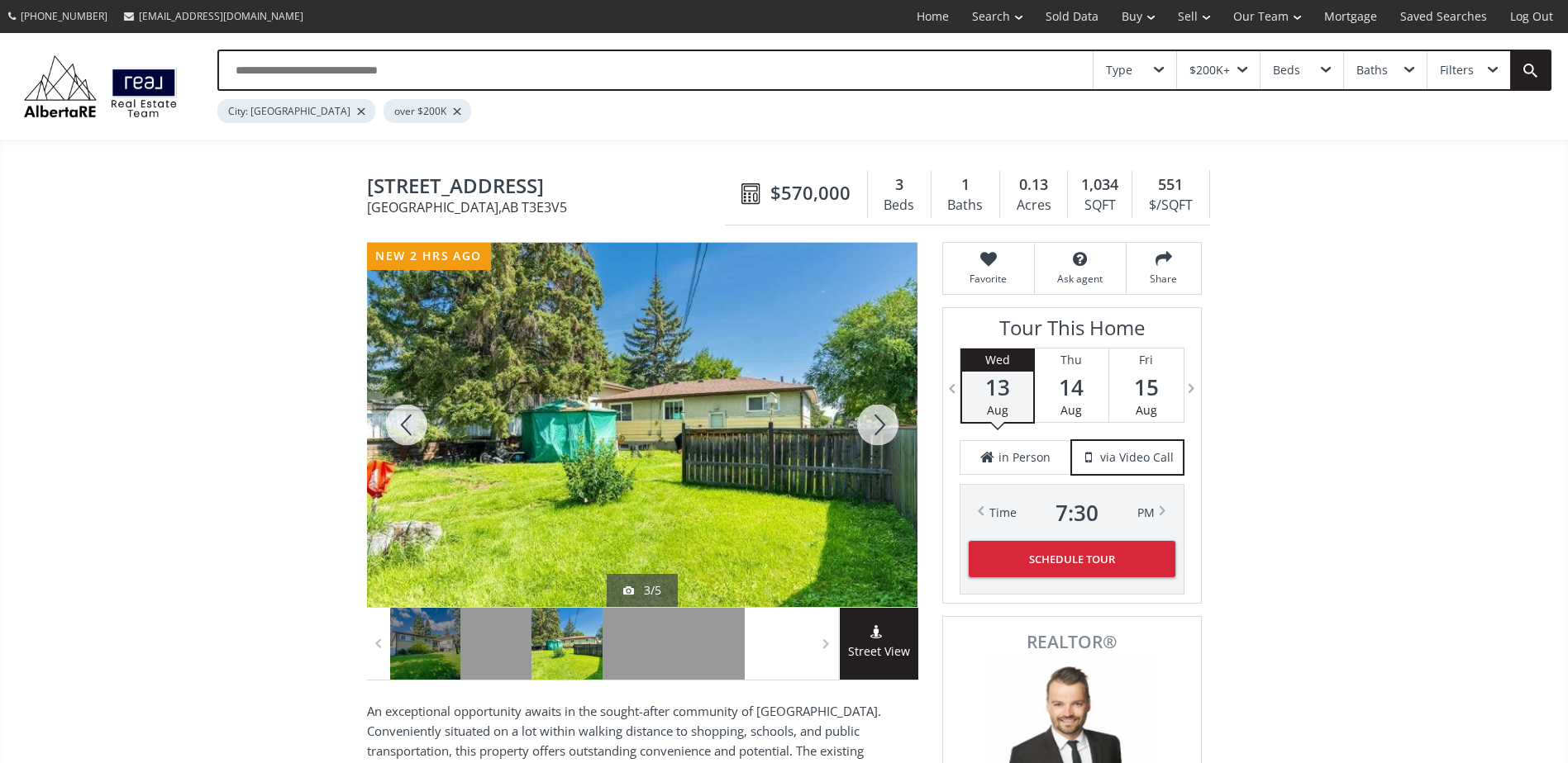
click at [898, 434] on div at bounding box center [878, 424] width 79 height 364
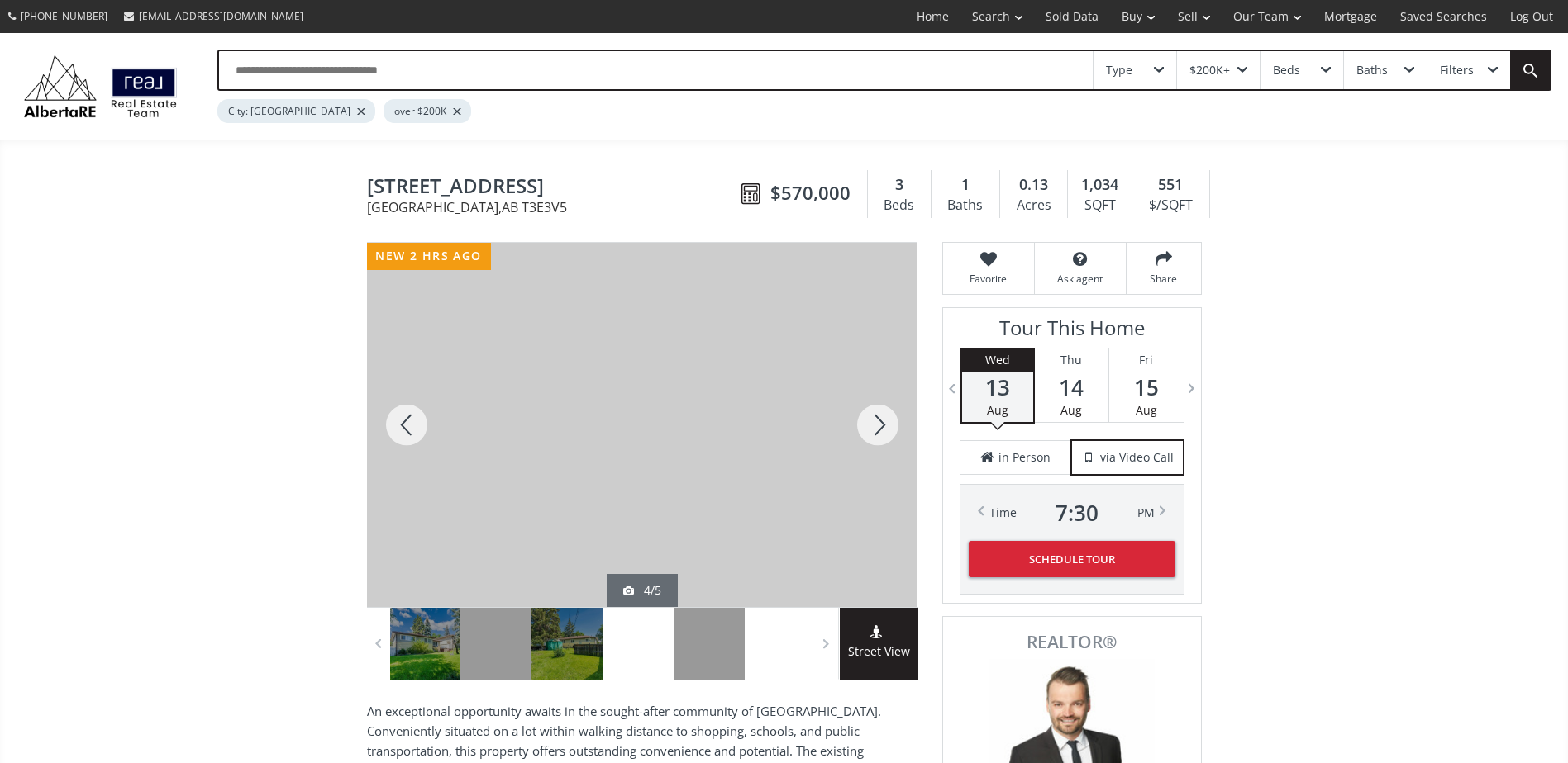
click at [898, 434] on div at bounding box center [878, 424] width 79 height 364
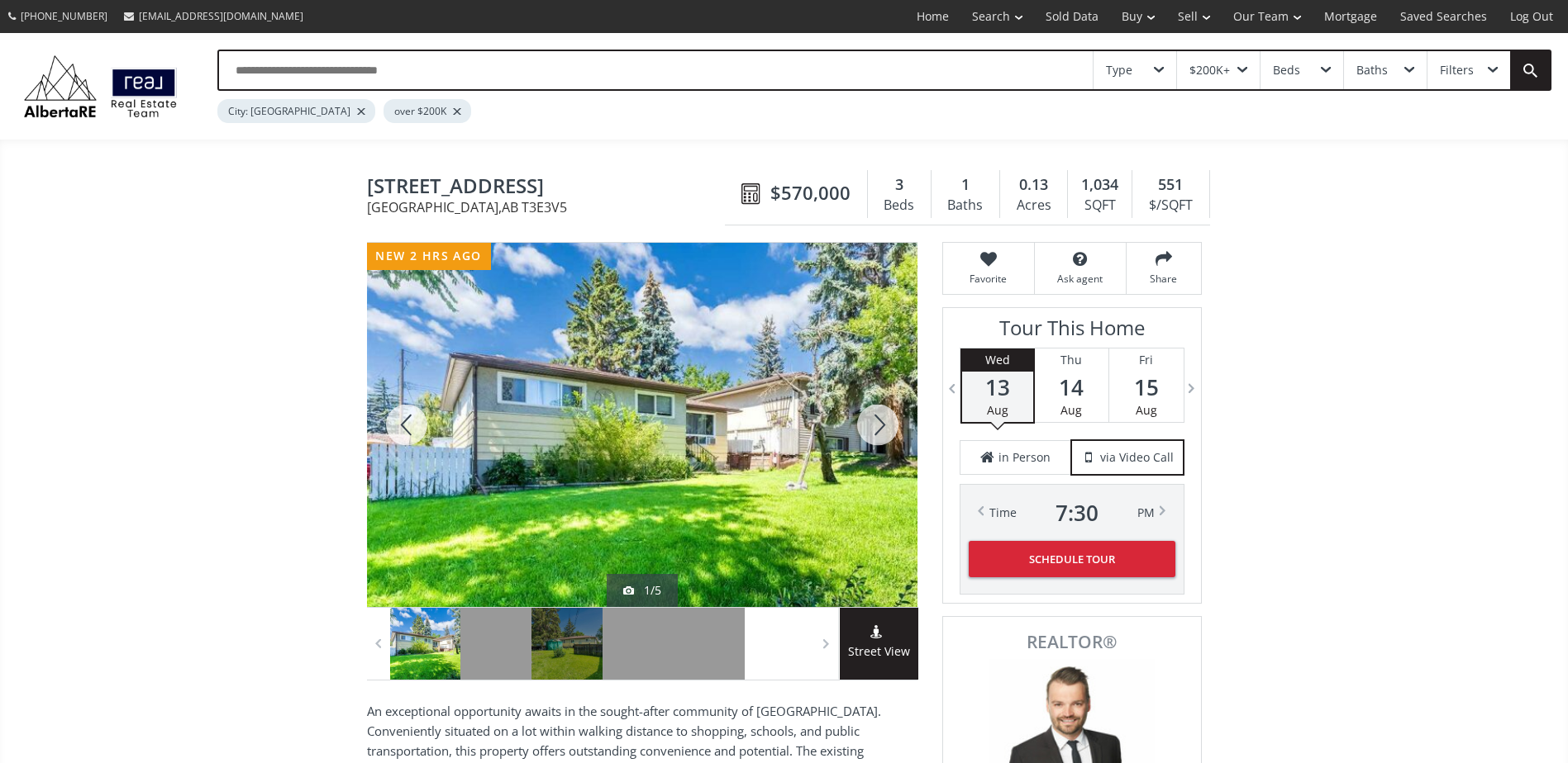
click at [898, 434] on div at bounding box center [878, 424] width 79 height 364
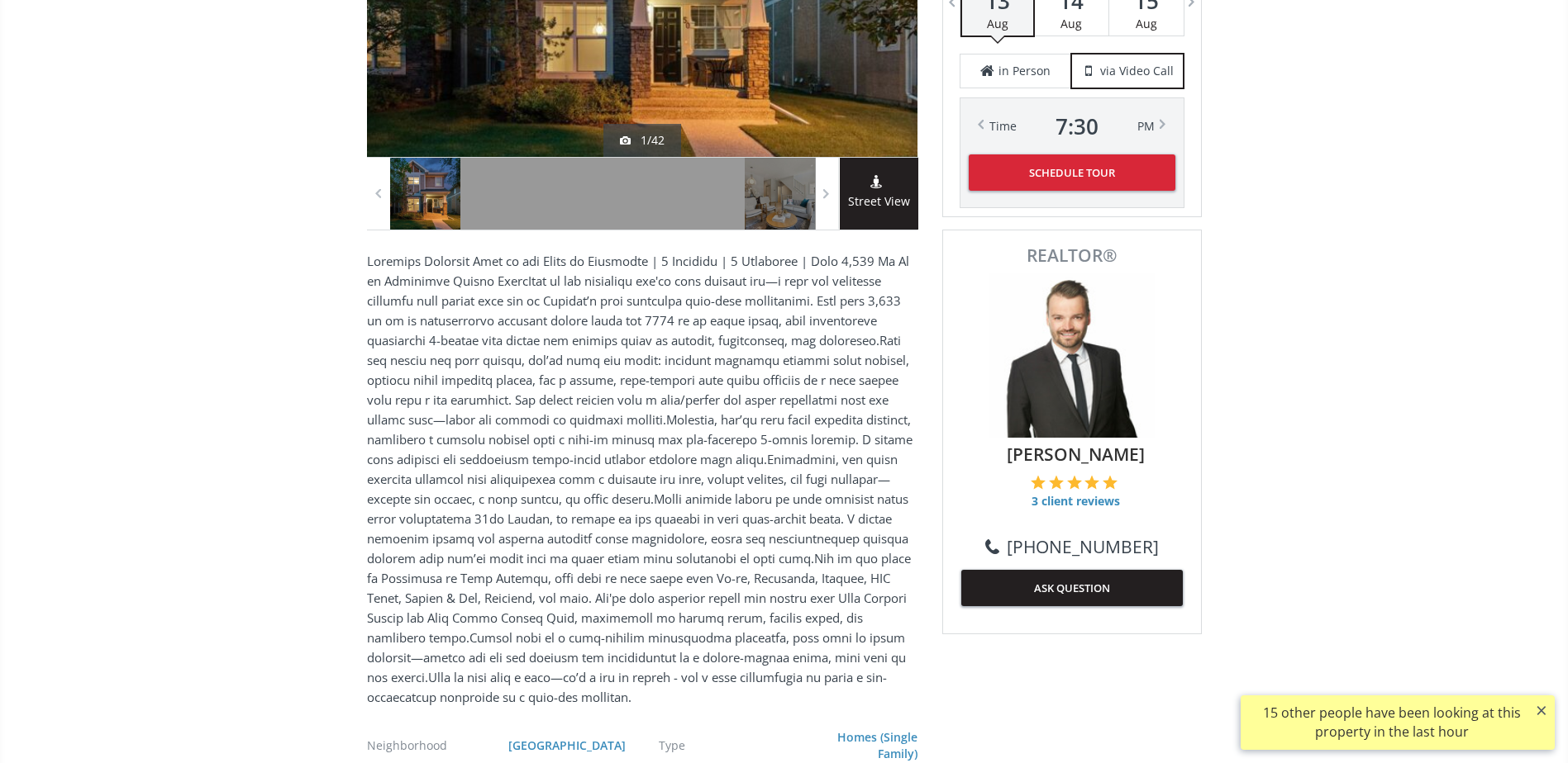
scroll to position [168, 0]
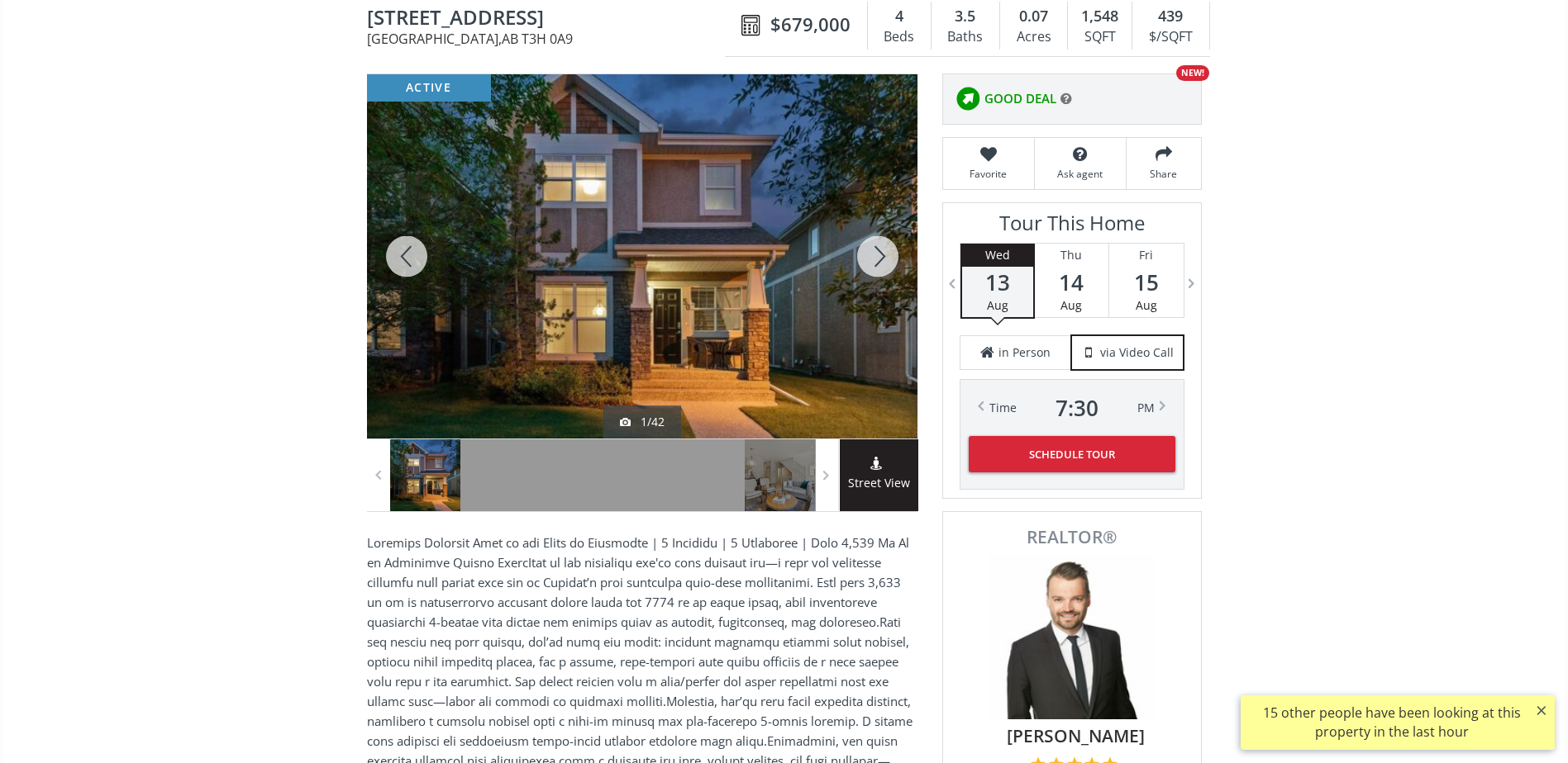
click at [879, 258] on div at bounding box center [878, 256] width 79 height 364
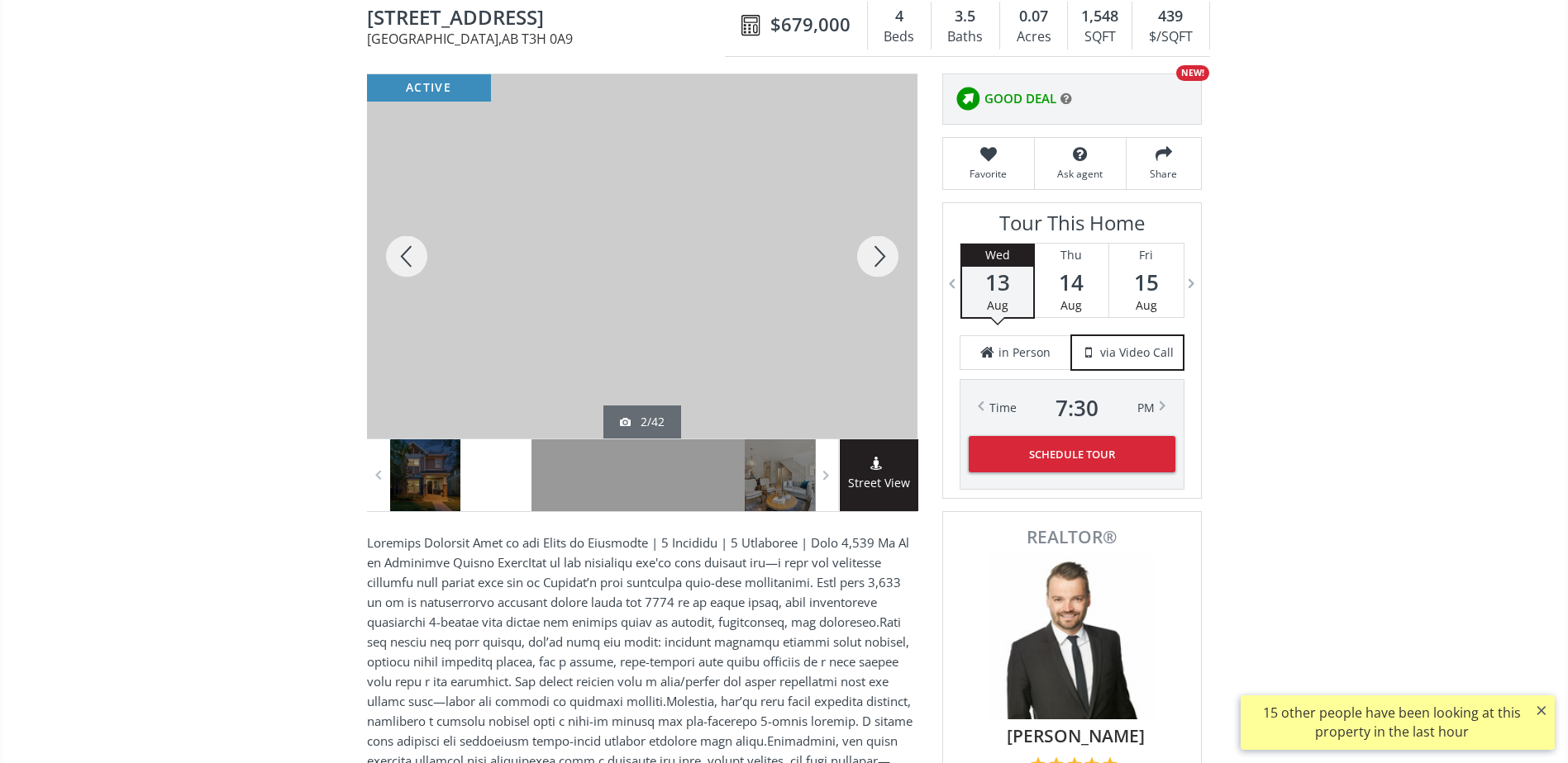
click at [879, 258] on div at bounding box center [878, 256] width 79 height 364
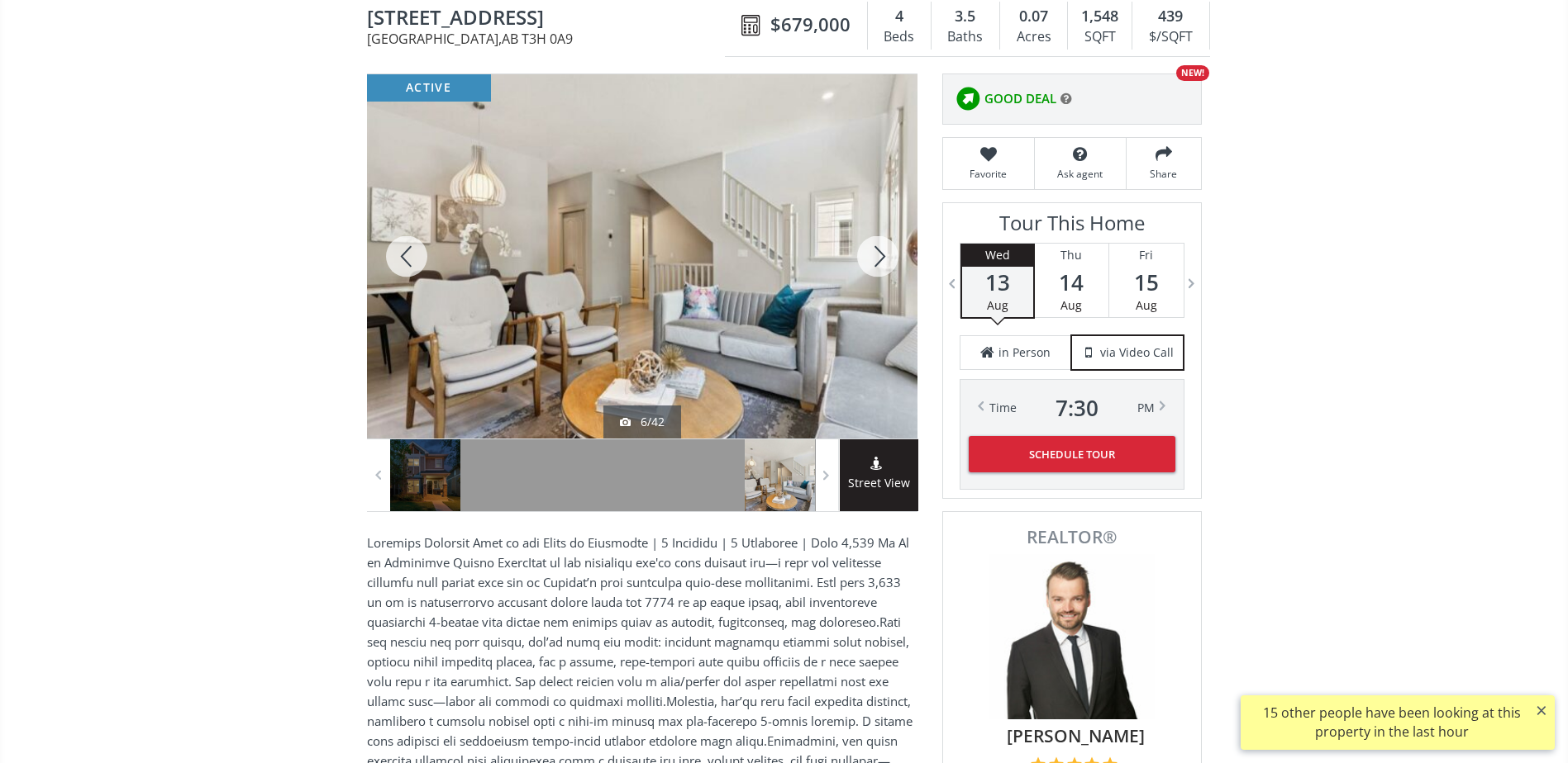
click at [879, 258] on div at bounding box center [878, 256] width 79 height 364
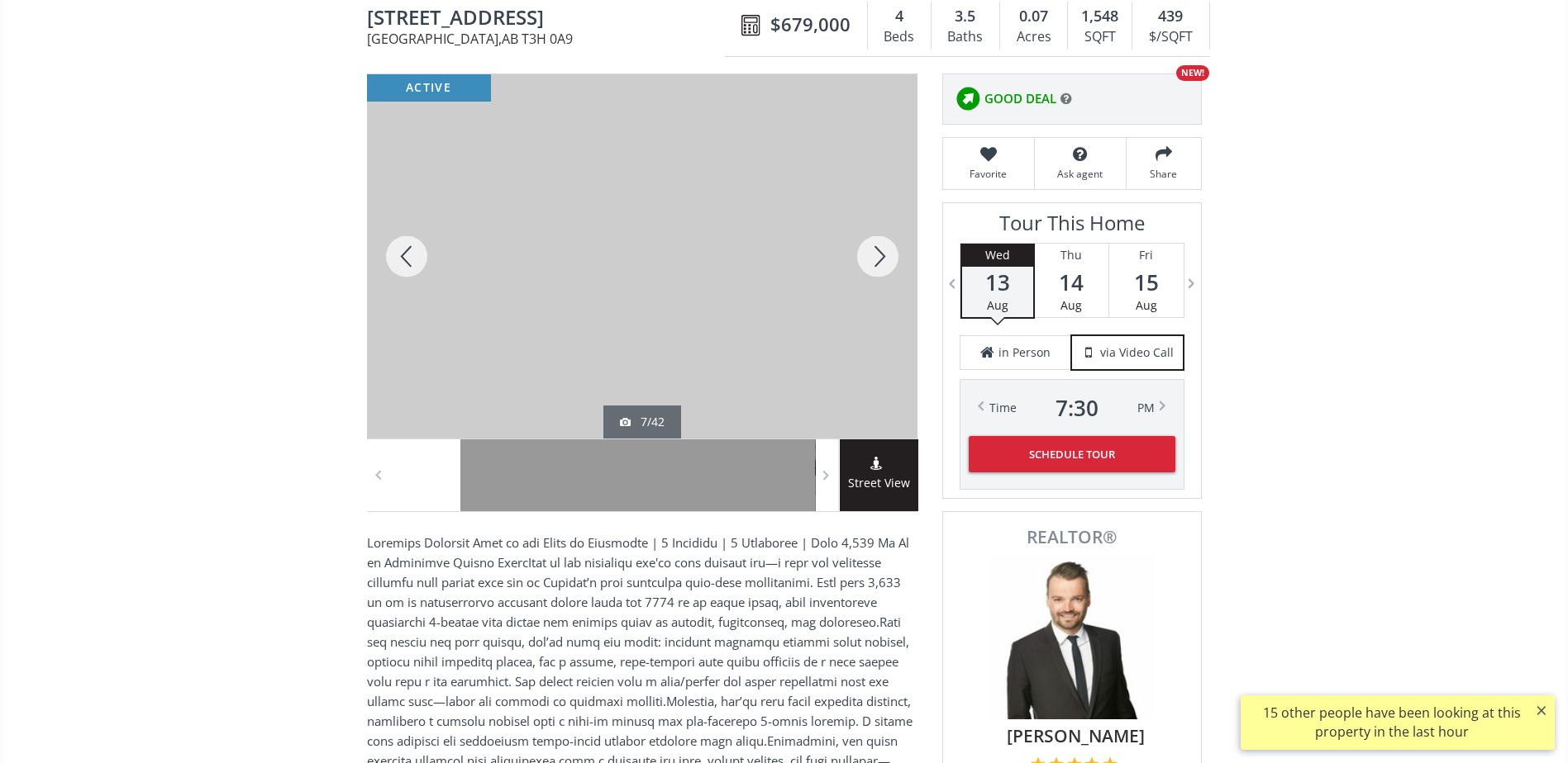
click at [879, 258] on div at bounding box center [878, 256] width 79 height 364
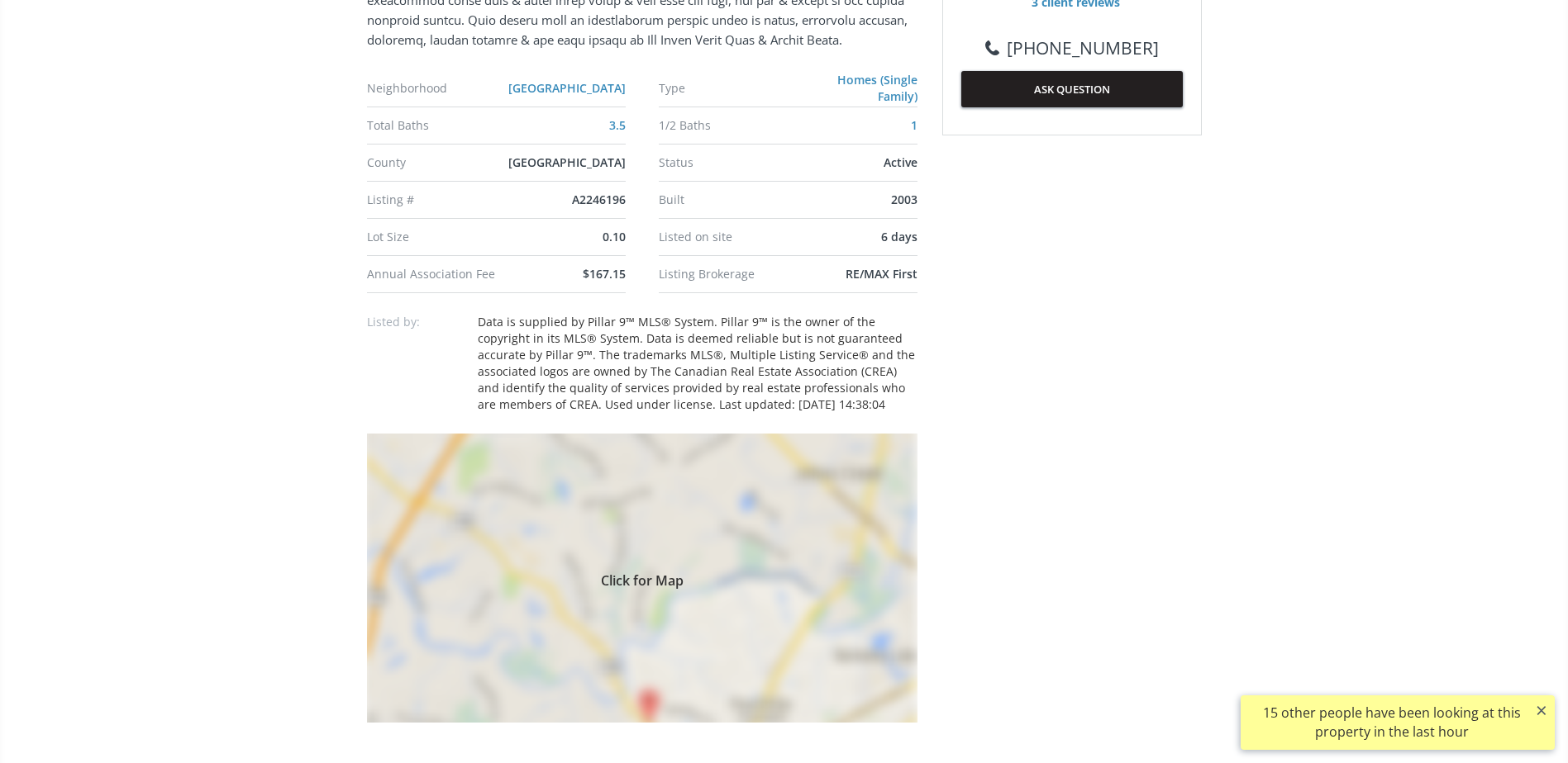
scroll to position [991, 0]
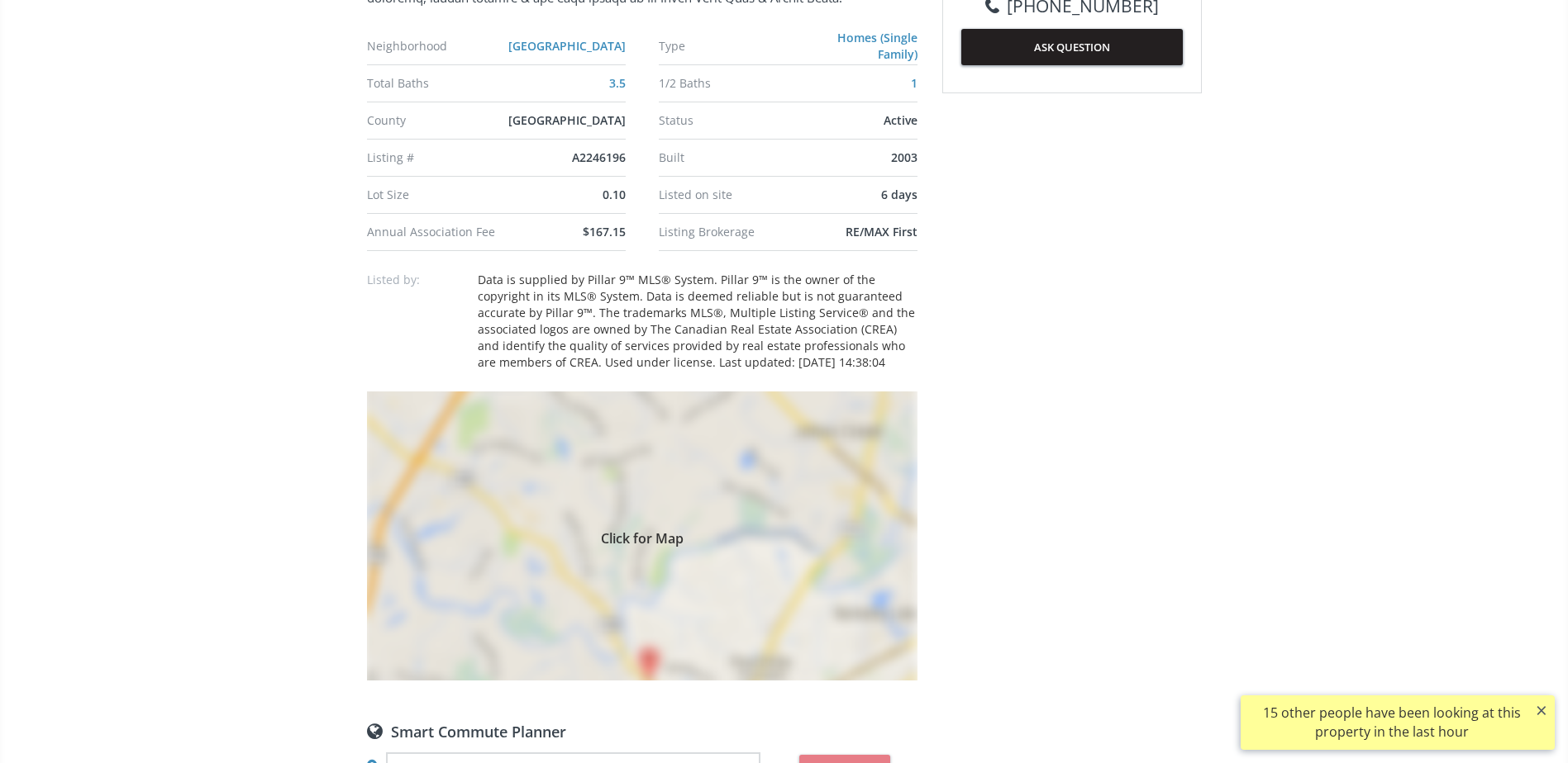
click at [698, 448] on div "Click for Map" at bounding box center [642, 536] width 551 height 289
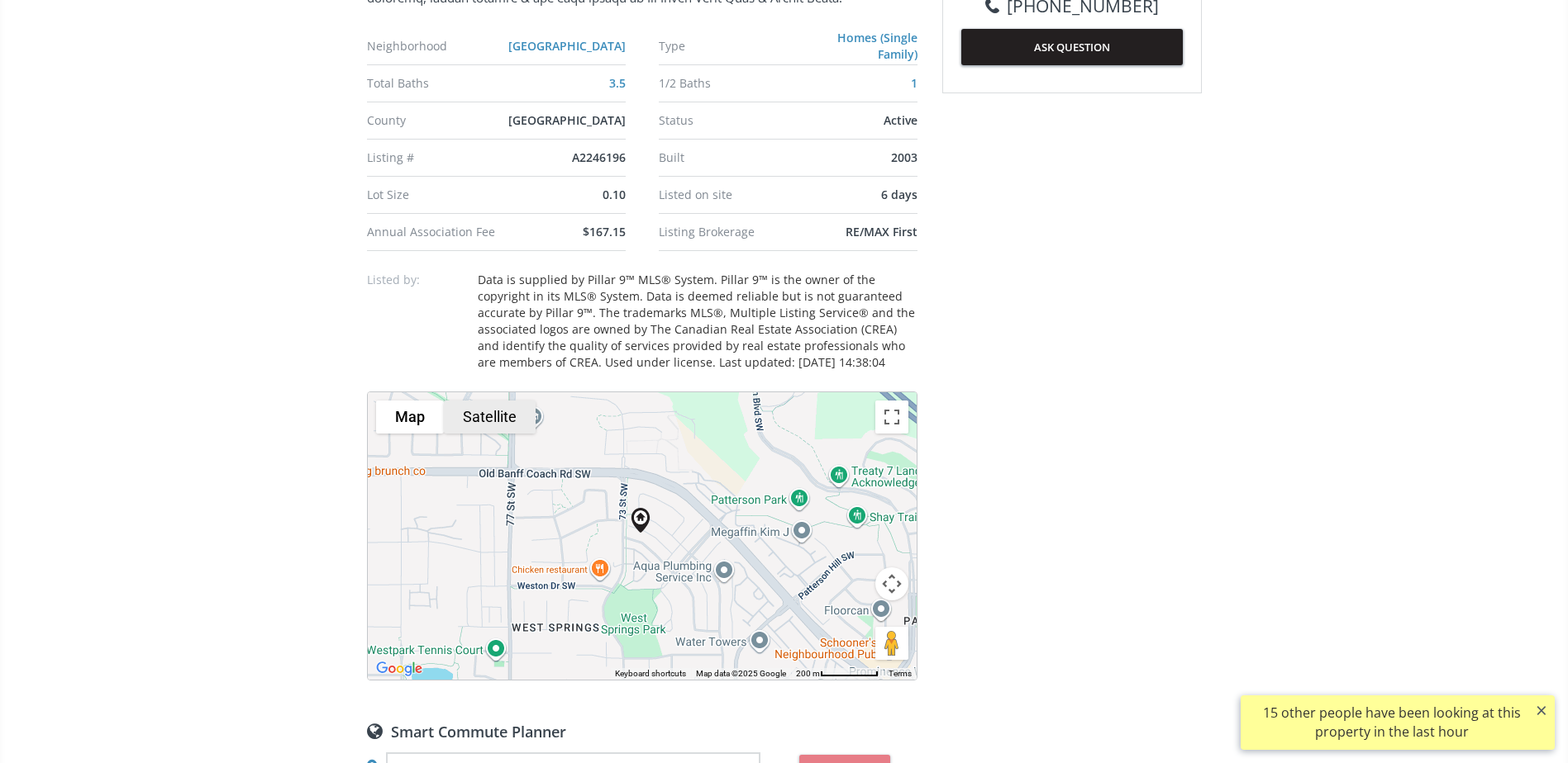
click at [477, 407] on button "Satellite" at bounding box center [490, 416] width 92 height 33
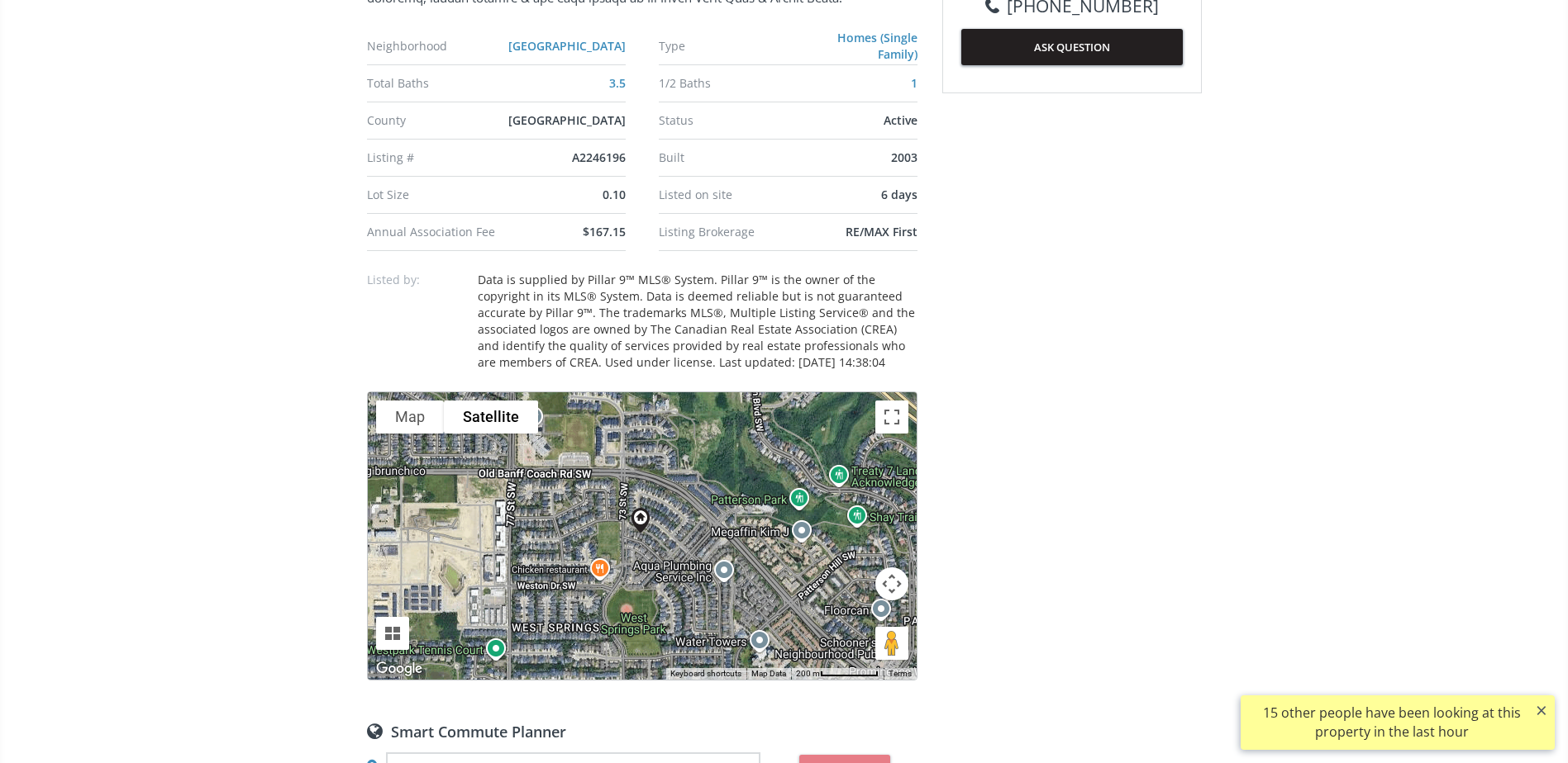
click at [894, 580] on button "Map camera controls" at bounding box center [891, 583] width 33 height 33
click at [854, 544] on button "Zoom in" at bounding box center [850, 542] width 33 height 33
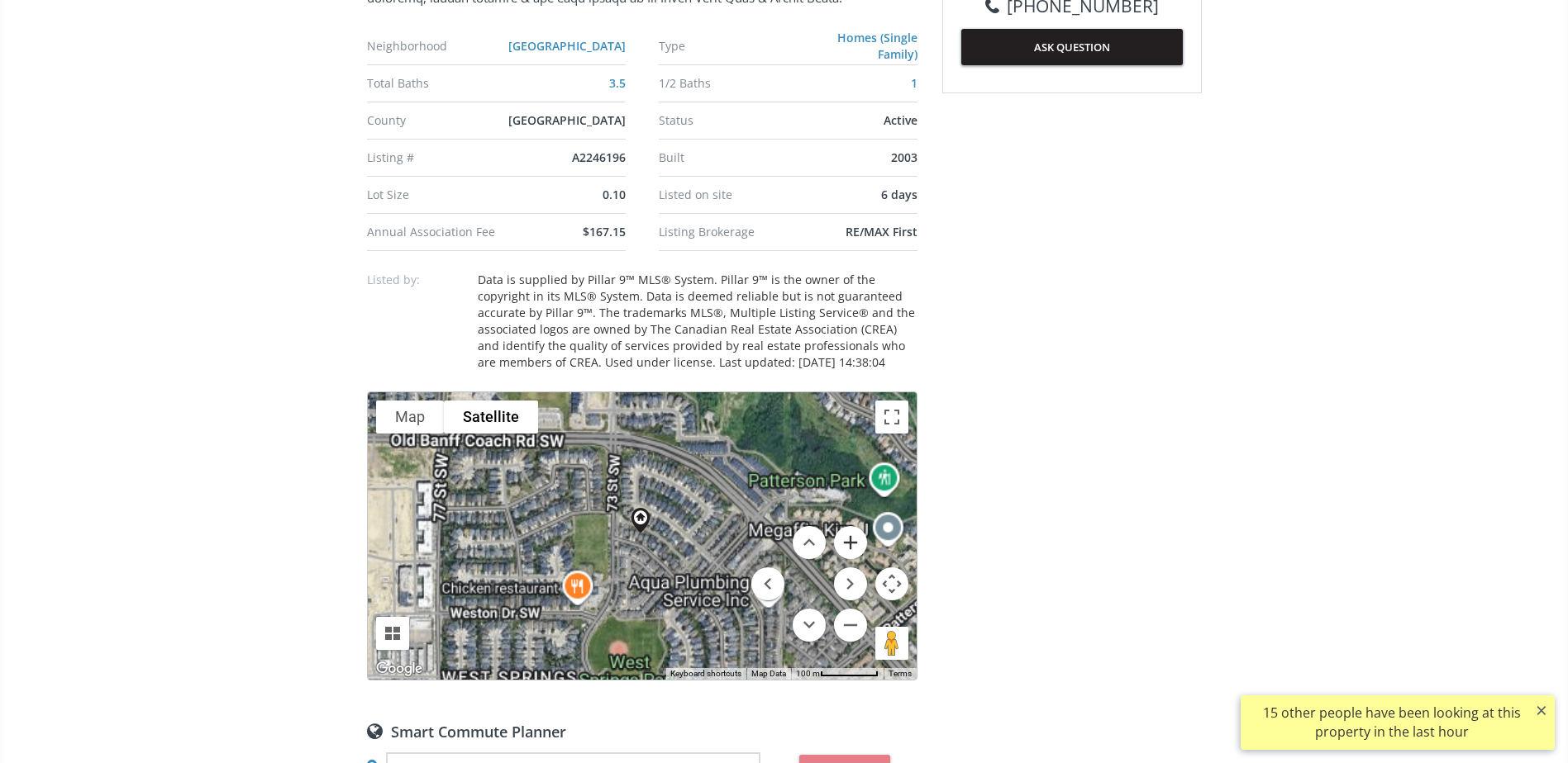
click at [854, 544] on button "Zoom in" at bounding box center [850, 542] width 33 height 33
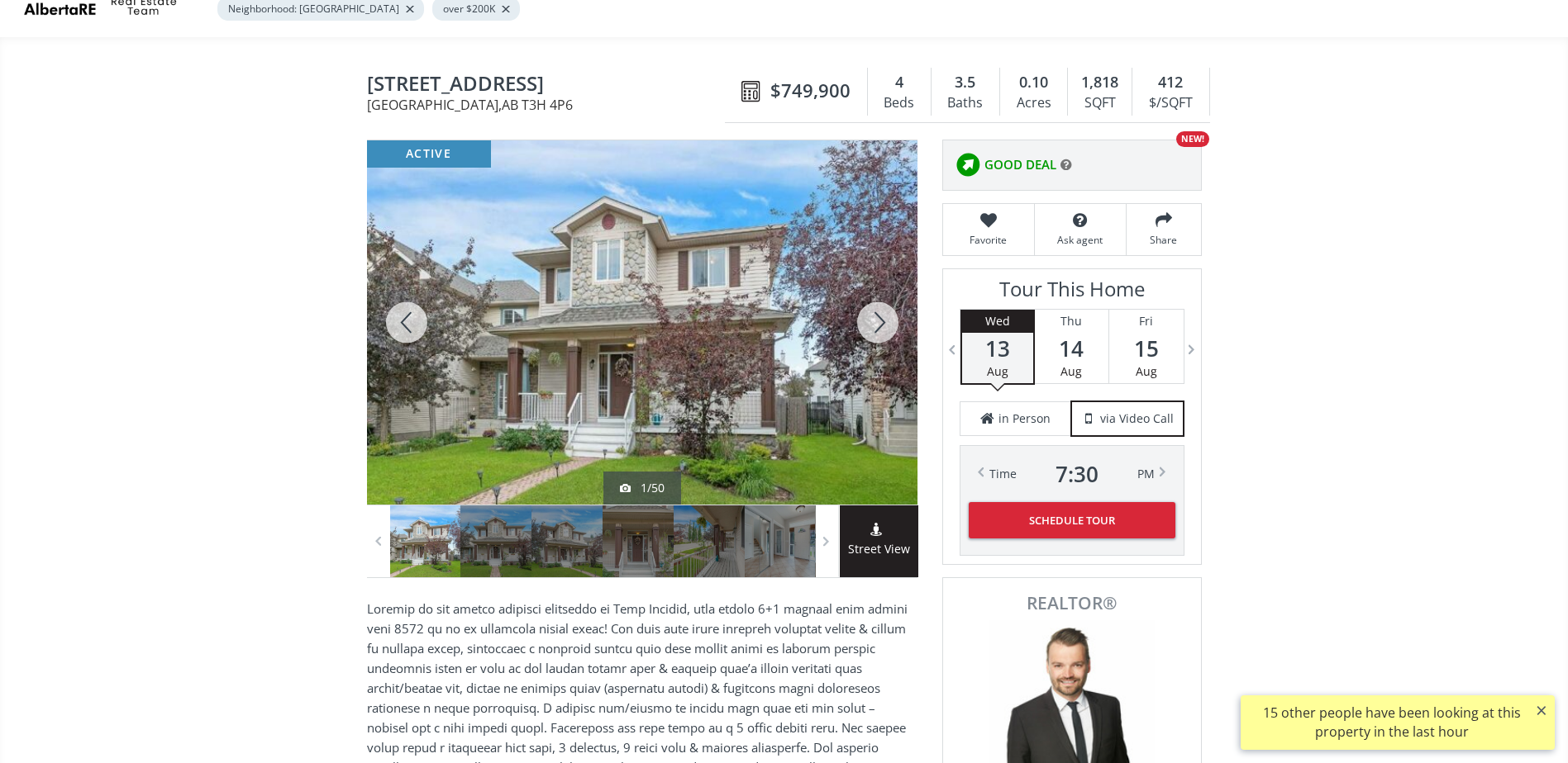
scroll to position [0, 0]
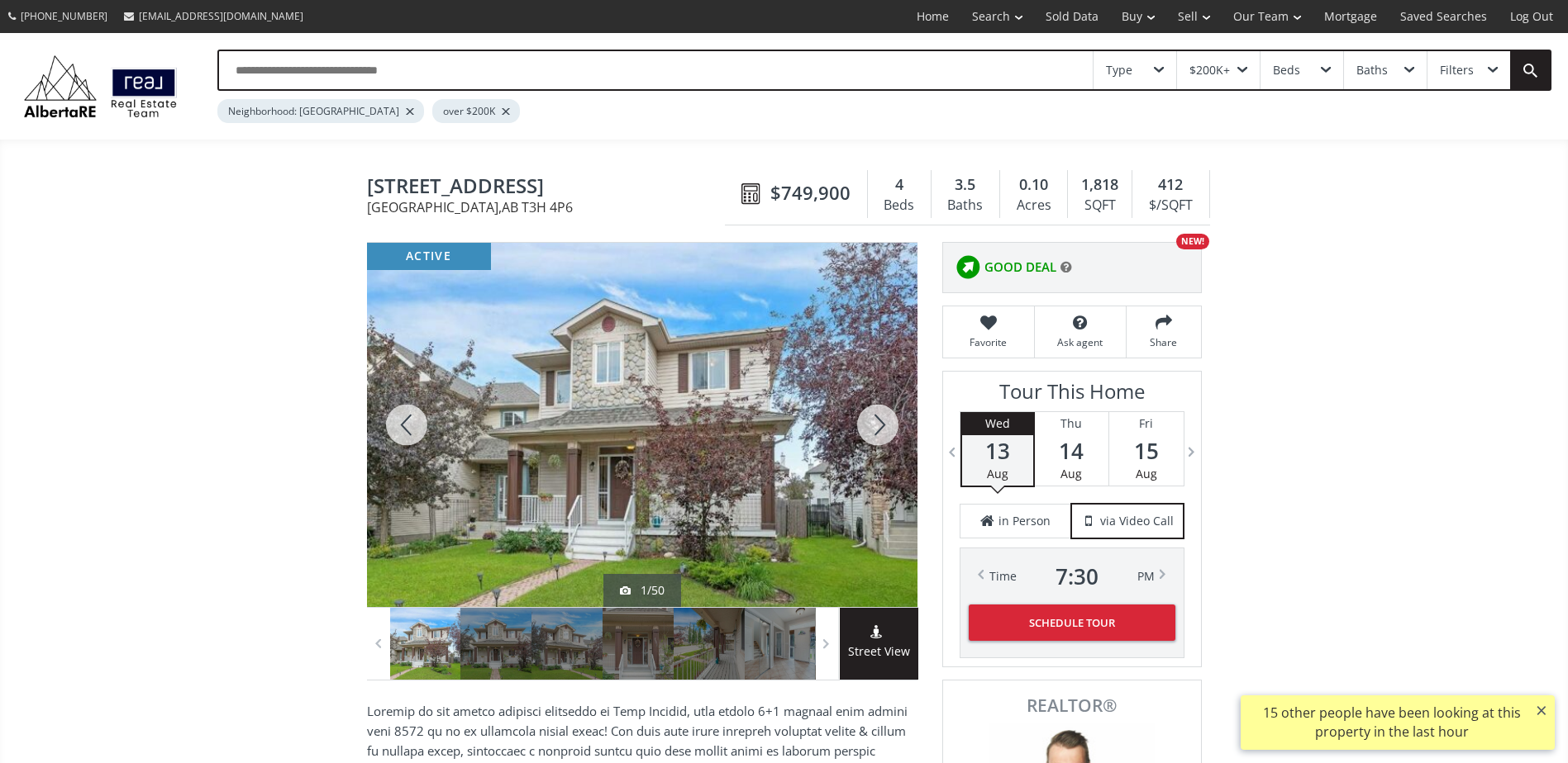
click at [880, 416] on div at bounding box center [878, 424] width 79 height 364
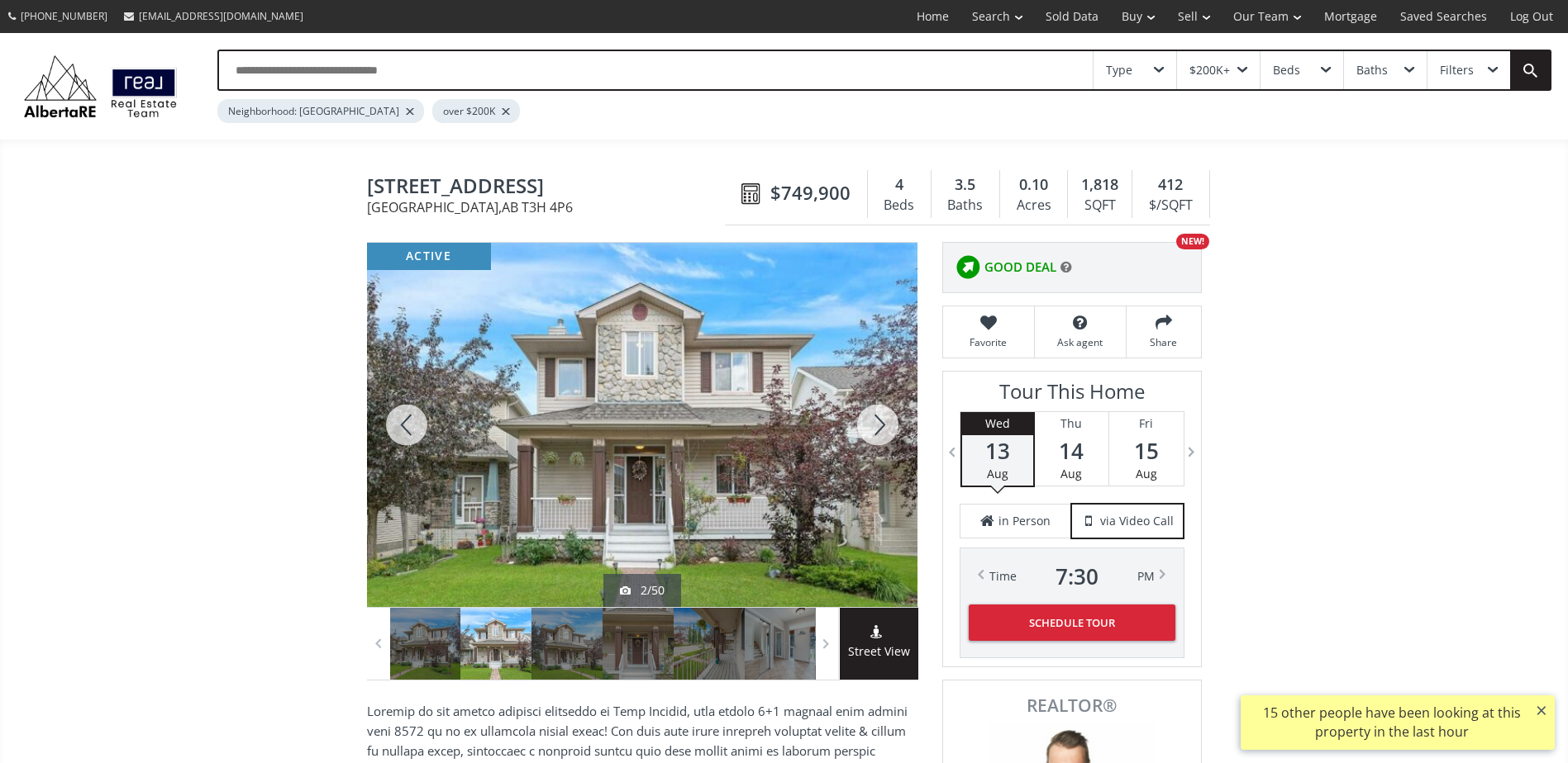
click at [880, 416] on div at bounding box center [878, 424] width 79 height 364
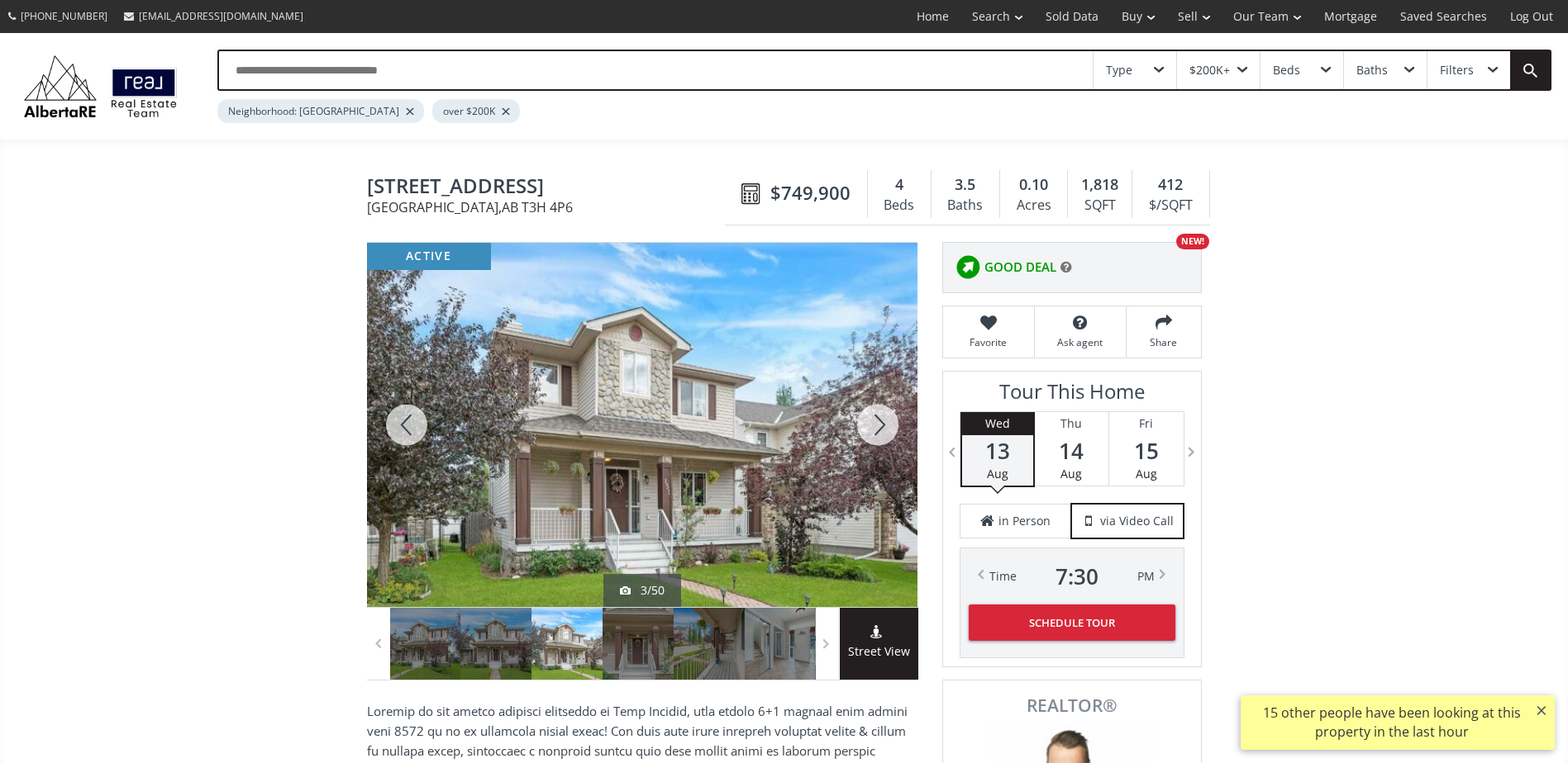
click at [880, 416] on div at bounding box center [878, 424] width 79 height 364
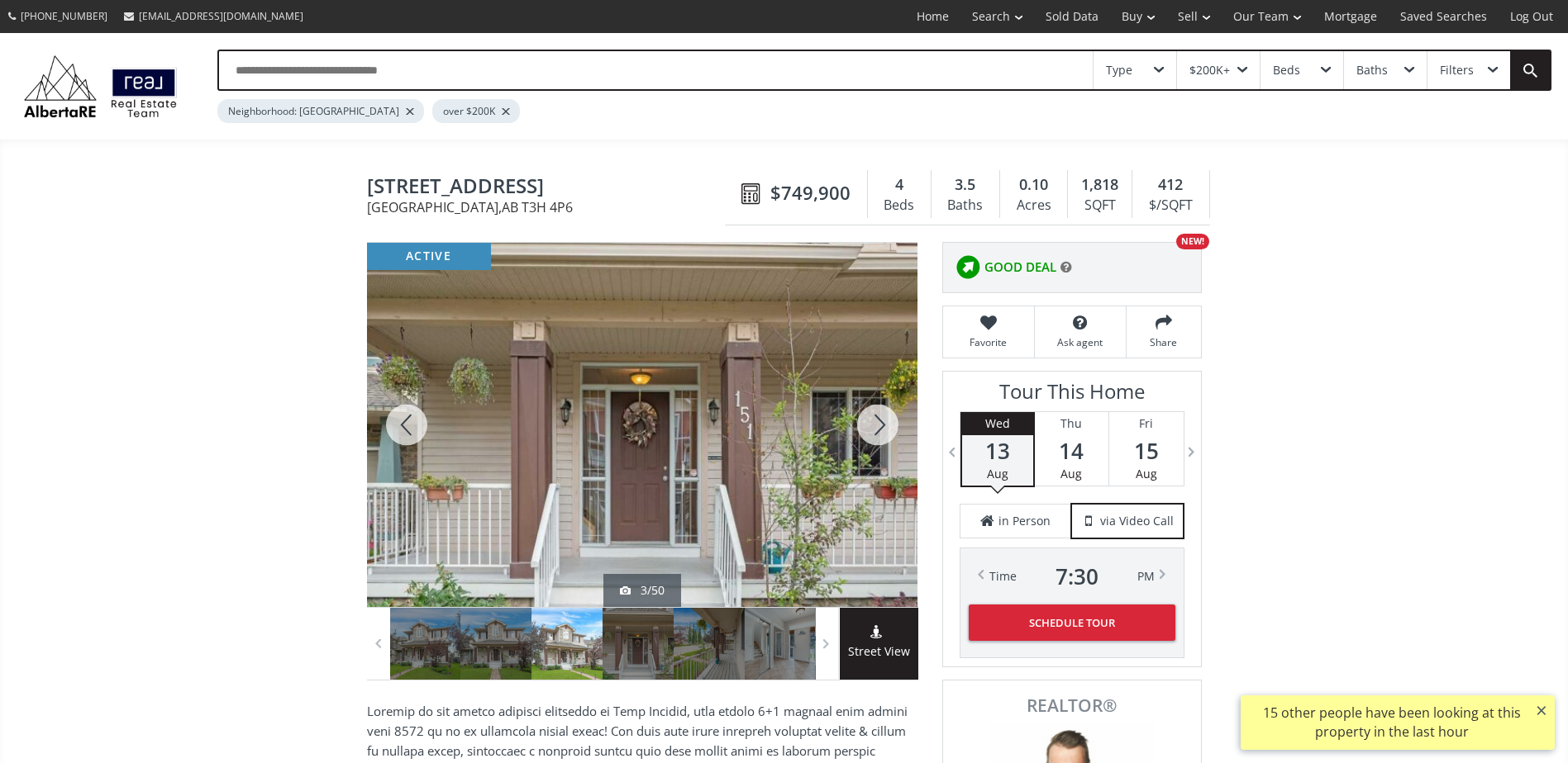
click at [880, 416] on div at bounding box center [878, 424] width 79 height 364
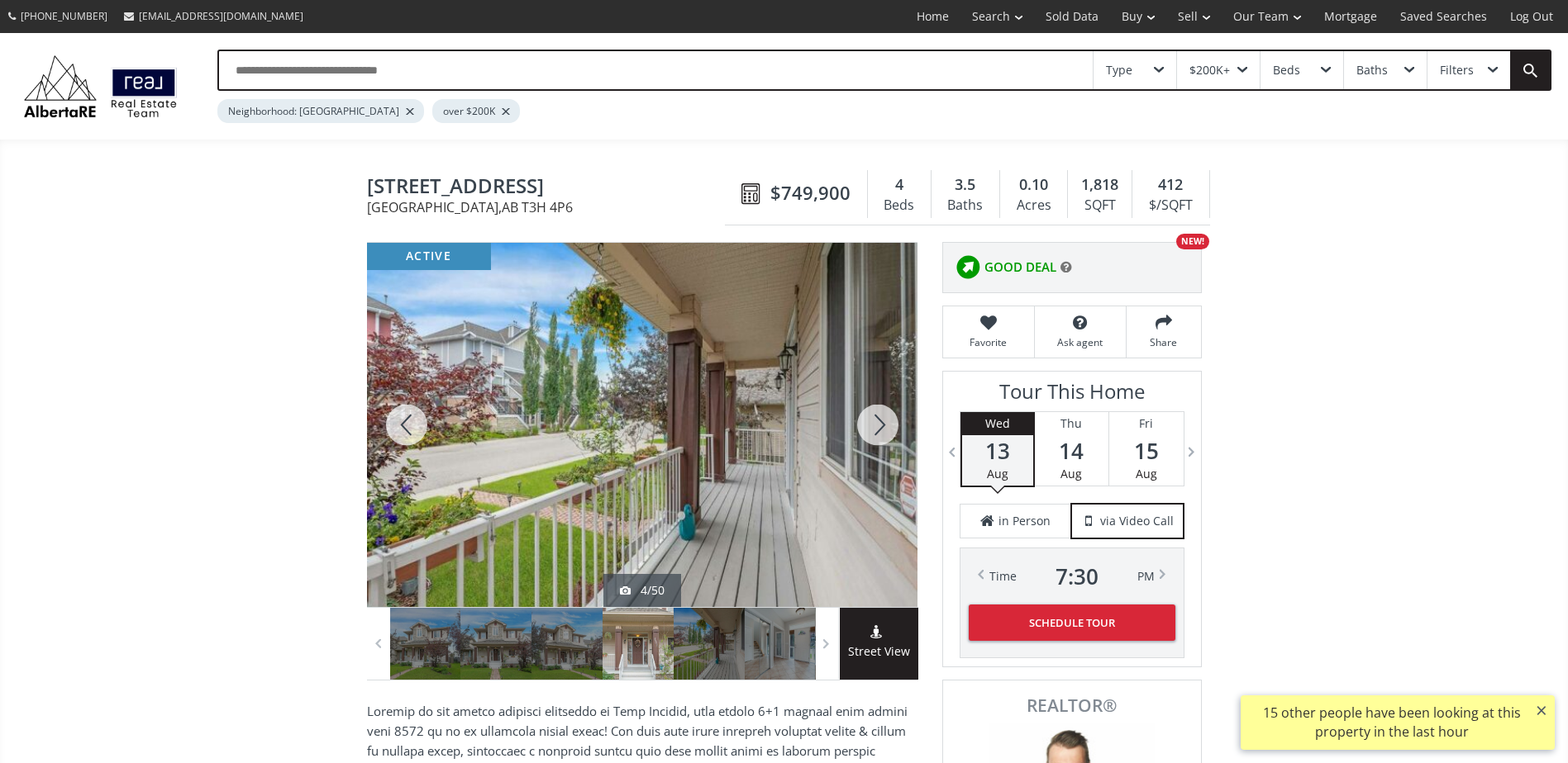
click at [880, 416] on div at bounding box center [878, 424] width 79 height 364
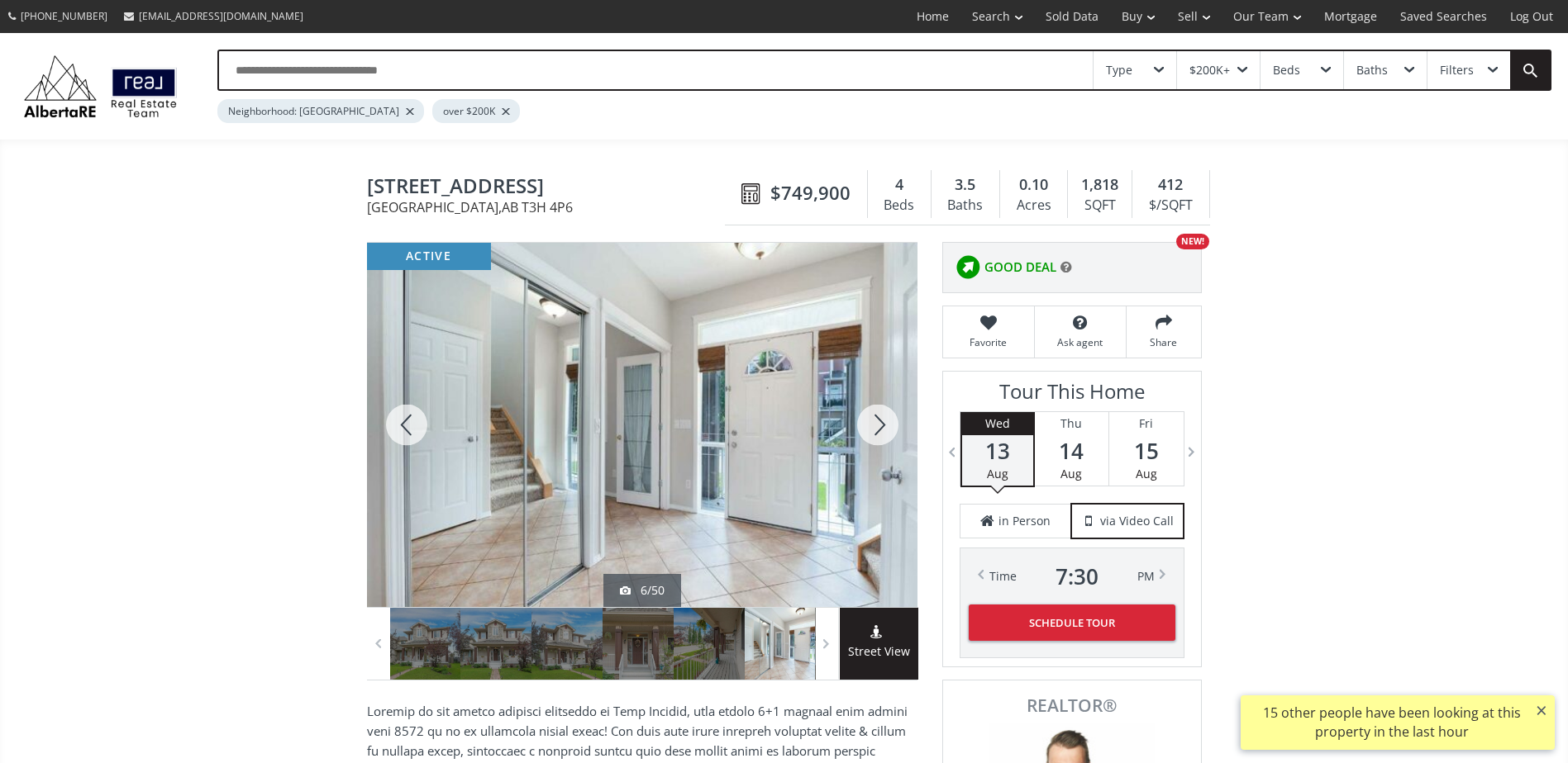
click at [880, 416] on div at bounding box center [878, 424] width 79 height 364
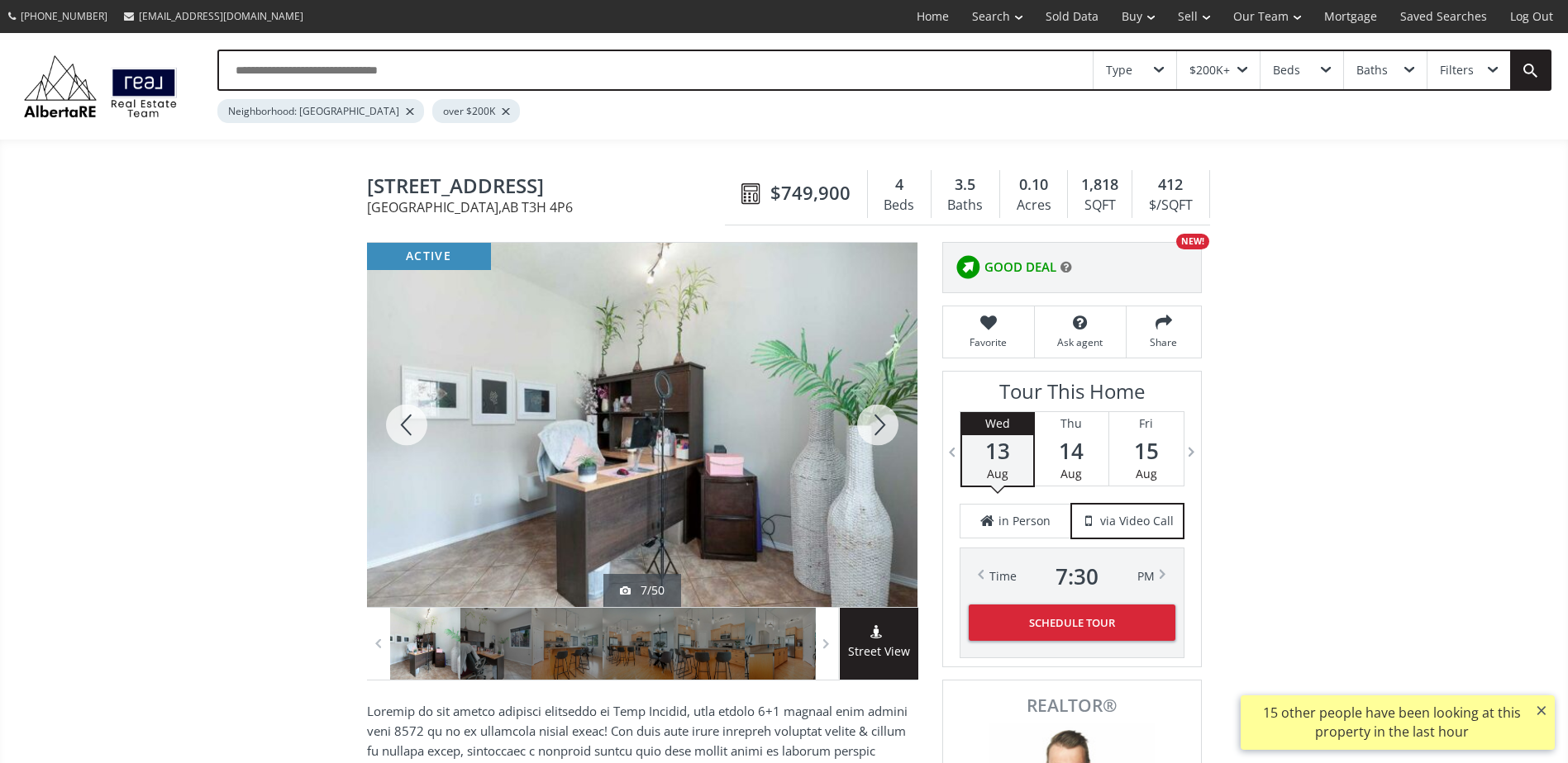
click at [880, 416] on div at bounding box center [878, 424] width 79 height 364
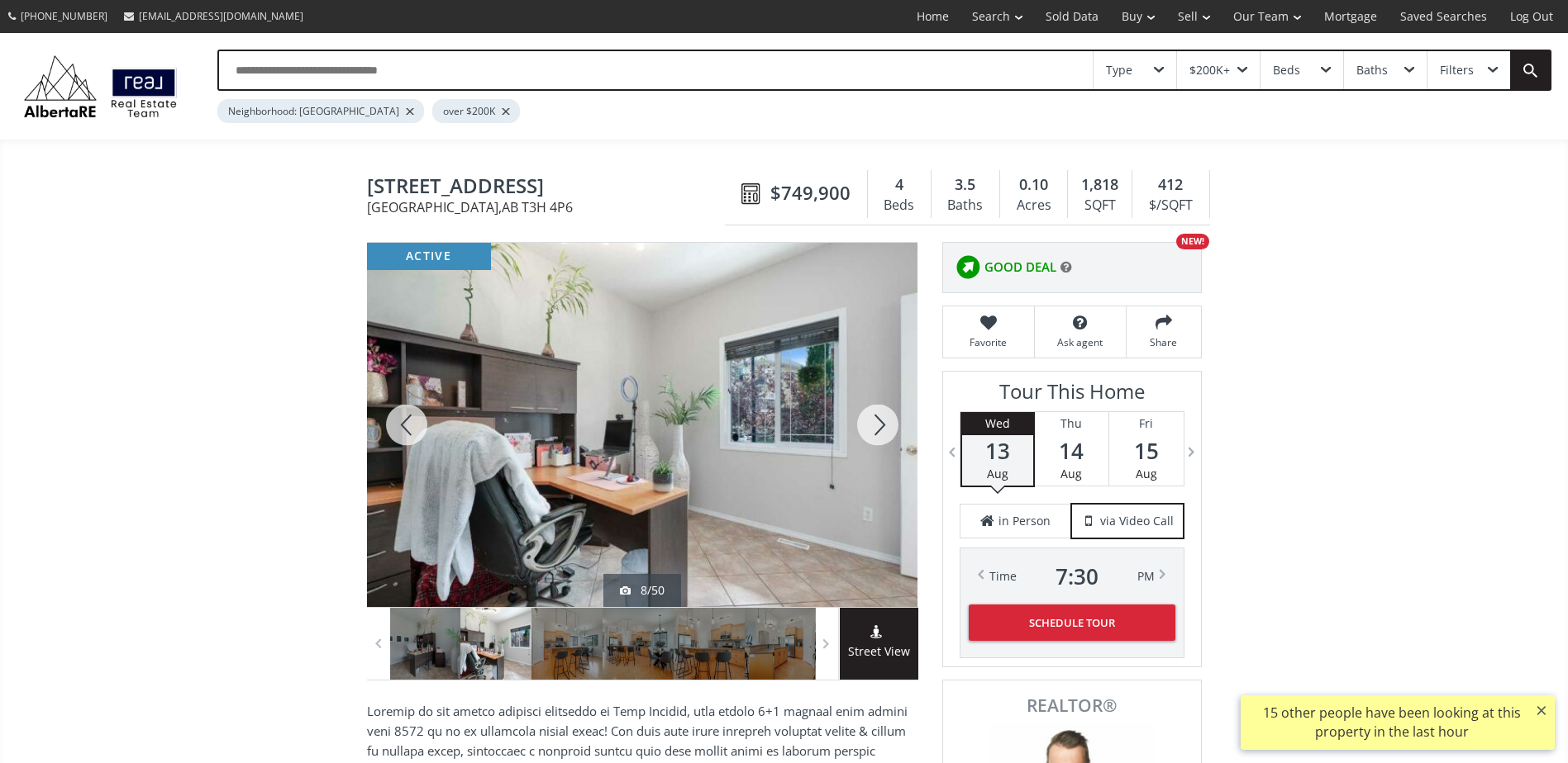
click at [881, 416] on div at bounding box center [878, 424] width 79 height 364
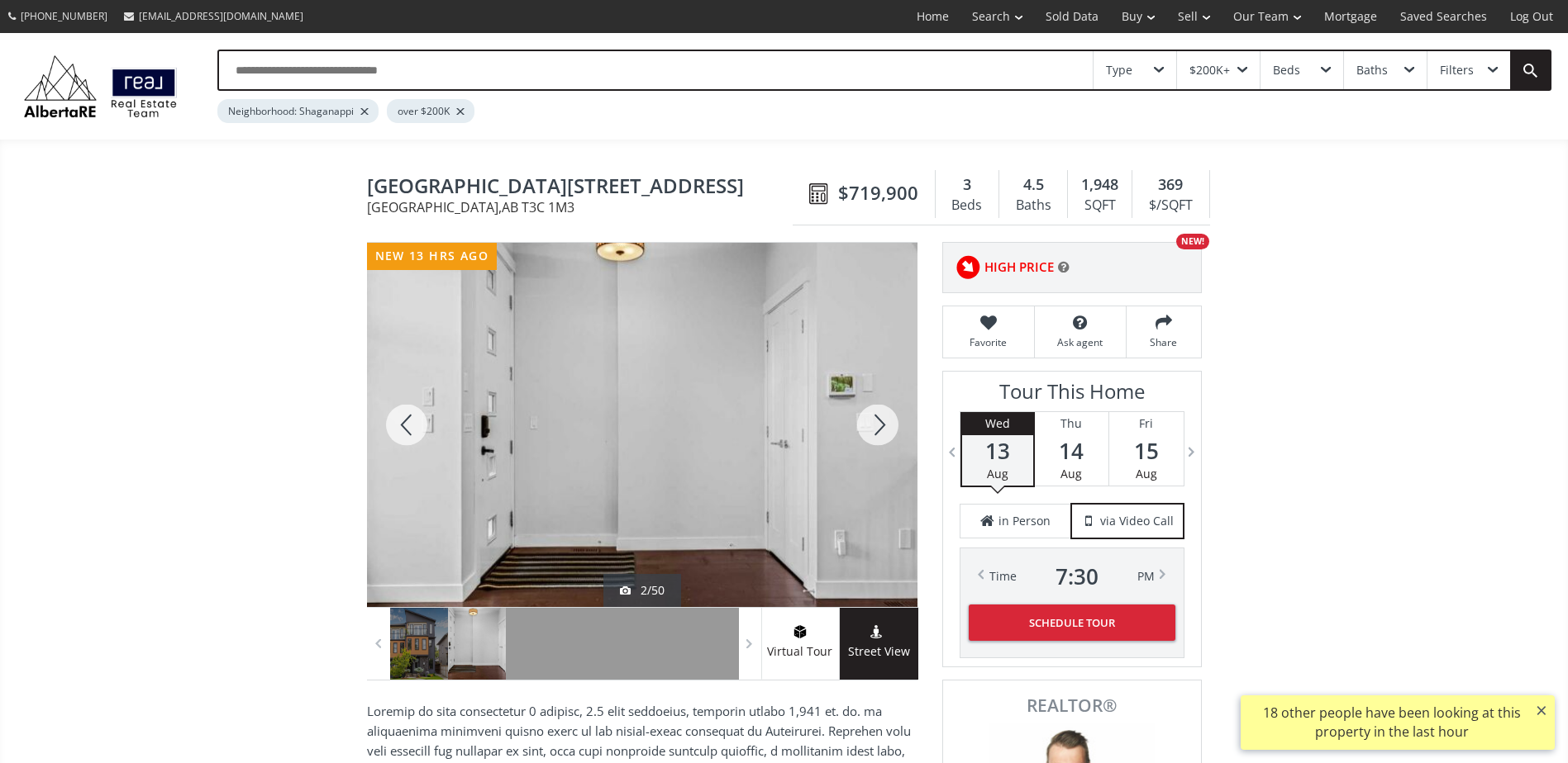
click at [879, 420] on div at bounding box center [878, 424] width 79 height 364
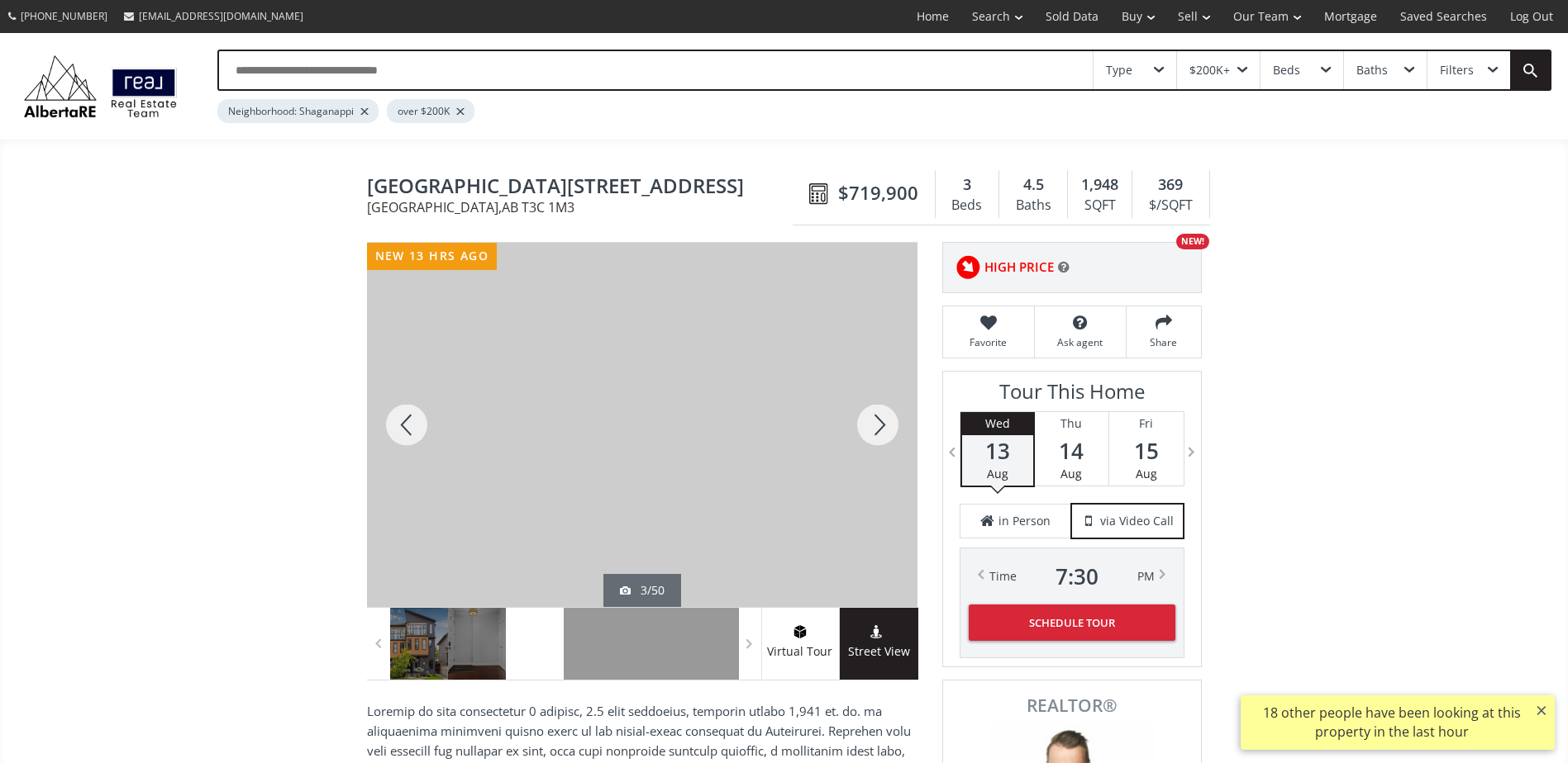
click at [882, 430] on div at bounding box center [878, 424] width 79 height 364
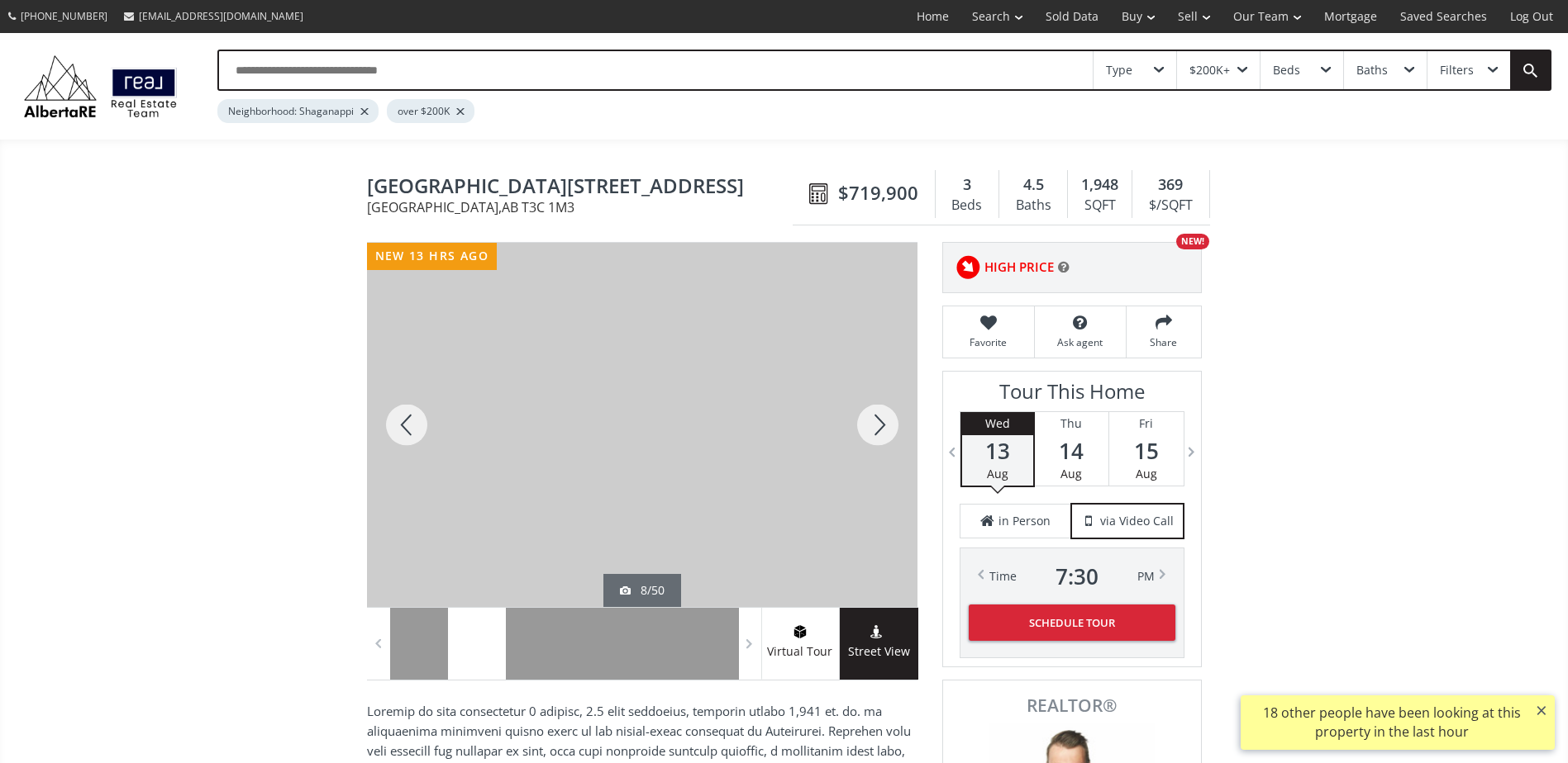
click at [882, 430] on div at bounding box center [878, 424] width 79 height 364
